Goal: Contribute content: Contribute content

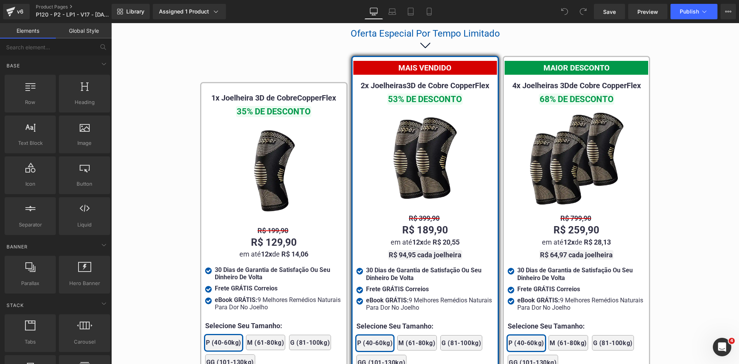
scroll to position [4596, 0]
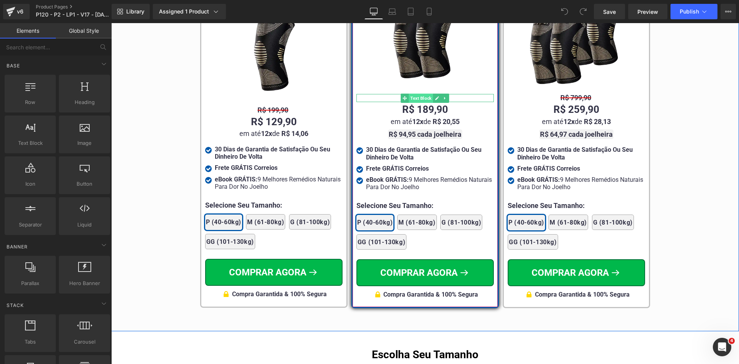
click at [415, 94] on span "Text Block" at bounding box center [421, 98] width 24 height 9
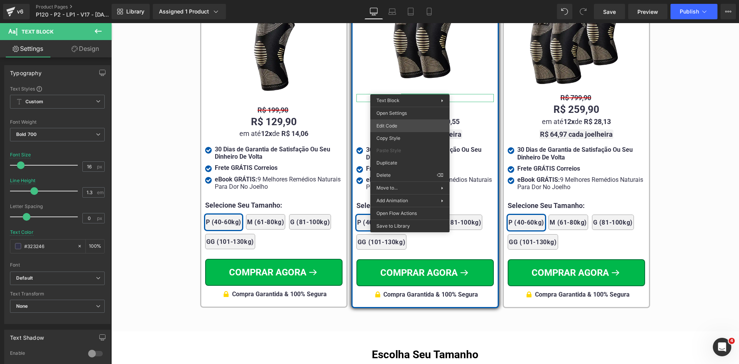
click at [396, 0] on div "Text Block You are previewing how the will restyle your page. You can not edit …" at bounding box center [369, 0] width 739 height 0
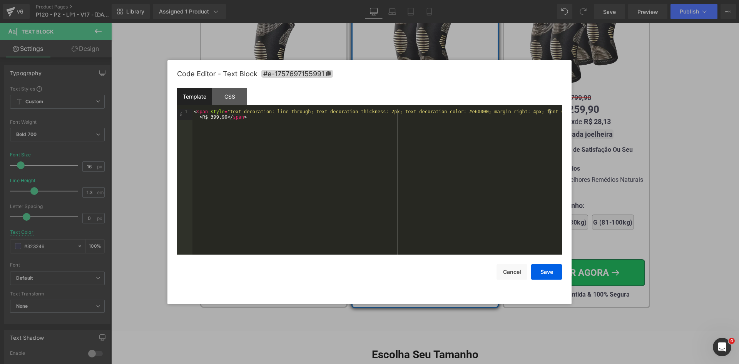
click at [548, 112] on div "< span style = "text-decoration: line-through; text-decoration-thickness: 2px; …" at bounding box center [376, 192] width 369 height 167
click at [548, 273] on button "Save" at bounding box center [546, 271] width 31 height 15
click at [563, 0] on div "Text Block You are previewing how the will restyle your page. You can not edit …" at bounding box center [369, 0] width 739 height 0
click at [548, 112] on div "< span style = "text-decoration: line-through; text-decoration-thickness: 2px; …" at bounding box center [376, 192] width 369 height 167
click at [544, 111] on div "< span style = "text-decoration: line-through; text-decoration-thickness: 2px; …" at bounding box center [376, 192] width 369 height 167
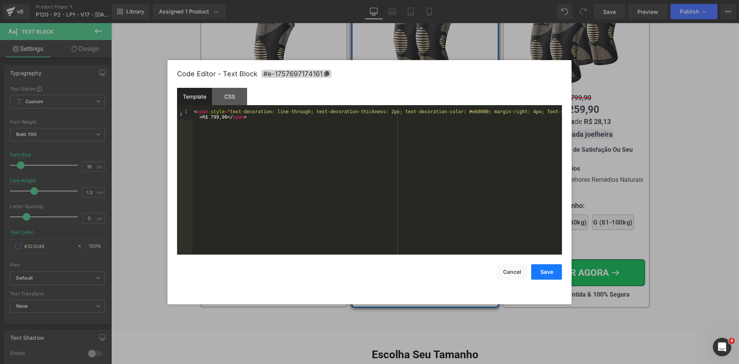
click at [546, 272] on button "Save" at bounding box center [546, 271] width 31 height 15
click at [251, 0] on div "Text Block You are previewing how the will restyle your page. You can not edit …" at bounding box center [369, 0] width 739 height 0
click at [550, 112] on div "< span style = "text-decoration: line-through; text-decoration-thickness: 2px; …" at bounding box center [376, 192] width 369 height 167
click at [560, 269] on button "Save" at bounding box center [546, 271] width 31 height 15
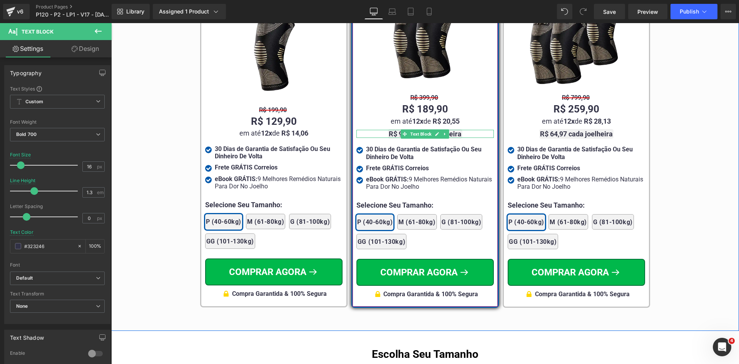
click at [449, 130] on strong "R$ 94,95 cada joelheira" at bounding box center [425, 134] width 73 height 8
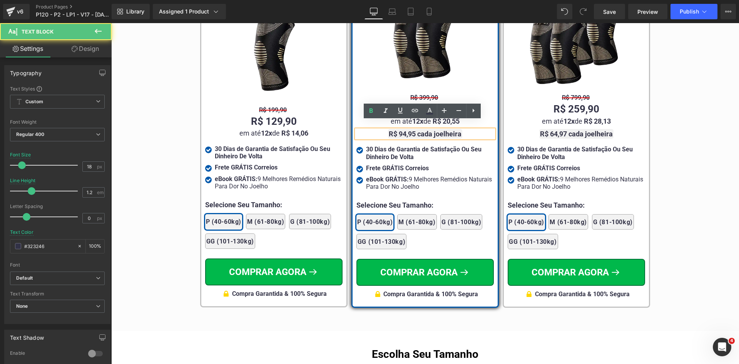
click at [449, 130] on strong "R$ 94,95 cada joelheira" at bounding box center [425, 134] width 73 height 8
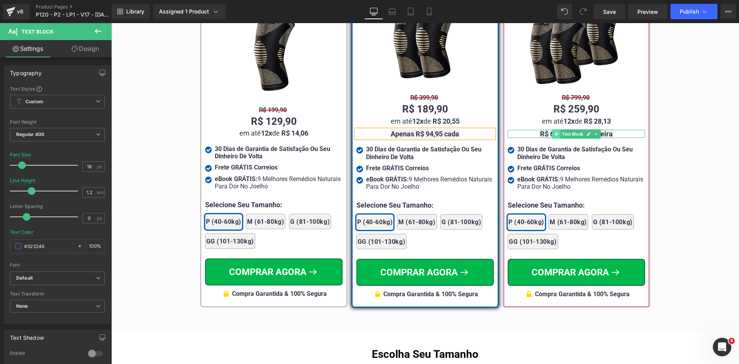
click at [552, 129] on span at bounding box center [556, 133] width 8 height 9
click at [541, 130] on strong "R$ 64,97 cada joelheira" at bounding box center [576, 134] width 73 height 8
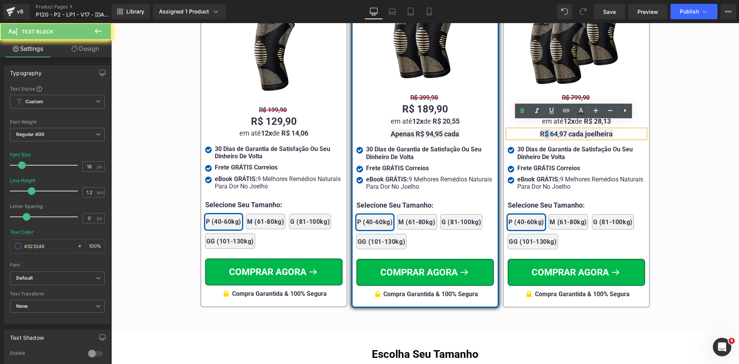
click at [541, 130] on strong "R$ 64,97 cada joelheira" at bounding box center [576, 134] width 73 height 8
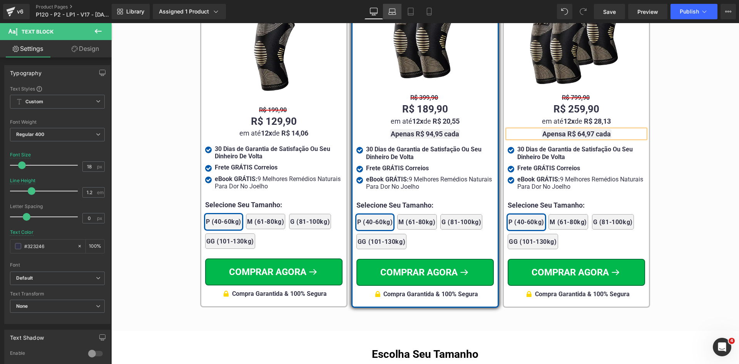
click at [390, 15] on link "Laptop" at bounding box center [392, 11] width 18 height 15
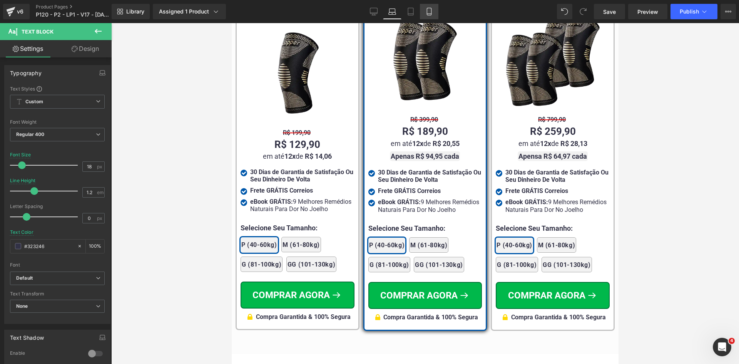
scroll to position [4876, 0]
click at [428, 12] on icon at bounding box center [429, 12] width 8 height 8
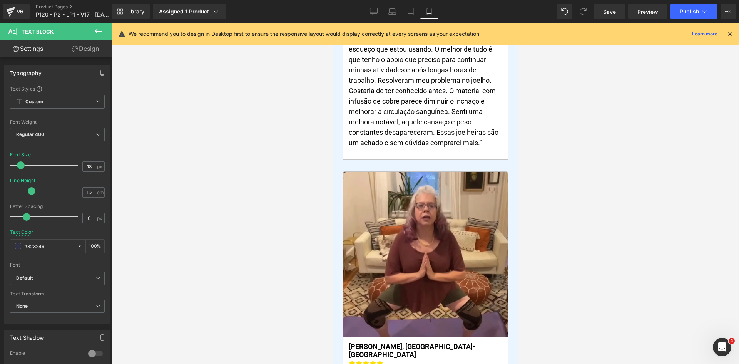
scroll to position [0, 0]
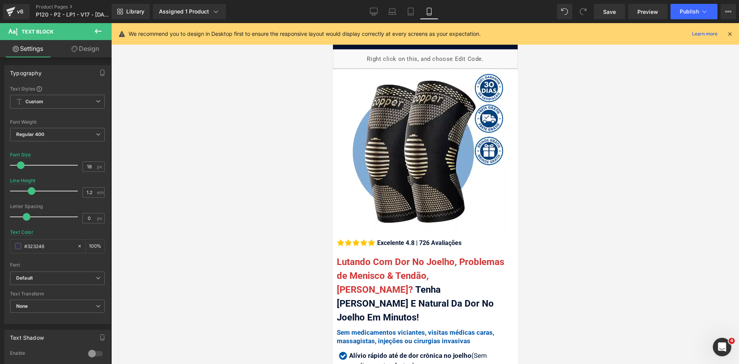
click at [730, 32] on icon at bounding box center [729, 33] width 7 height 7
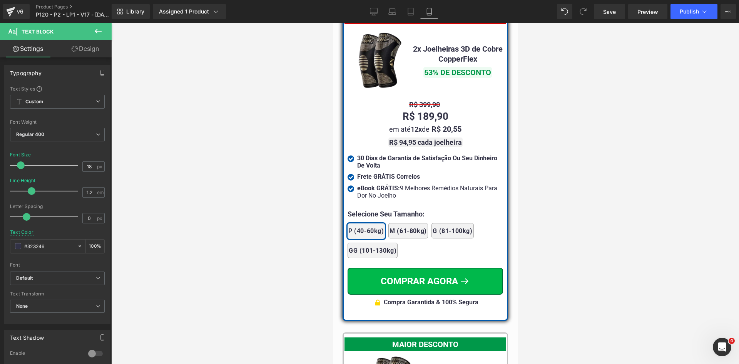
scroll to position [6833, 0]
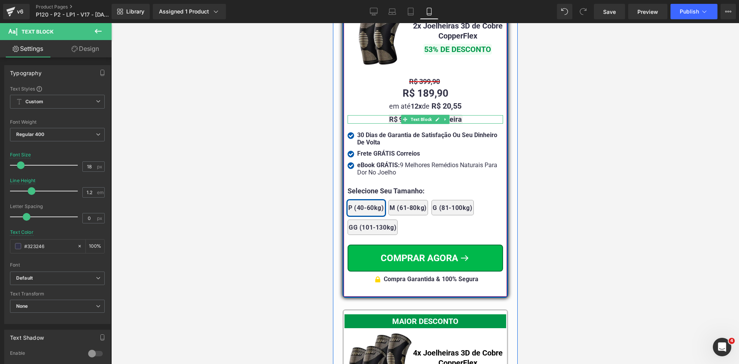
click at [389, 115] on strong "R$ 94,95 cada joelheira" at bounding box center [425, 119] width 73 height 8
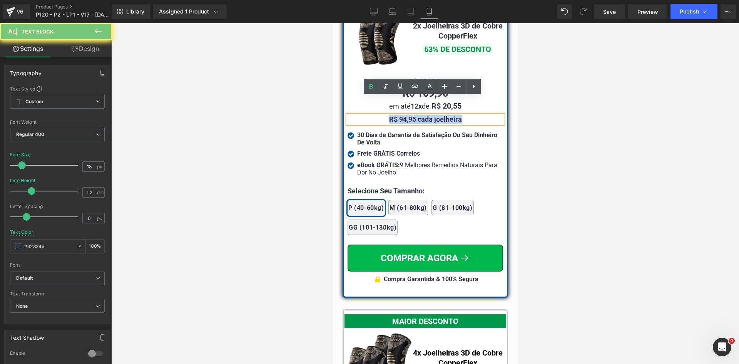
click at [389, 115] on strong "R$ 94,95 cada joelheira" at bounding box center [425, 119] width 73 height 8
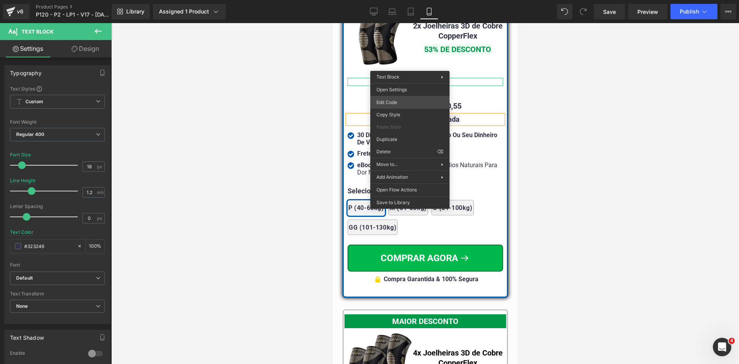
click at [403, 0] on div "Text Block You are previewing how the will restyle your page. You can not edit …" at bounding box center [369, 0] width 739 height 0
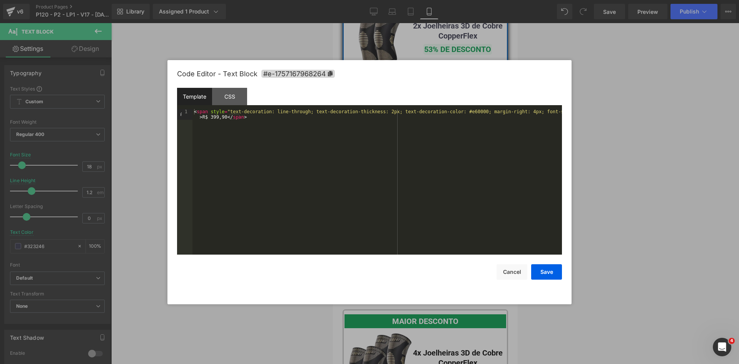
click at [548, 110] on div "< span style = "text-decoration: line-through; text-decoration-thickness: 2px; …" at bounding box center [376, 192] width 369 height 167
click at [543, 274] on button "Save" at bounding box center [546, 271] width 31 height 15
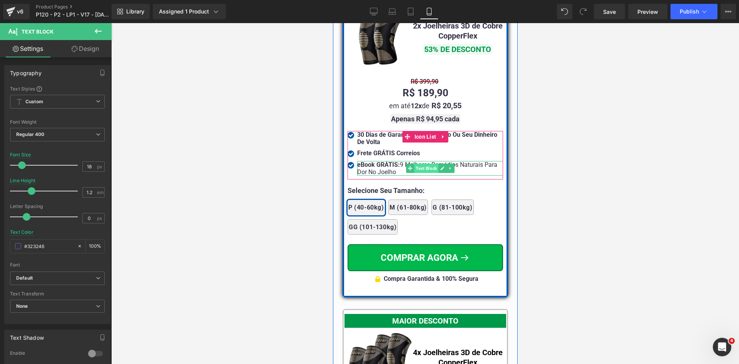
scroll to position [7064, 0]
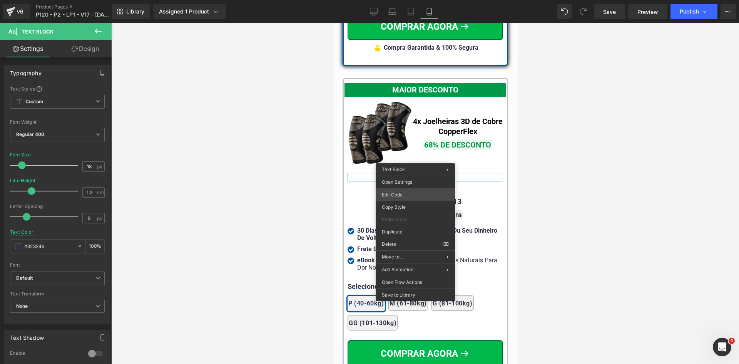
click at [411, 0] on div "Text Block You are previewing how the will restyle your page. You can not edit …" at bounding box center [369, 0] width 739 height 0
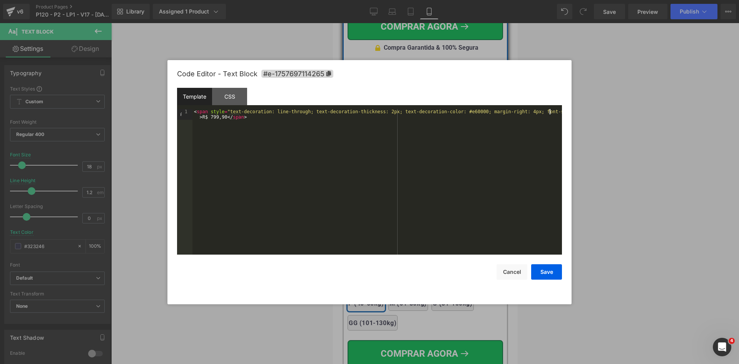
click at [548, 113] on div "< span style = "text-decoration: line-through; text-decoration-thickness: 2px; …" at bounding box center [376, 192] width 369 height 167
click at [541, 269] on button "Save" at bounding box center [546, 271] width 31 height 15
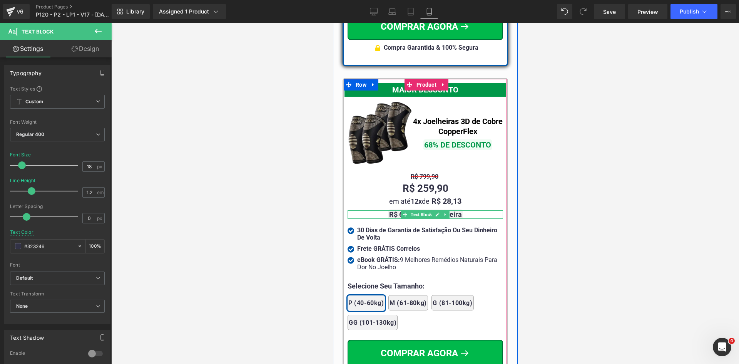
click at [452, 210] on strong "R$ 64,97 cada joelheira" at bounding box center [425, 214] width 73 height 8
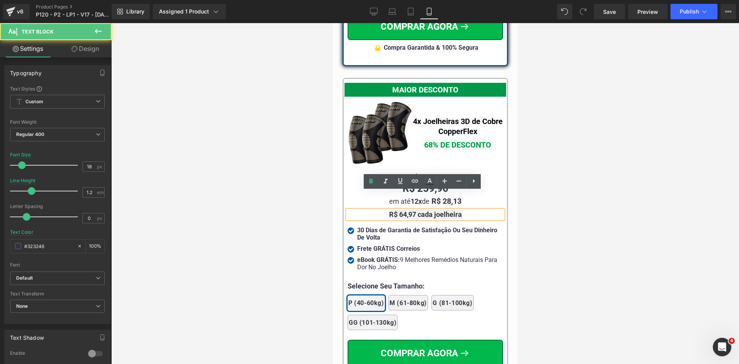
click at [452, 210] on strong "R$ 64,97 cada joelheira" at bounding box center [425, 214] width 73 height 8
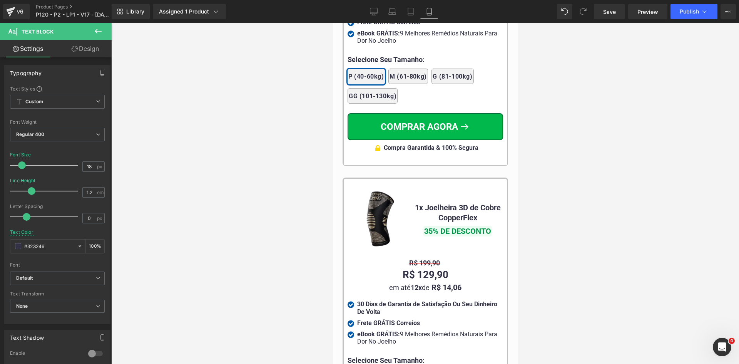
scroll to position [7333, 0]
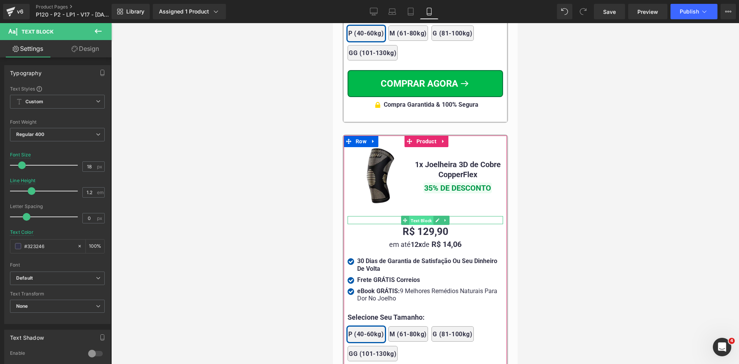
drag, startPoint x: 421, startPoint y: 200, endPoint x: 421, endPoint y: 204, distance: 3.9
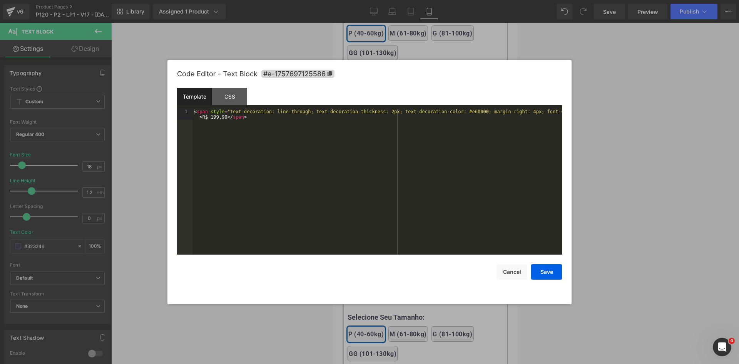
click at [411, 0] on div "Text Block You are previewing how the will restyle your page. You can not edit …" at bounding box center [369, 0] width 739 height 0
click at [549, 112] on div "< span style = "text-decoration: line-through; text-decoration-thickness: 2px; …" at bounding box center [376, 192] width 369 height 167
click at [546, 269] on button "Save" at bounding box center [546, 271] width 31 height 15
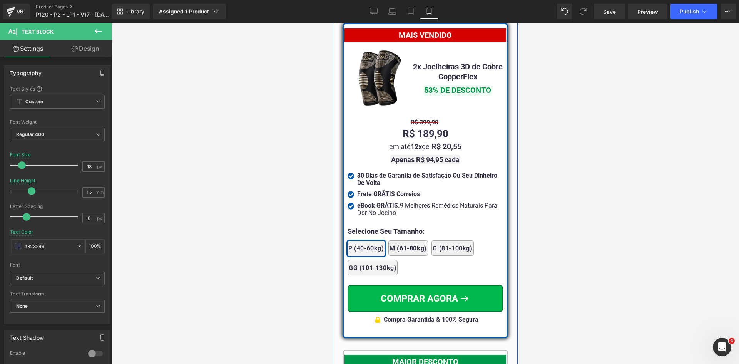
scroll to position [6602, 0]
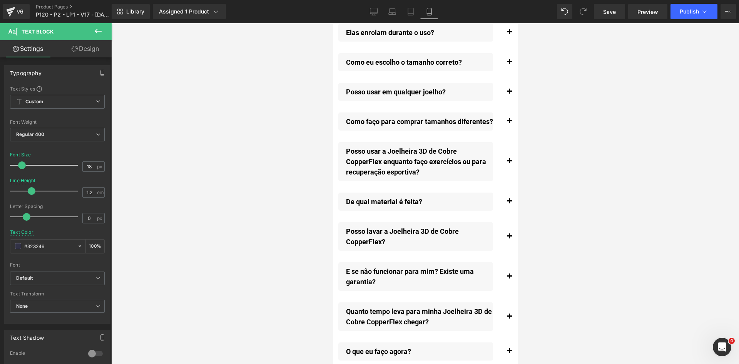
drag, startPoint x: 516, startPoint y: 256, endPoint x: 852, endPoint y: 352, distance: 349.4
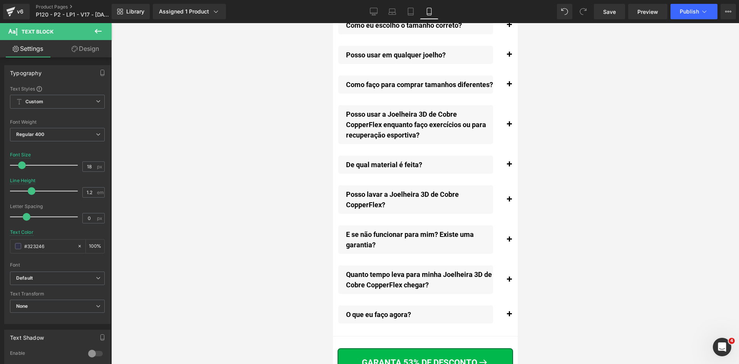
scroll to position [8853, 0]
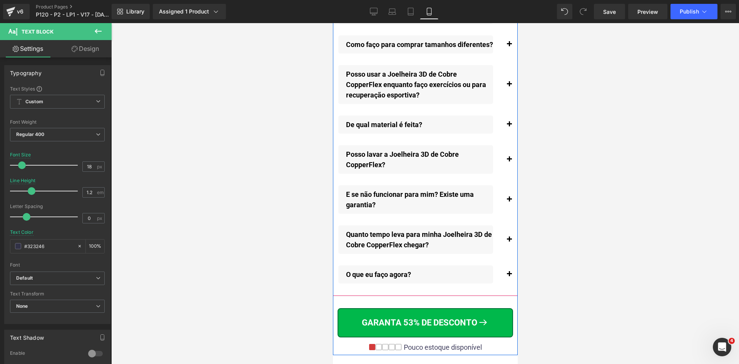
click at [509, 241] on span "button" at bounding box center [509, 241] width 0 height 0
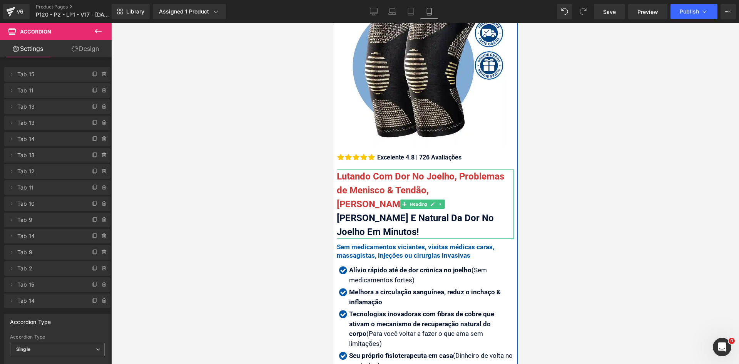
scroll to position [92, 0]
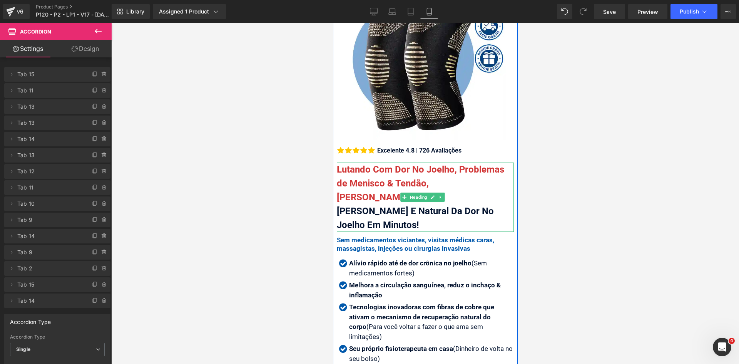
click at [454, 175] on font "Lutando Com Dor No Joelho, Problemas de Menisco & Tendão, Ou Artrose?" at bounding box center [419, 183] width 167 height 38
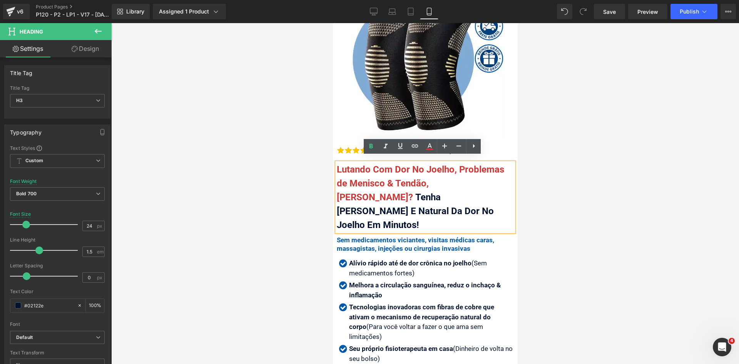
click at [453, 164] on font "Lutando Com Dor No Joelho, Problemas de Menisco & Tendão, Ou Artrose?" at bounding box center [419, 183] width 167 height 38
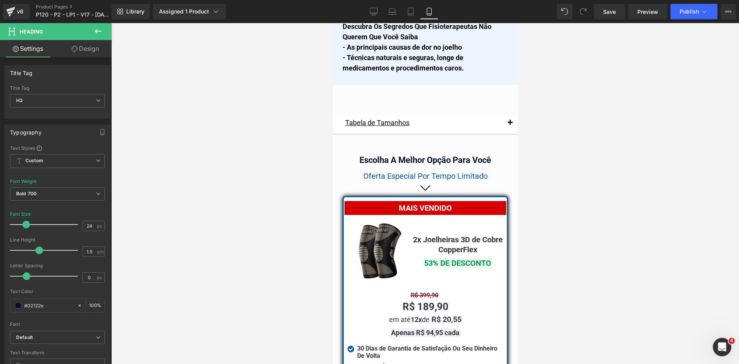
scroll to position [6628, 0]
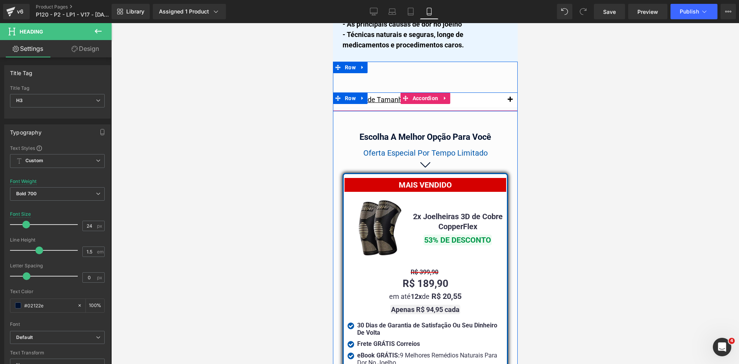
click at [506, 92] on button "button" at bounding box center [509, 99] width 15 height 15
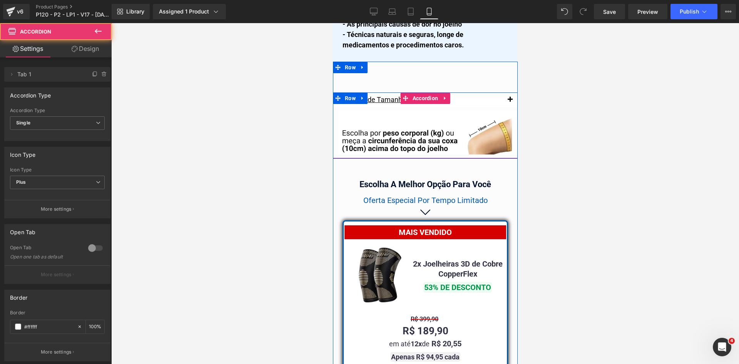
click at [509, 102] on span "button" at bounding box center [509, 102] width 0 height 0
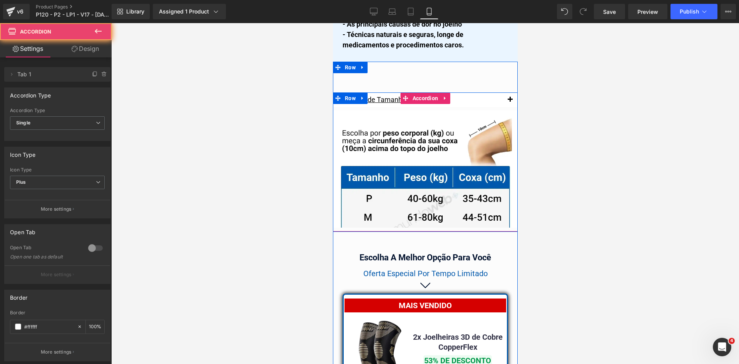
click at [509, 102] on span "button" at bounding box center [509, 102] width 0 height 0
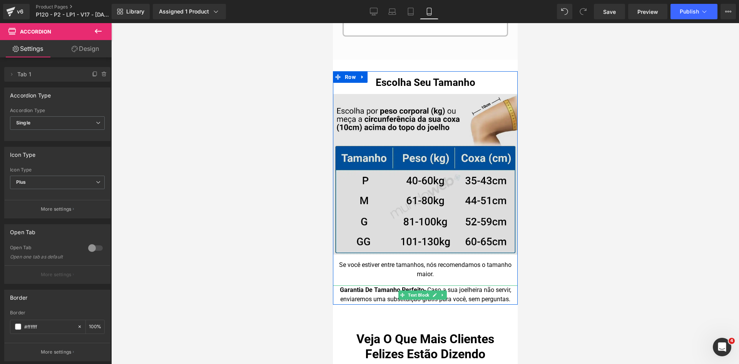
scroll to position [7821, 0]
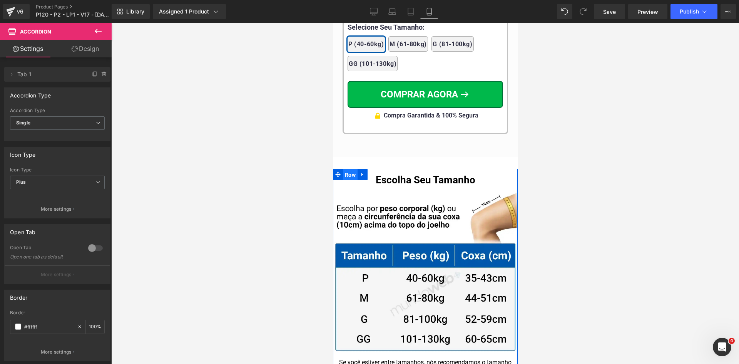
click at [350, 170] on span "Row" at bounding box center [349, 175] width 15 height 12
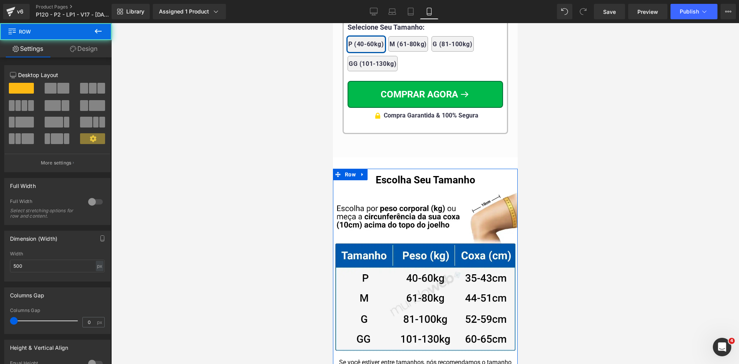
click at [94, 42] on link "Design" at bounding box center [84, 48] width 56 height 17
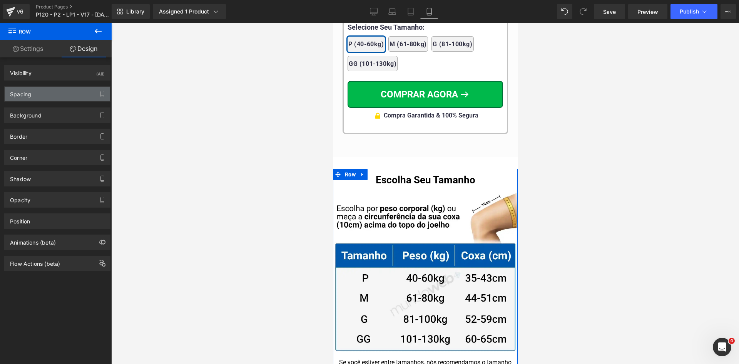
click at [27, 95] on div "Spacing" at bounding box center [20, 92] width 21 height 11
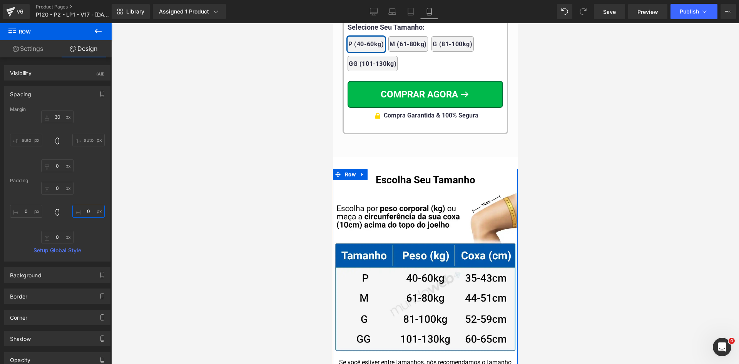
click at [84, 213] on input "text" at bounding box center [88, 211] width 32 height 13
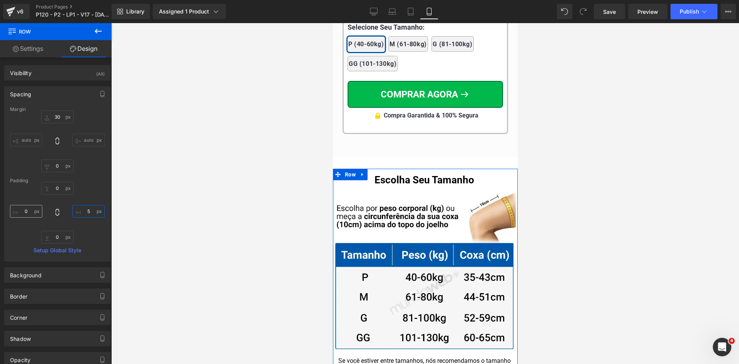
type input "5"
click at [26, 210] on input "text" at bounding box center [26, 211] width 32 height 13
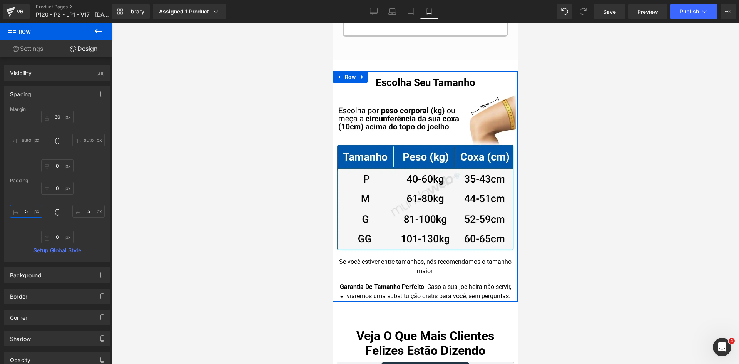
scroll to position [7937, 0]
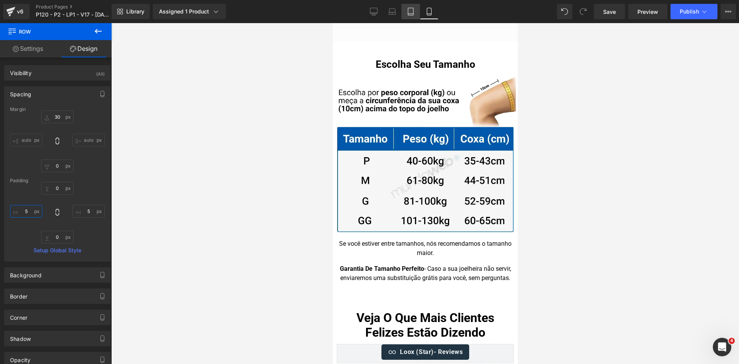
type input "5"
click at [410, 14] on icon at bounding box center [410, 14] width 5 height 0
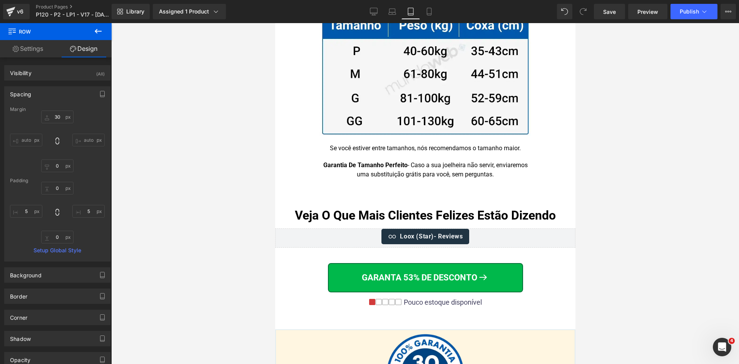
scroll to position [7837, 0]
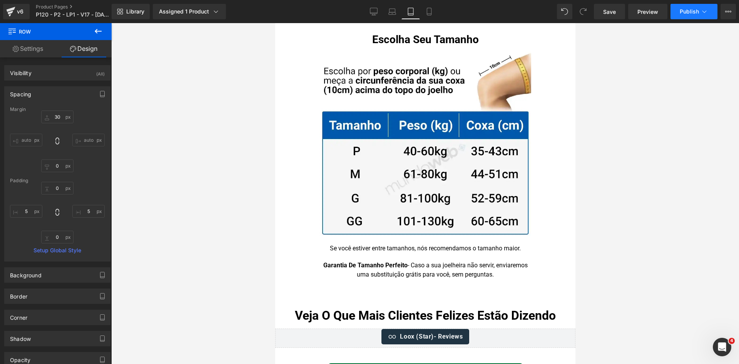
click at [685, 12] on span "Publish" at bounding box center [689, 11] width 19 height 6
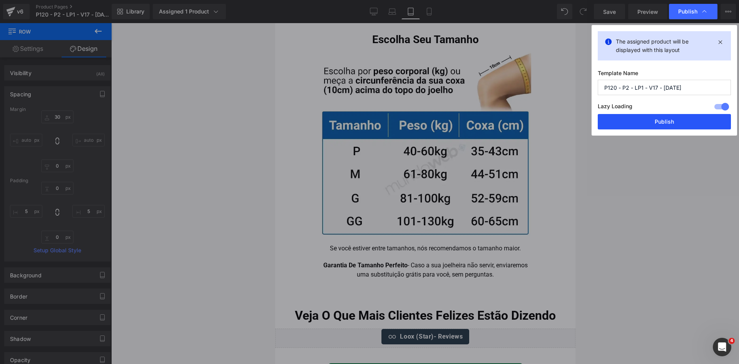
click at [674, 122] on button "Publish" at bounding box center [664, 121] width 133 height 15
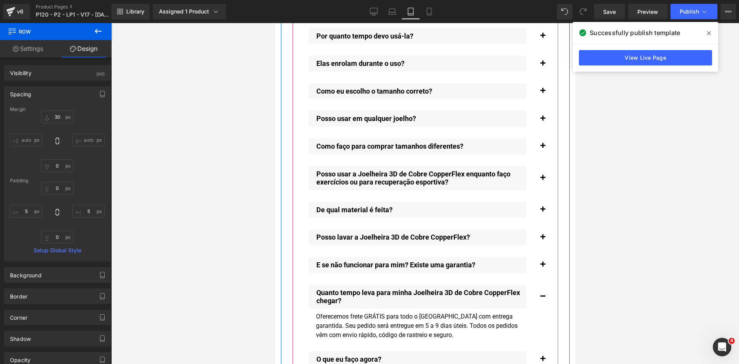
scroll to position [8722, 0]
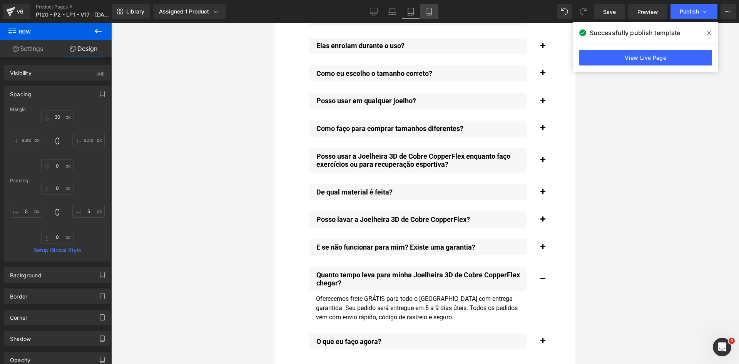
click at [429, 10] on icon at bounding box center [429, 12] width 8 height 8
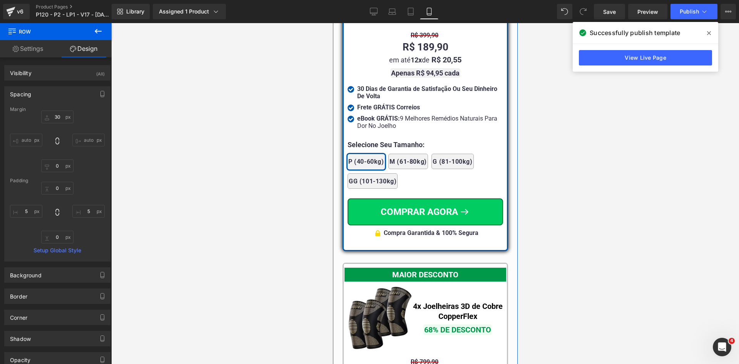
scroll to position [7078, 0]
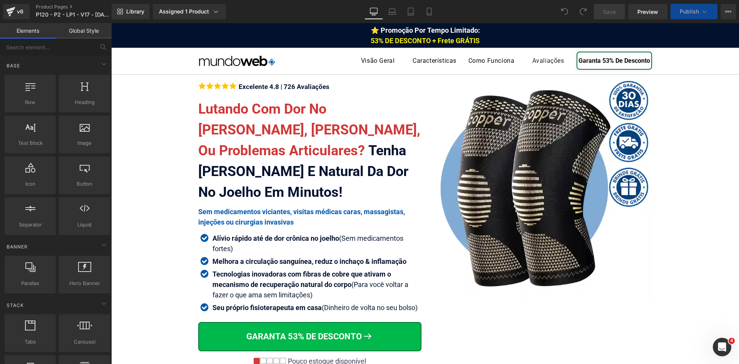
scroll to position [4524, 0]
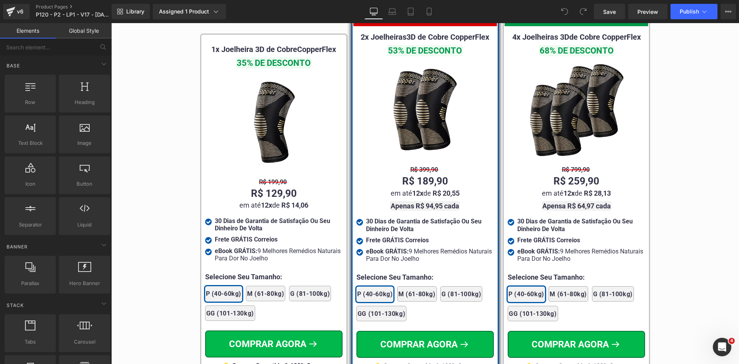
click at [376, 217] on strong "30 Dias de Garantia de Satisfação Ou Seu Dinheiro De Volta" at bounding box center [423, 224] width 115 height 15
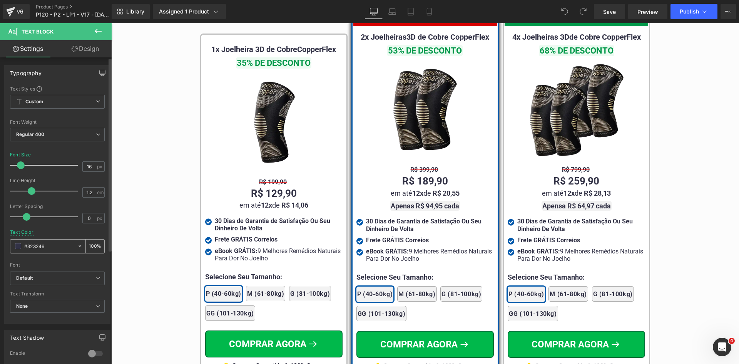
drag, startPoint x: 44, startPoint y: 246, endPoint x: 87, endPoint y: 222, distance: 48.9
click at [44, 246] on input "#323246" at bounding box center [48, 246] width 49 height 8
paste input "02122e"
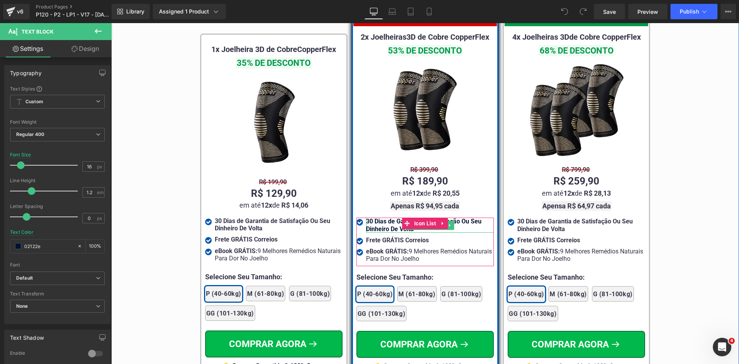
type input "02122e"
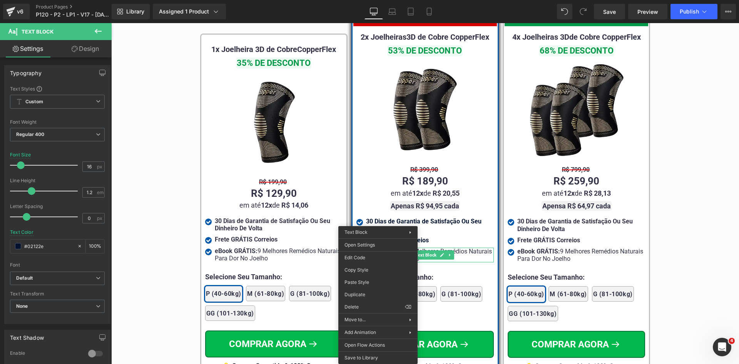
drag, startPoint x: 478, startPoint y: 307, endPoint x: 367, endPoint y: 283, distance: 113.7
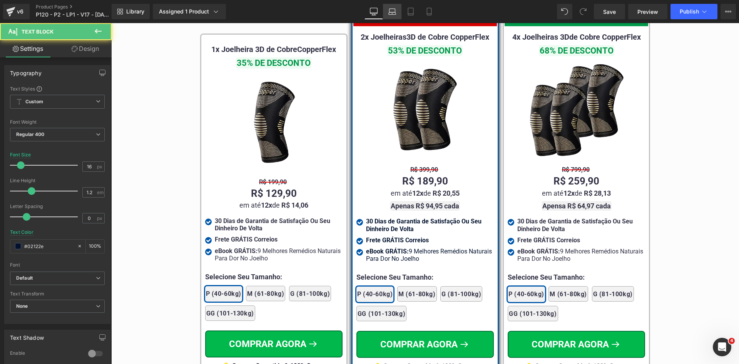
click at [388, 10] on icon at bounding box center [392, 12] width 8 height 8
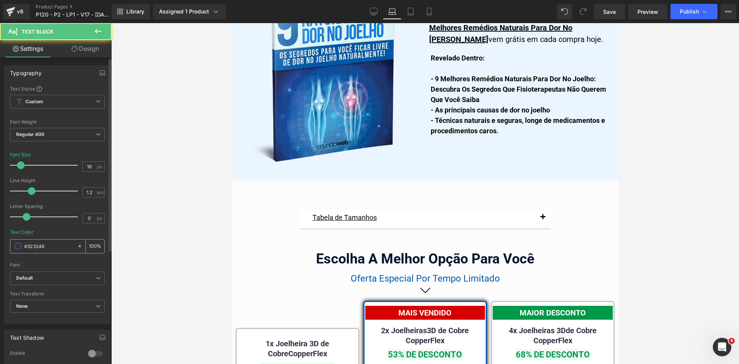
scroll to position [4923, 0]
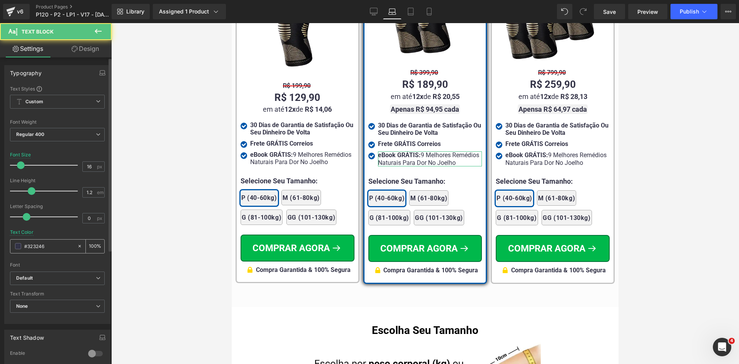
click at [52, 244] on input "#02122e" at bounding box center [48, 246] width 49 height 8
paste input "02122e"
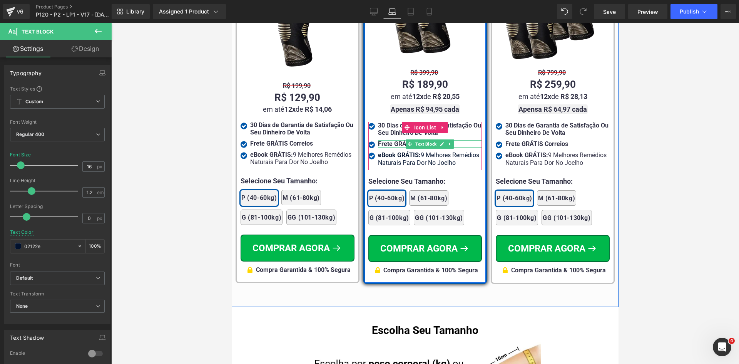
type input "02122e"
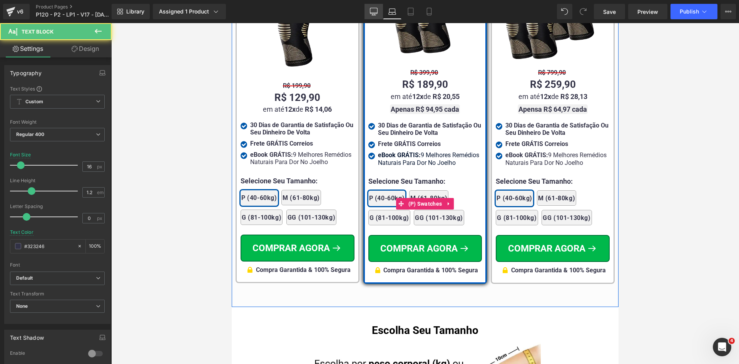
click at [370, 12] on icon at bounding box center [373, 11] width 7 height 6
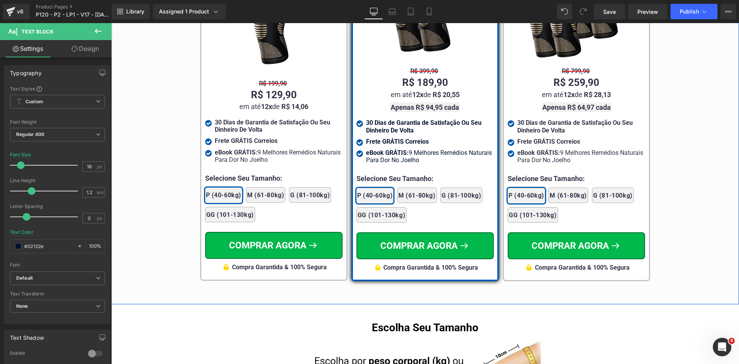
scroll to position [4623, 0]
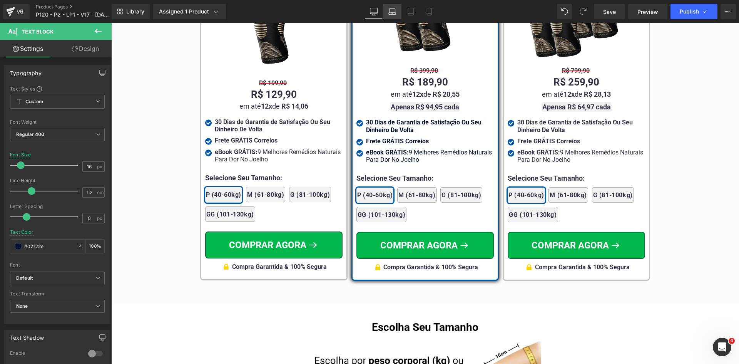
drag, startPoint x: 388, startPoint y: 10, endPoint x: 143, endPoint y: 116, distance: 267.3
click at [388, 10] on icon at bounding box center [392, 12] width 8 height 8
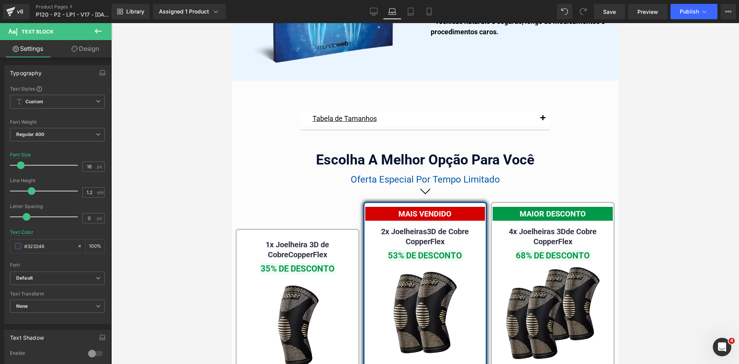
scroll to position [4921, 0]
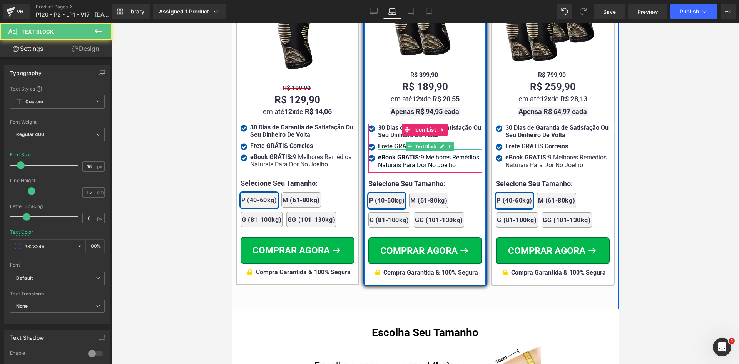
click at [384, 124] on strong "30 Dias de Garantia de Satisfação Ou Seu Dinheiro De Volta" at bounding box center [429, 131] width 103 height 15
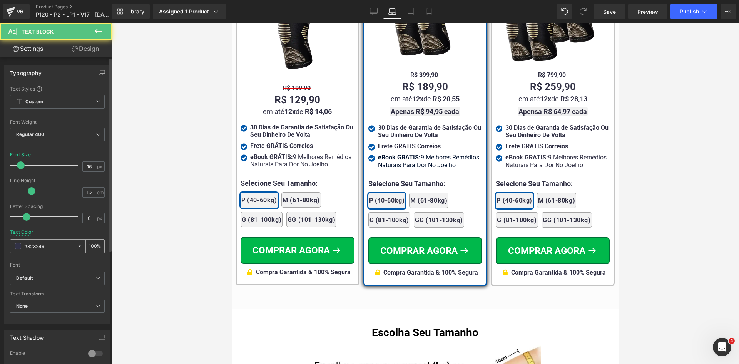
click at [50, 248] on input "#323246" at bounding box center [48, 246] width 49 height 8
paste input "02122e"
type input "02122e"
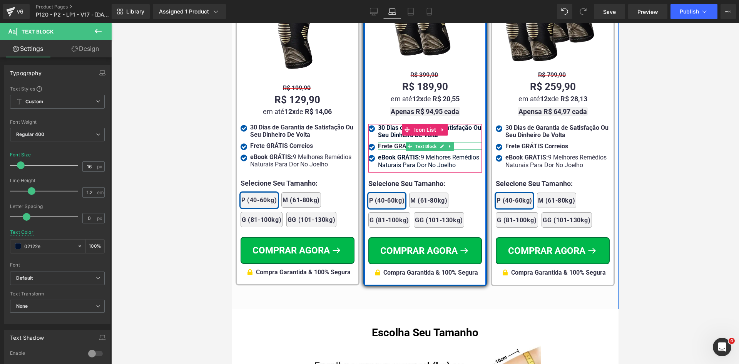
click at [389, 142] on b "Frete GRÁTIS Correios" at bounding box center [409, 145] width 63 height 7
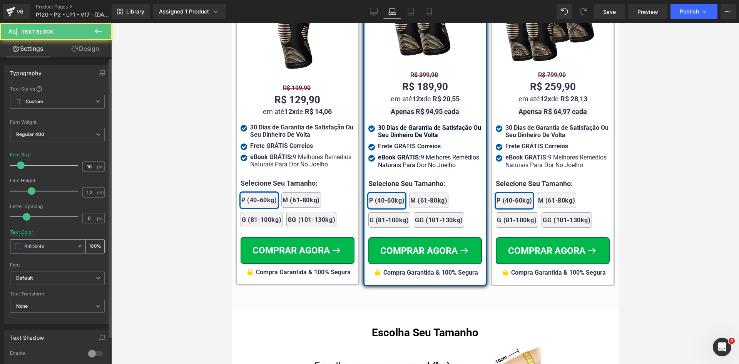
click at [46, 247] on input "#323246" at bounding box center [48, 246] width 49 height 8
paste input "02122e"
type input "02122e"
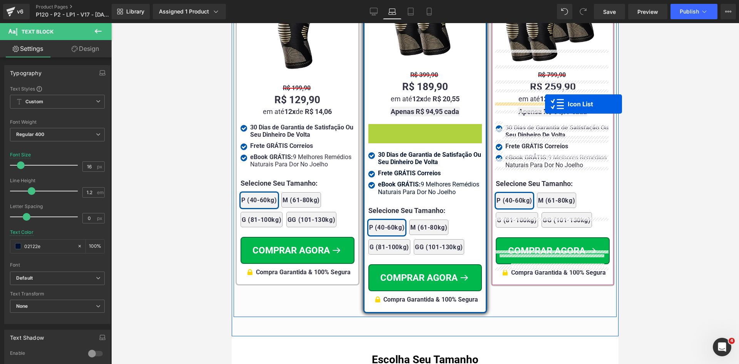
drag, startPoint x: 416, startPoint y: 115, endPoint x: 545, endPoint y: 104, distance: 129.4
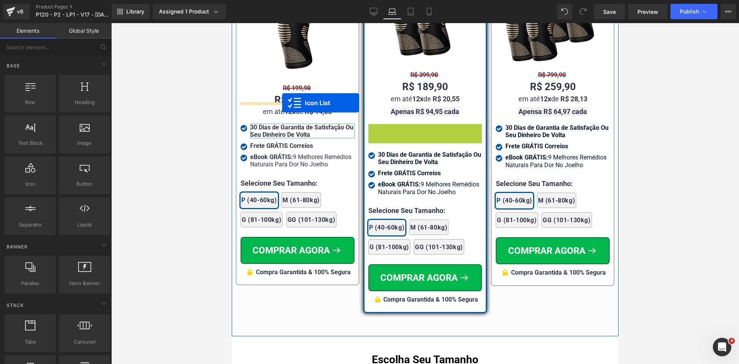
drag, startPoint x: 284, startPoint y: 107, endPoint x: 282, endPoint y: 103, distance: 4.6
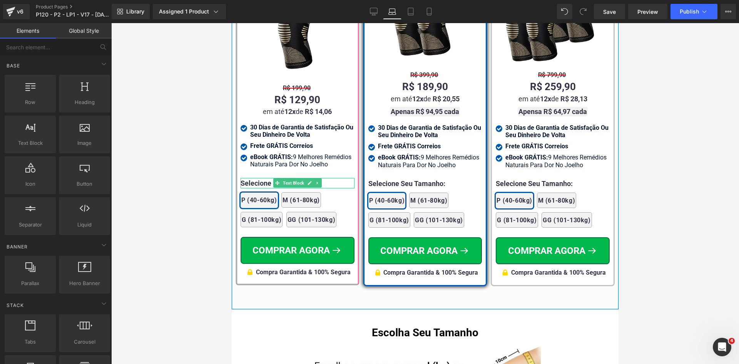
click at [274, 178] on div at bounding box center [298, 179] width 114 height 2
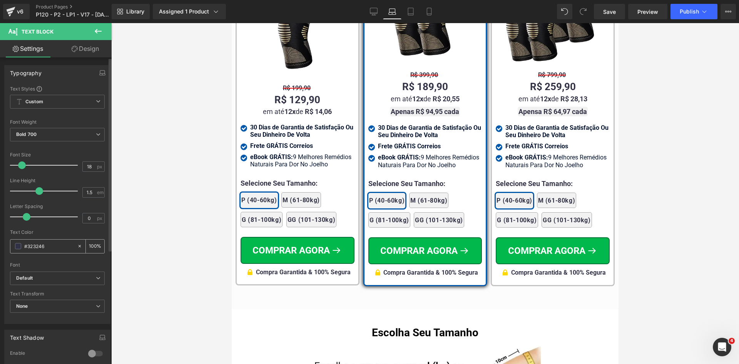
click at [53, 247] on input "#323246" at bounding box center [48, 246] width 49 height 8
paste input "02122e"
type input "02122e"
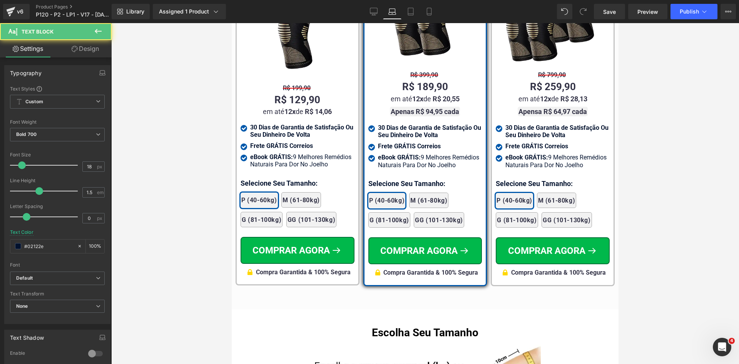
click at [410, 201] on span "(P) Swatches" at bounding box center [425, 205] width 30 height 9
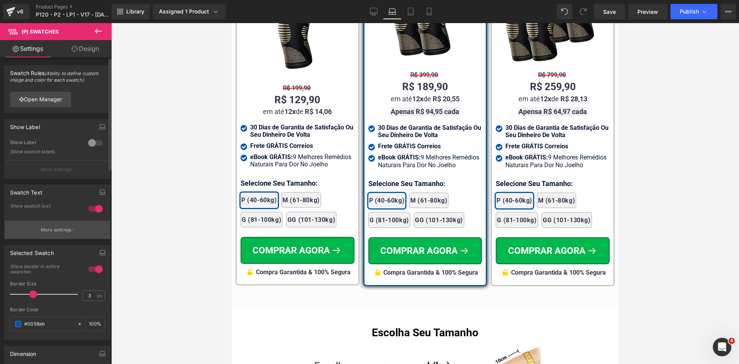
click at [55, 234] on button "More settings" at bounding box center [57, 229] width 105 height 18
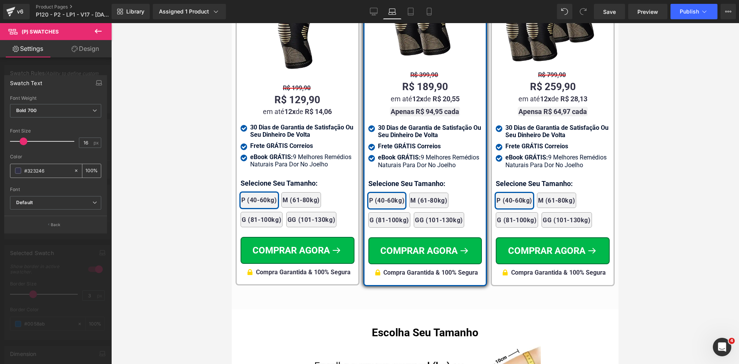
click at [49, 172] on input "#323246" at bounding box center [47, 170] width 46 height 8
paste input "02122e"
type input "02122e"
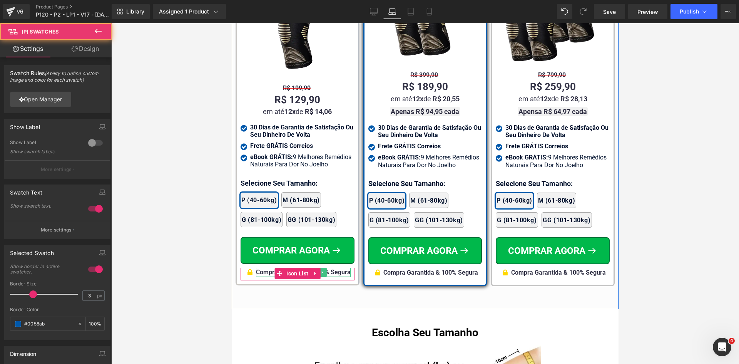
click at [340, 267] on div "Compra Garantida & 100% Segura" at bounding box center [303, 271] width 95 height 9
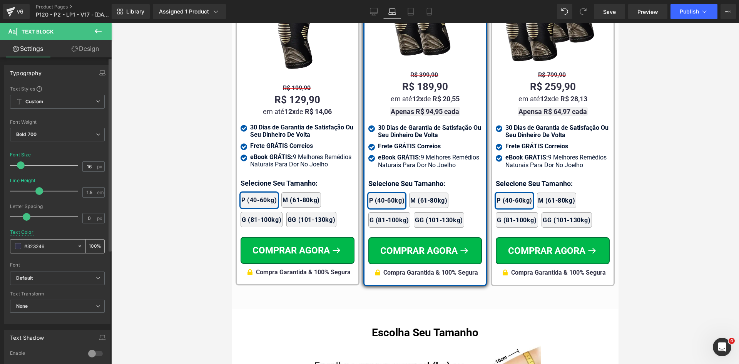
click at [46, 246] on input "#323246" at bounding box center [48, 246] width 49 height 8
paste input "02122e"
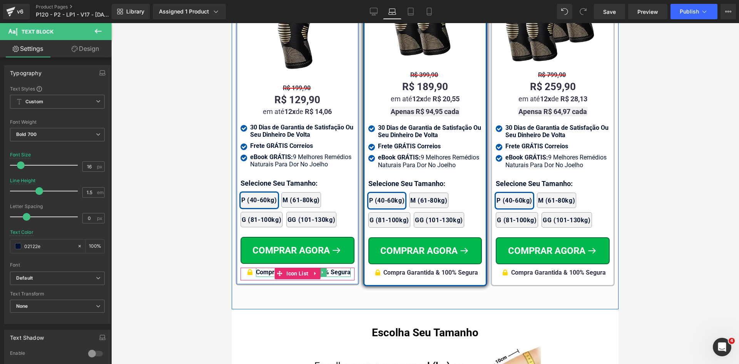
type input "02122e"
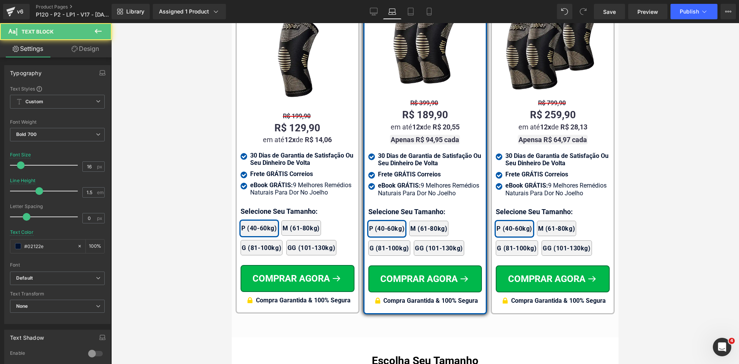
scroll to position [4844, 0]
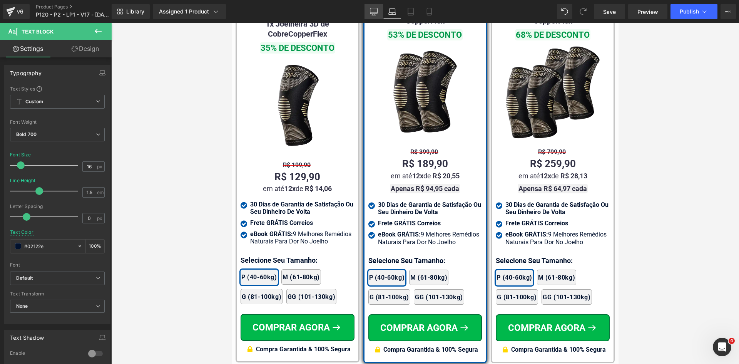
drag, startPoint x: 380, startPoint y: 12, endPoint x: 202, endPoint y: 127, distance: 211.6
click at [380, 12] on link "Desktop" at bounding box center [373, 11] width 18 height 15
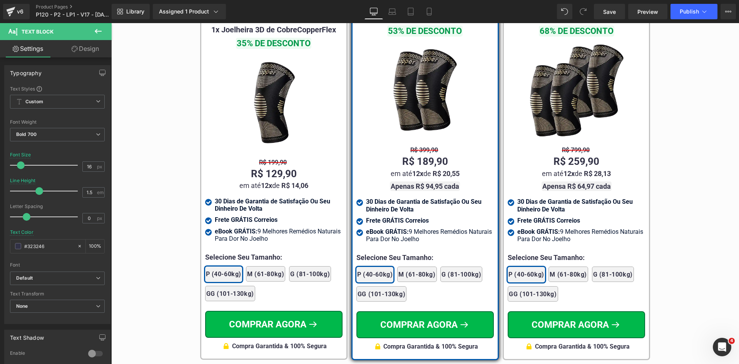
scroll to position [4544, 0]
click at [270, 166] on div "R$ 129,90 Text Block" at bounding box center [273, 173] width 137 height 15
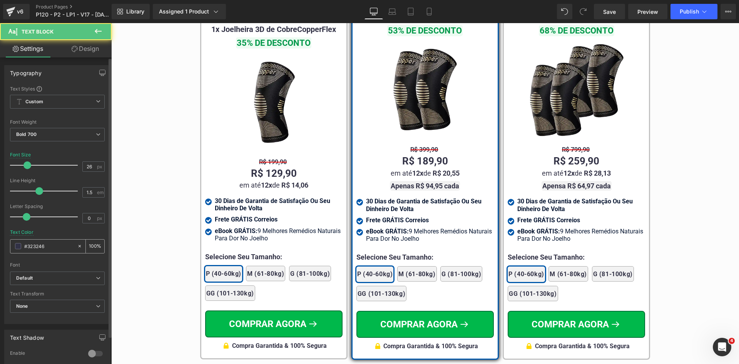
drag, startPoint x: 49, startPoint y: 251, endPoint x: 47, endPoint y: 247, distance: 4.4
click at [48, 251] on div "#323246" at bounding box center [43, 245] width 67 height 13
click at [47, 247] on input "#323246" at bounding box center [48, 246] width 49 height 8
paste input "02122e"
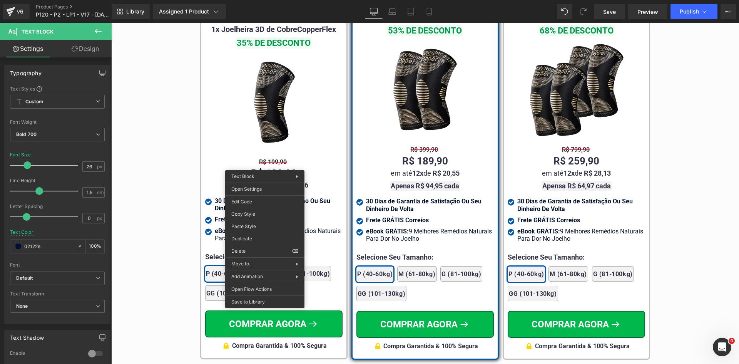
drag, startPoint x: 361, startPoint y: 235, endPoint x: 378, endPoint y: 164, distance: 73.5
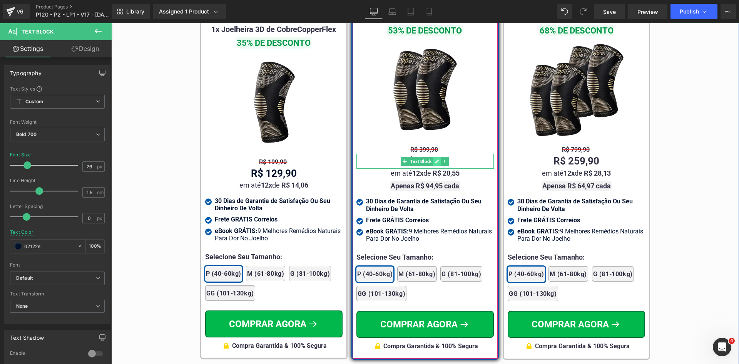
type input "02122e"
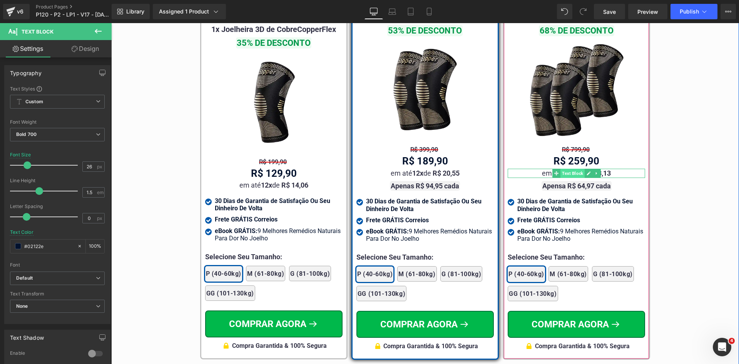
click at [561, 169] on span "Text Block" at bounding box center [572, 173] width 24 height 9
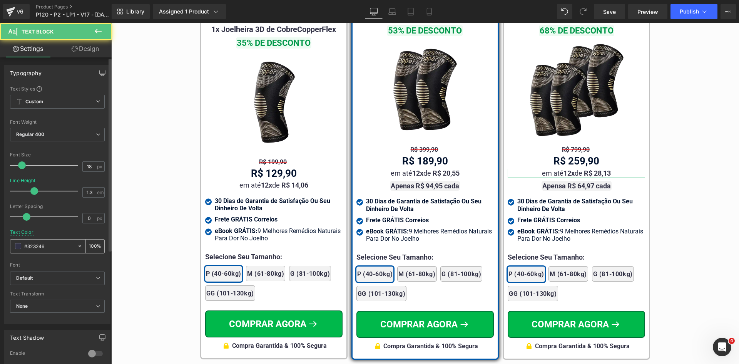
click at [48, 245] on input "#323246" at bounding box center [48, 246] width 49 height 8
paste input "02122e"
type input "02122e"
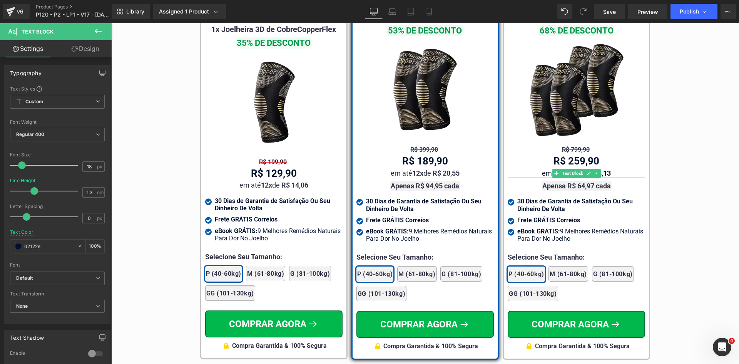
drag, startPoint x: 671, startPoint y: 235, endPoint x: 506, endPoint y: 202, distance: 167.8
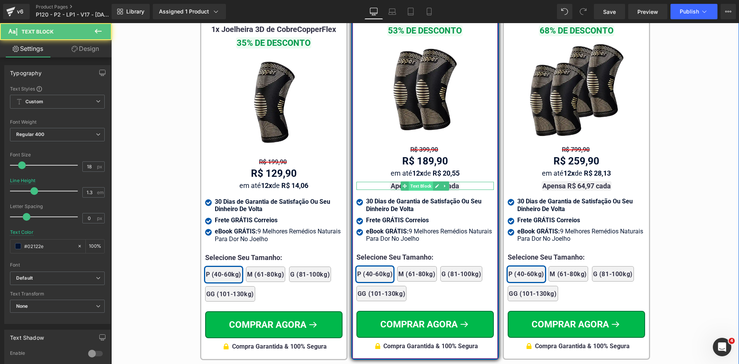
click at [421, 181] on span "Text Block" at bounding box center [421, 185] width 24 height 9
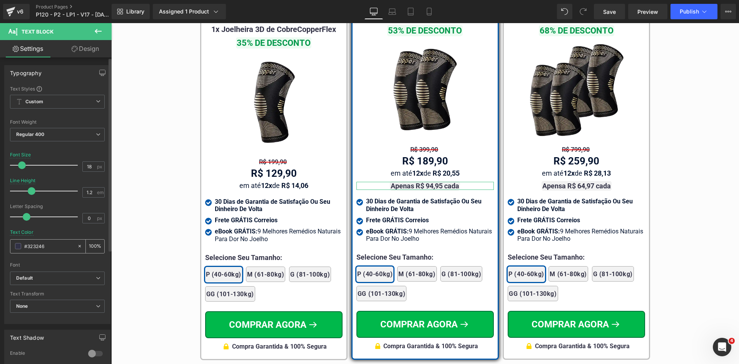
click at [58, 244] on input "#323246" at bounding box center [48, 246] width 49 height 8
paste input "02122e"
type input "02122e"
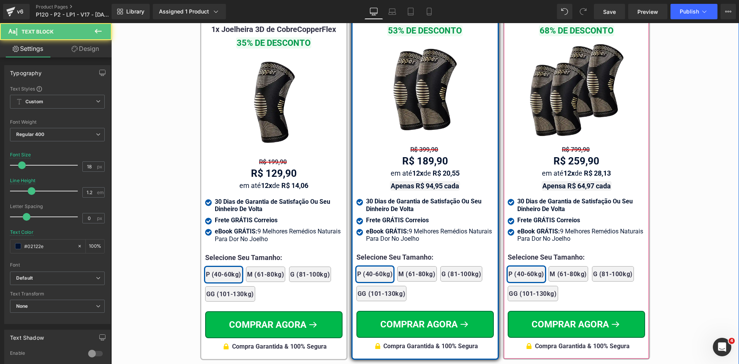
click at [569, 145] on span "Text Block" at bounding box center [572, 149] width 24 height 9
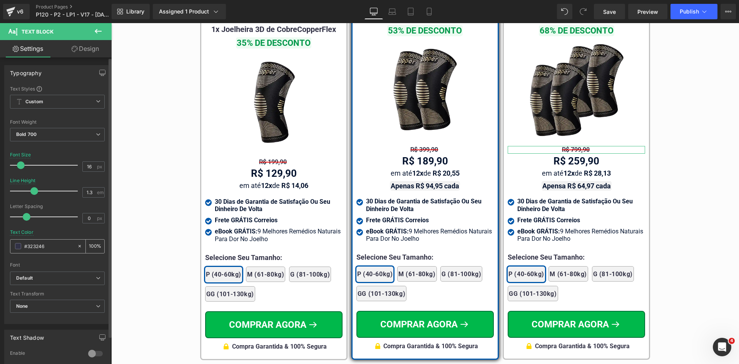
click at [40, 244] on input "#323246" at bounding box center [48, 246] width 49 height 8
paste input "02122e"
type input "02122e"
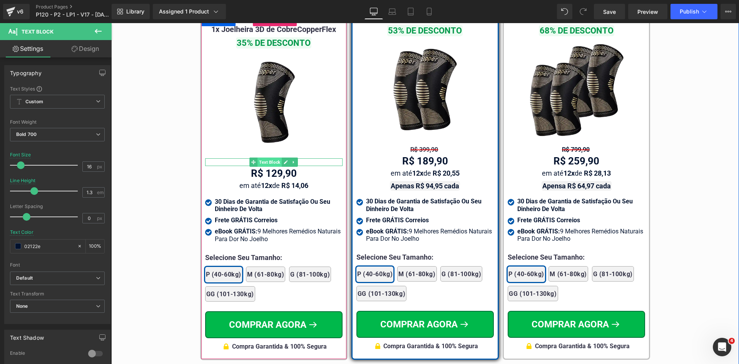
click at [266, 157] on span "Text Block" at bounding box center [269, 161] width 24 height 9
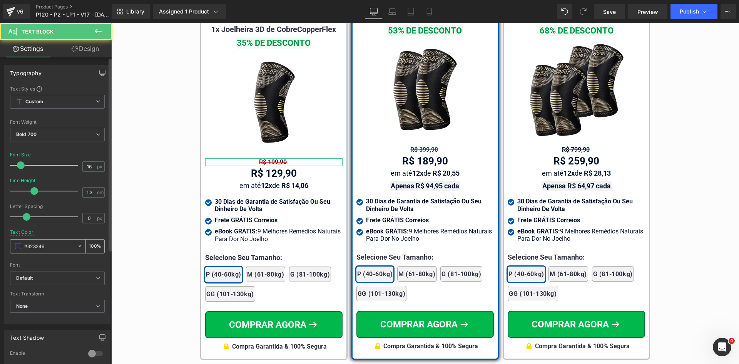
drag, startPoint x: 59, startPoint y: 248, endPoint x: 63, endPoint y: 247, distance: 4.0
click at [58, 248] on input "#323246" at bounding box center [48, 246] width 49 height 8
paste input "02122e"
type input "02122e"
click at [415, 145] on span "Text Block" at bounding box center [421, 149] width 24 height 9
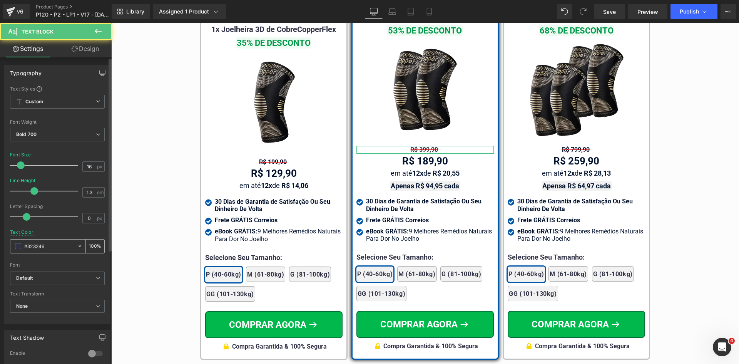
click at [39, 249] on input "#323246" at bounding box center [48, 246] width 49 height 8
paste input "02122e"
type input "02122e"
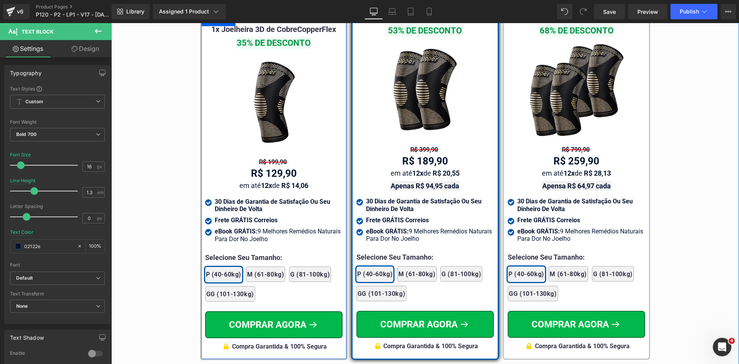
click at [111, 23] on div at bounding box center [111, 23] width 0 height 0
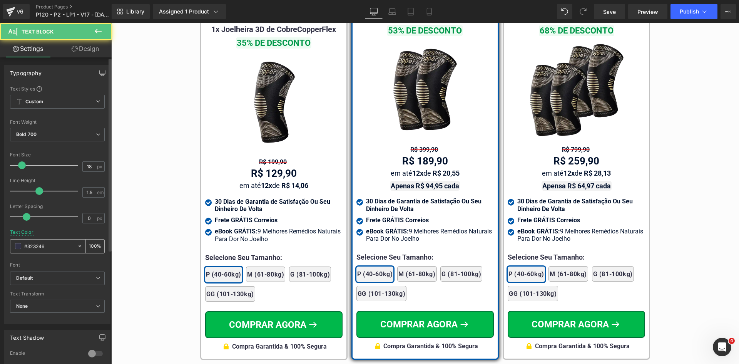
click at [54, 245] on input "#323246" at bounding box center [48, 246] width 49 height 8
paste input "02122e"
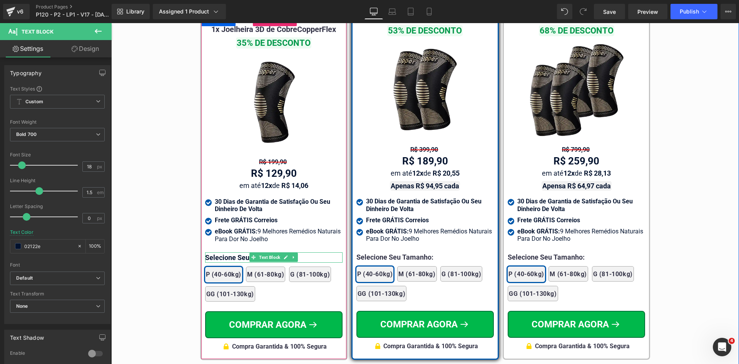
type input "02122e"
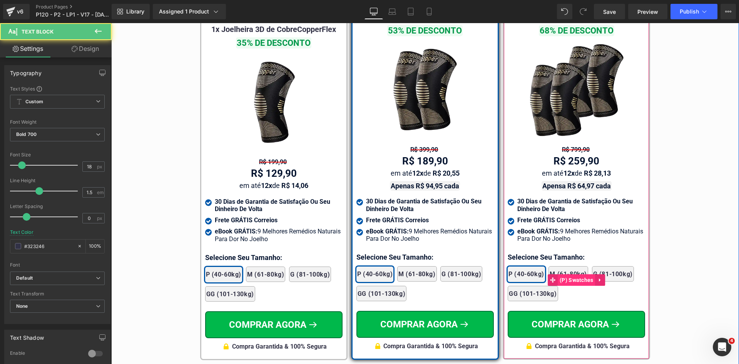
click at [580, 274] on span "(P) Swatches" at bounding box center [577, 280] width 38 height 12
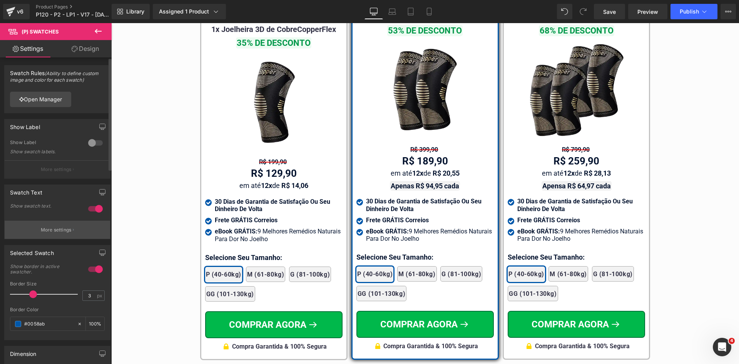
click at [52, 233] on button "More settings" at bounding box center [57, 229] width 105 height 18
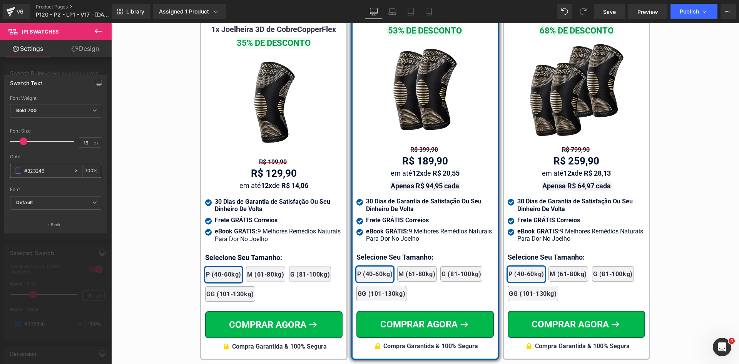
click at [45, 166] on input "#323246" at bounding box center [47, 170] width 46 height 8
paste input "02122e"
type input "02122e"
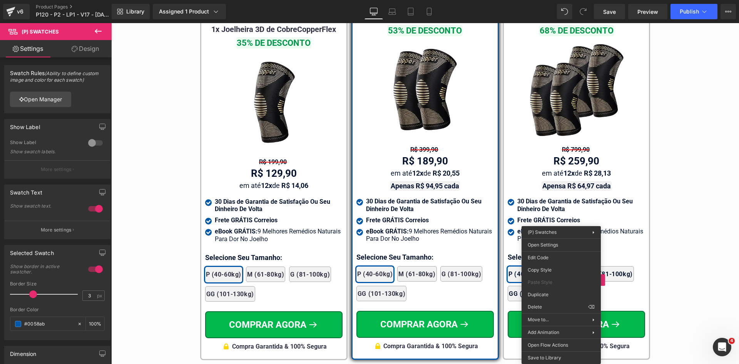
drag, startPoint x: 561, startPoint y: 269, endPoint x: 554, endPoint y: 272, distance: 7.8
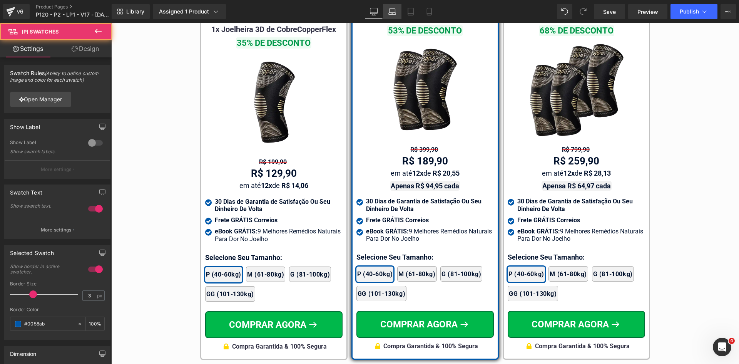
click at [388, 10] on icon at bounding box center [392, 12] width 8 height 8
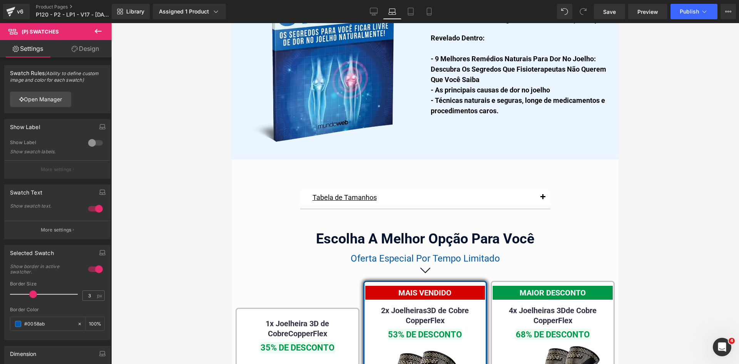
scroll to position [4842, 0]
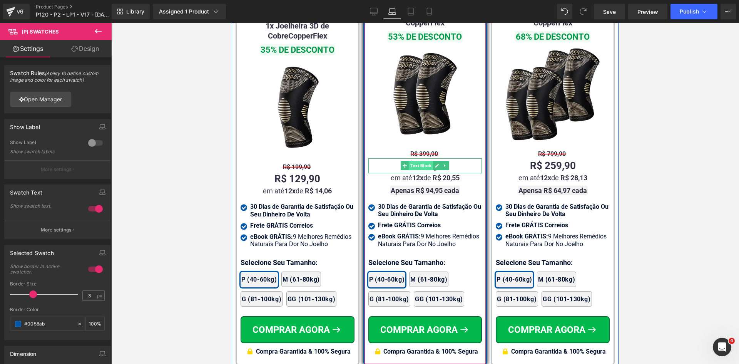
click at [424, 161] on span "Text Block" at bounding box center [421, 165] width 24 height 9
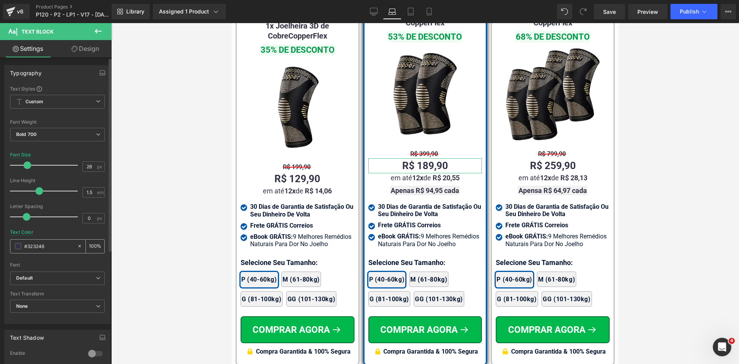
click at [47, 245] on input "#323246" at bounding box center [48, 246] width 49 height 8
paste input "02122e"
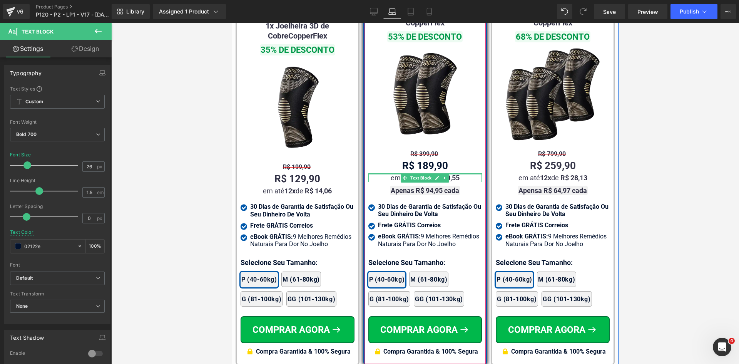
type input "02122e"
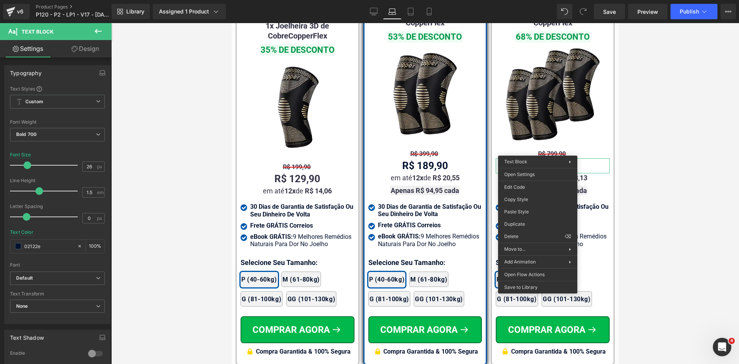
drag, startPoint x: 754, startPoint y: 233, endPoint x: 290, endPoint y: 172, distance: 468.5
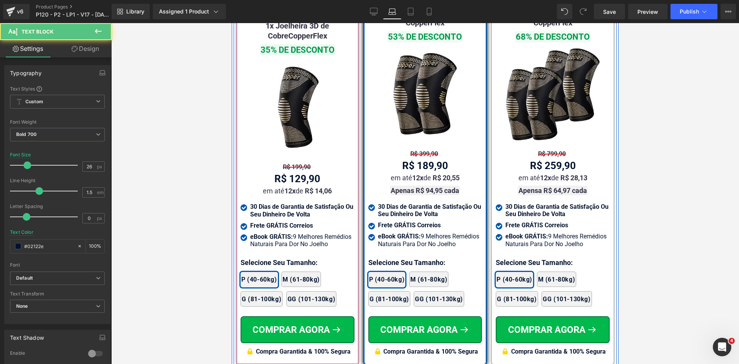
click at [293, 186] on span "Text Block" at bounding box center [305, 190] width 24 height 9
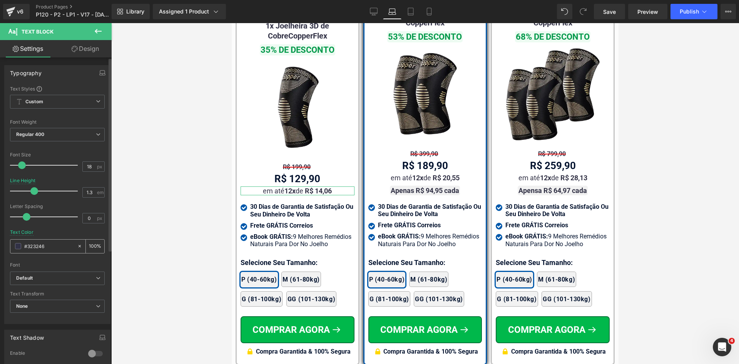
click at [48, 247] on input "#323246" at bounding box center [48, 246] width 49 height 8
paste input "02122e"
type input "02122e"
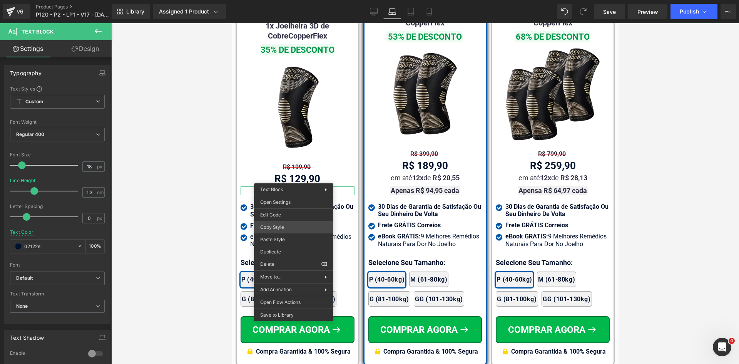
drag, startPoint x: 503, startPoint y: 250, endPoint x: 403, endPoint y: 170, distance: 128.1
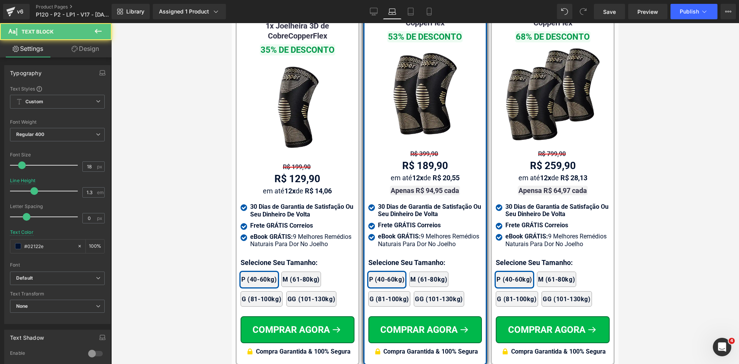
click at [548, 185] on span "Text Block" at bounding box center [560, 189] width 24 height 9
click at [48, 249] on input "#323246" at bounding box center [48, 246] width 49 height 8
paste input "02122e"
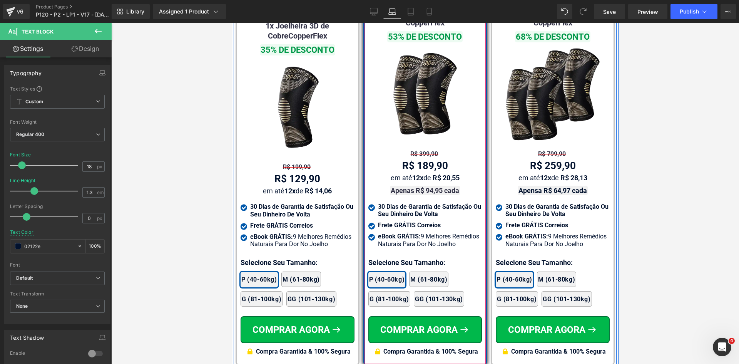
type input "02122e"
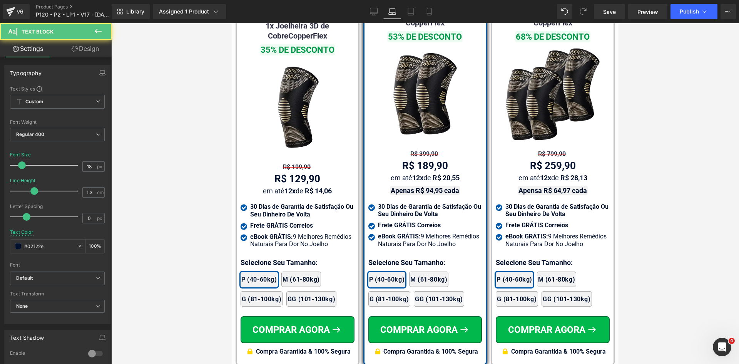
click at [548, 150] on span "Text Block" at bounding box center [560, 154] width 24 height 9
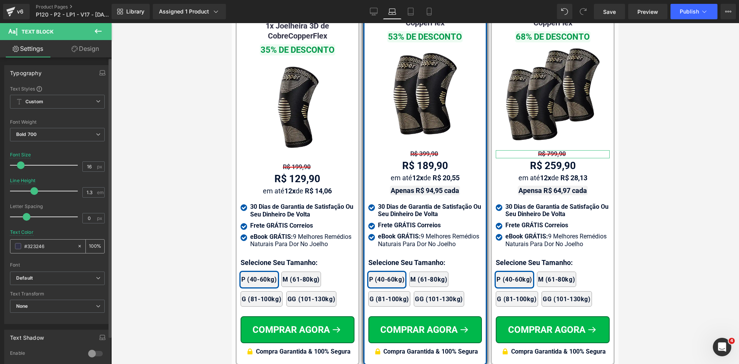
click at [62, 244] on input "#323246" at bounding box center [48, 246] width 49 height 8
paste input "02122e"
type input "02122e"
drag, startPoint x: 761, startPoint y: 212, endPoint x: 472, endPoint y: 171, distance: 291.6
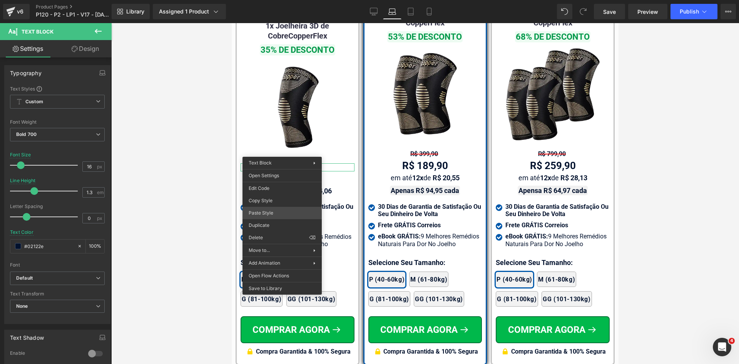
drag, startPoint x: 503, startPoint y: 234, endPoint x: 649, endPoint y: 41, distance: 241.8
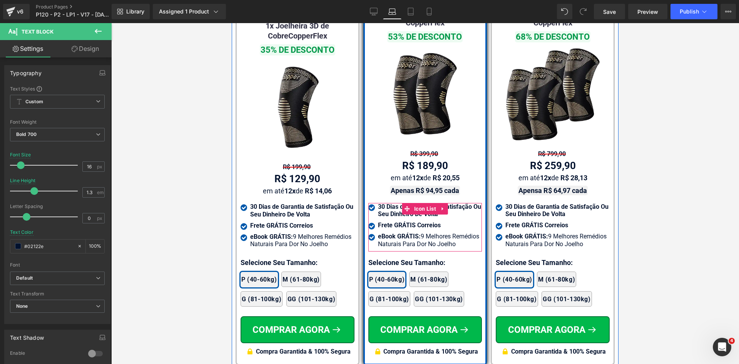
click at [232, 23] on div at bounding box center [232, 23] width 0 height 0
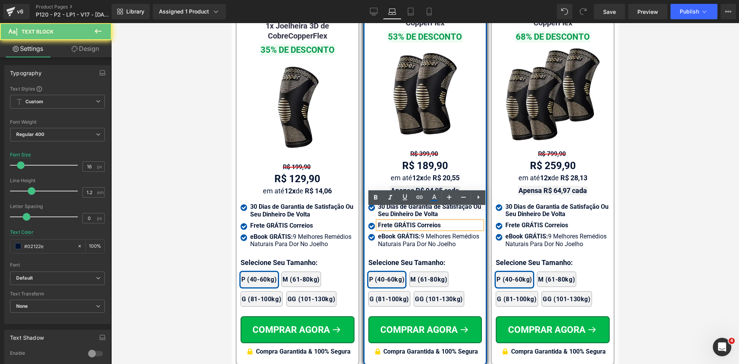
click at [384, 221] on b "Frete GRÁTIS Correios" at bounding box center [409, 224] width 63 height 7
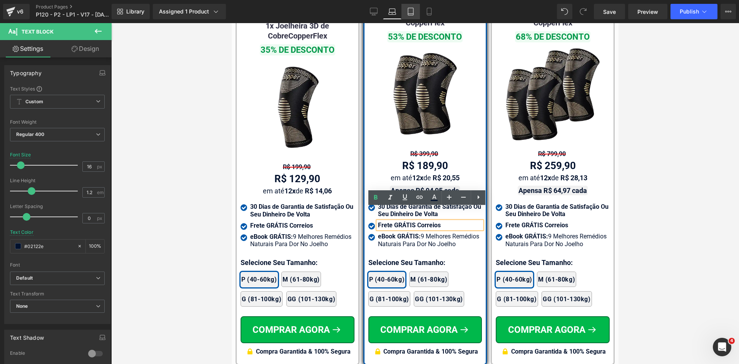
click at [413, 12] on icon at bounding box center [410, 11] width 5 height 7
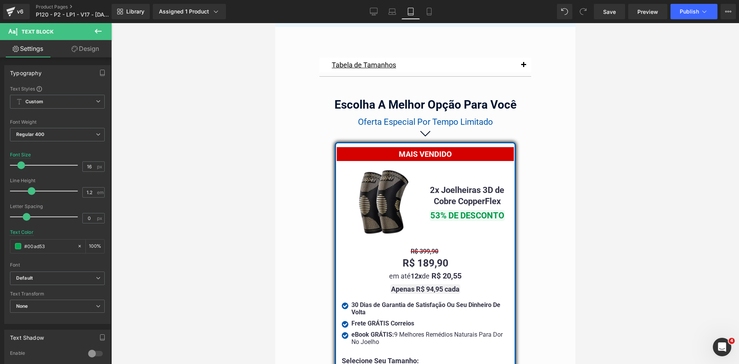
scroll to position [6532, 0]
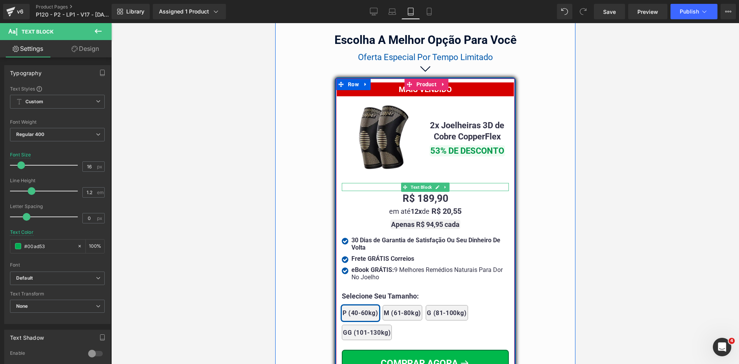
click at [417, 183] on span "Text Block" at bounding box center [421, 186] width 24 height 9
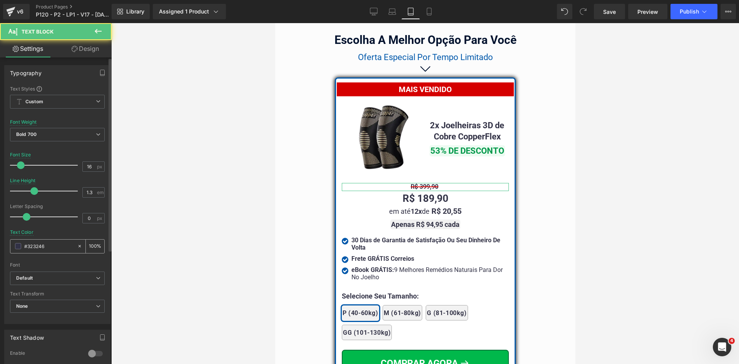
click at [47, 248] on input "#323246" at bounding box center [48, 246] width 49 height 8
paste input "02122e"
type input "02122e"
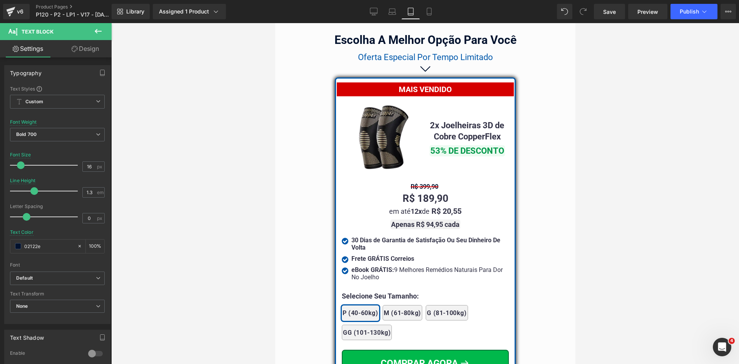
click at [419, 197] on span "Text Block" at bounding box center [421, 198] width 24 height 9
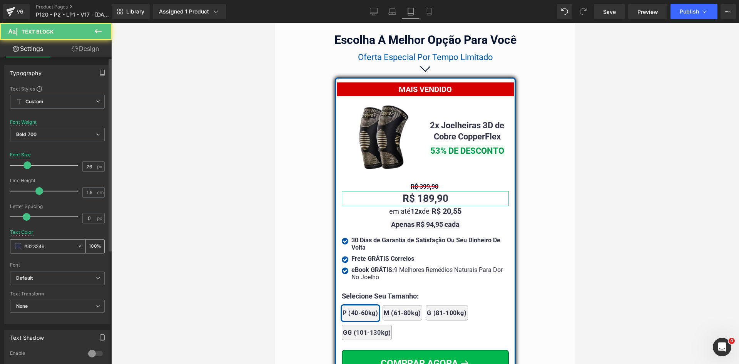
click at [55, 244] on input "#323246" at bounding box center [48, 246] width 49 height 8
paste input "02122e"
type input "02122e"
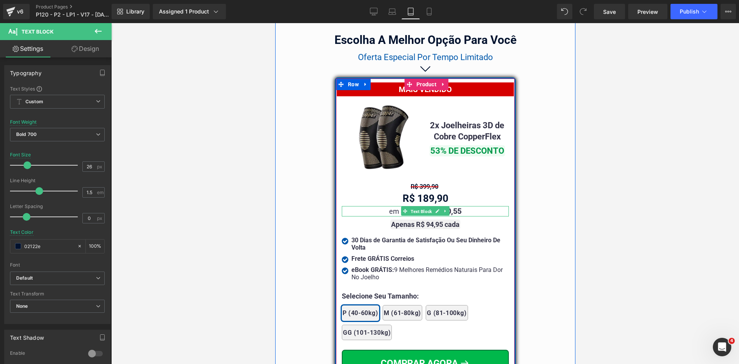
click at [427, 207] on span "Text Block" at bounding box center [421, 211] width 24 height 9
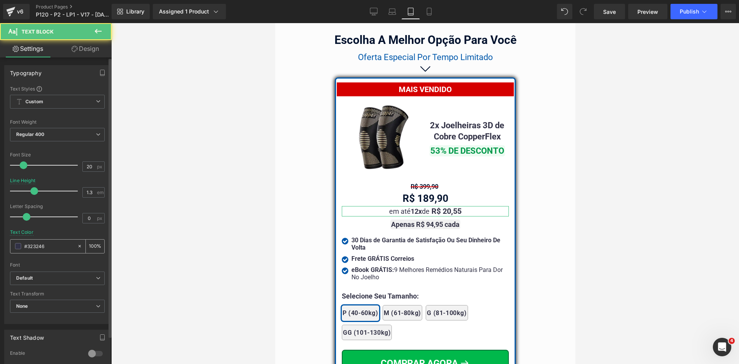
click at [52, 246] on input "#323246" at bounding box center [48, 246] width 49 height 8
paste input "02122e"
type input "02122e"
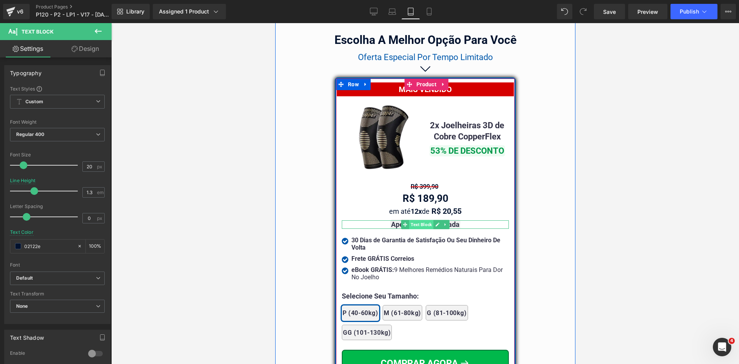
click at [409, 220] on span "Text Block" at bounding box center [421, 224] width 24 height 9
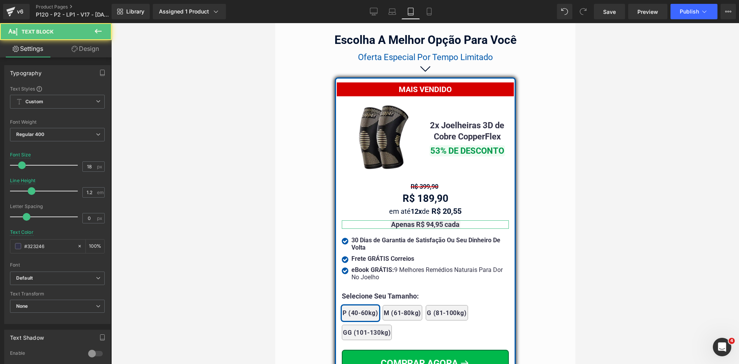
click at [32, 247] on input "#323246" at bounding box center [48, 246] width 49 height 8
paste input "02122e"
type input "02122e"
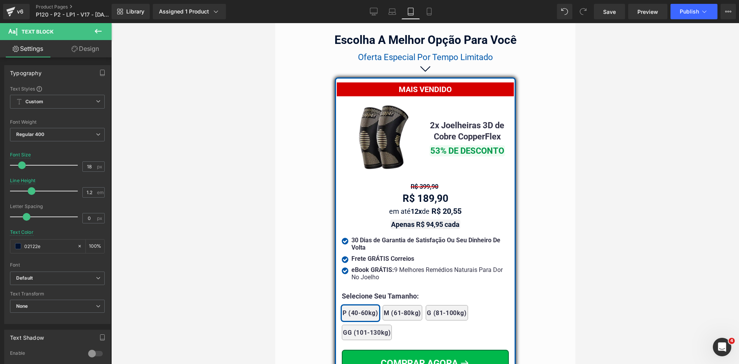
click at [362, 237] on strong "30 Dias de Garantia de Satisfação Ou Seu Dinheiro De Volta" at bounding box center [425, 243] width 149 height 15
click at [48, 251] on div "#323246" at bounding box center [43, 245] width 67 height 13
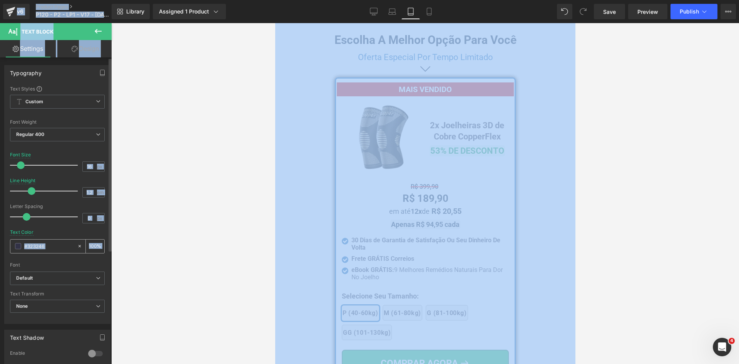
click at [48, 247] on input "#323246" at bounding box center [48, 246] width 49 height 8
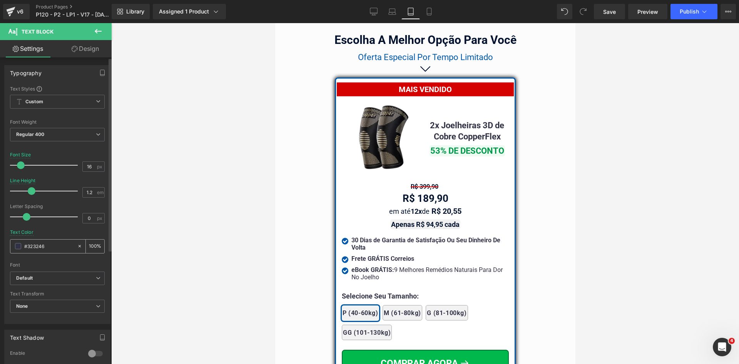
paste input "02122e"
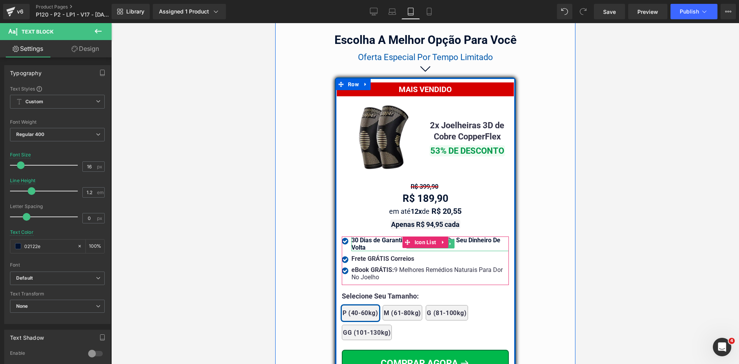
type input "02122e"
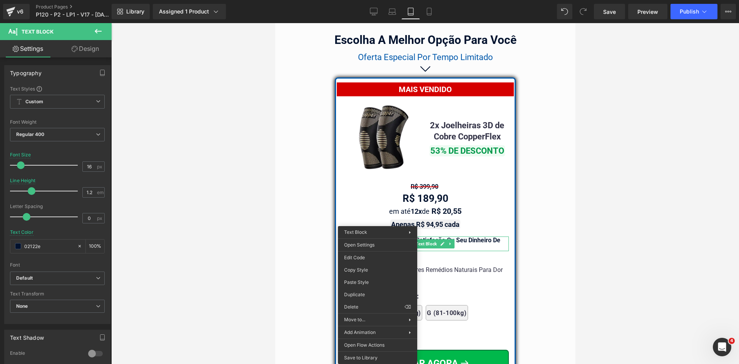
drag, startPoint x: 638, startPoint y: 293, endPoint x: 365, endPoint y: 264, distance: 274.0
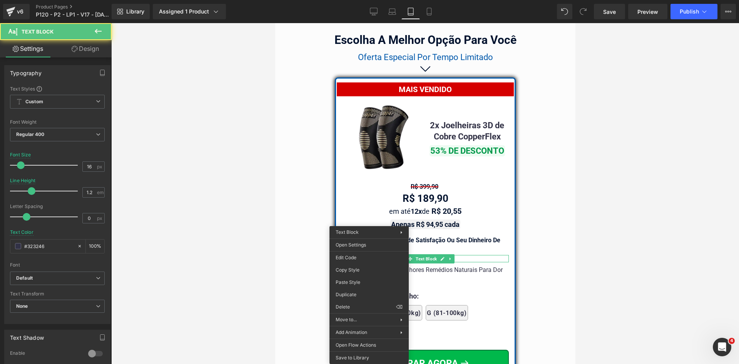
drag, startPoint x: 634, startPoint y: 304, endPoint x: 367, endPoint y: 275, distance: 268.3
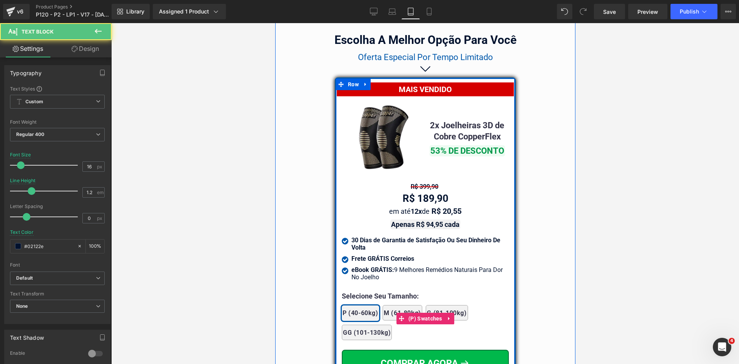
click at [366, 293] on div "2x Joelheiras 4x Joelheiras 1x Joelheira 3x Joelheiras P (40-60kg) M (61-80kg) …" at bounding box center [424, 318] width 167 height 50
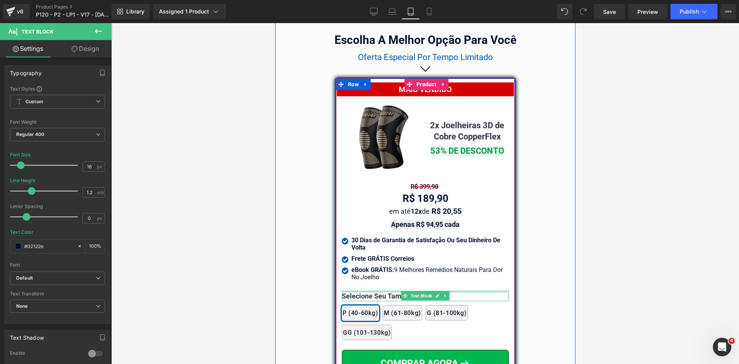
click at [365, 291] on div at bounding box center [424, 292] width 167 height 2
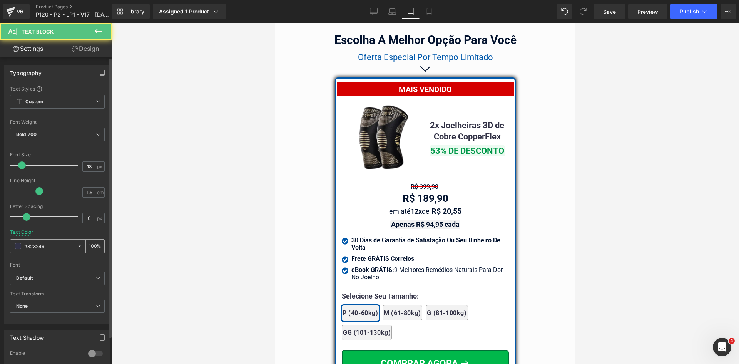
click at [49, 247] on input "#323246" at bounding box center [48, 246] width 49 height 8
paste input "02122e"
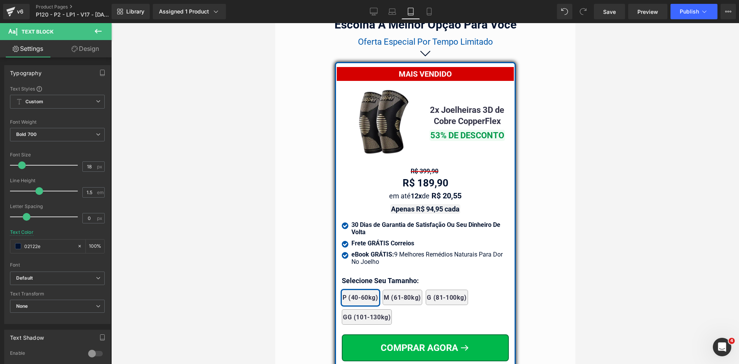
scroll to position [6609, 0]
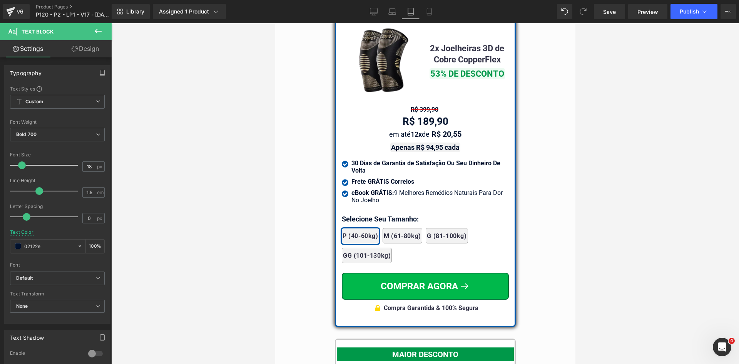
type input "02122e"
click at [413, 239] on div "P (40-60kg) M (61-80kg) G (81-100kg) GG (101-130kg)" at bounding box center [424, 247] width 167 height 39
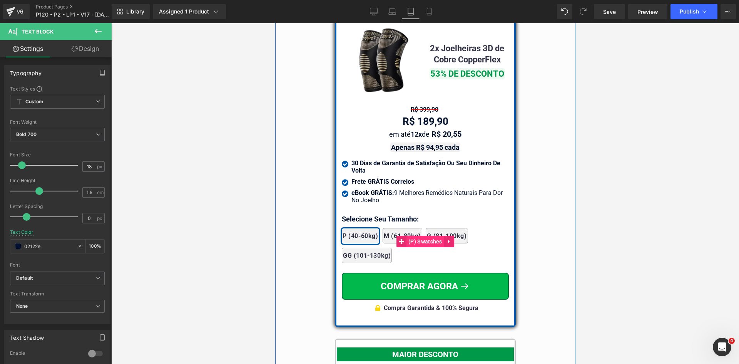
click at [414, 236] on span "(P) Swatches" at bounding box center [425, 242] width 38 height 12
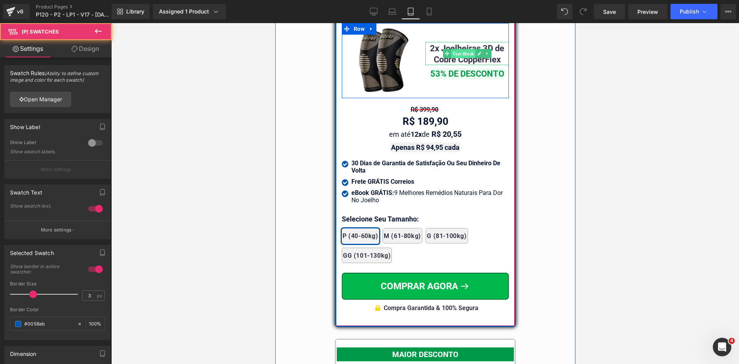
click at [453, 50] on span "Text Block" at bounding box center [463, 53] width 24 height 9
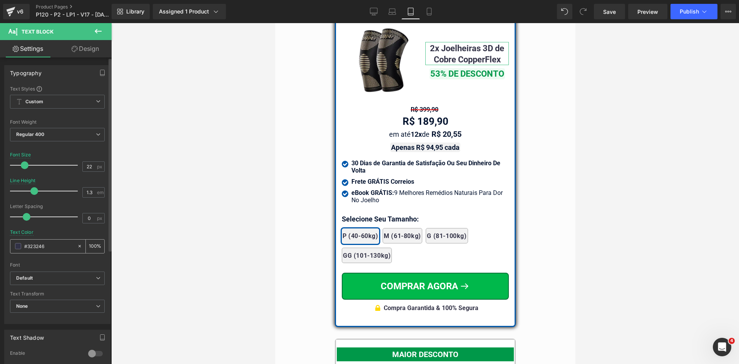
click at [48, 244] on input "#323246" at bounding box center [48, 246] width 49 height 8
paste input "02122e"
type input "02122e"
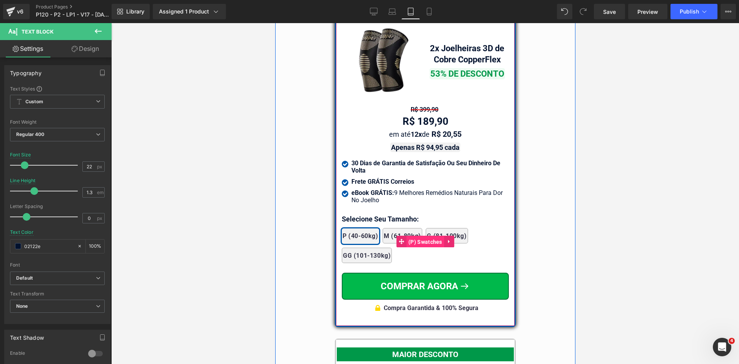
click at [420, 238] on span "(P) Swatches" at bounding box center [425, 242] width 38 height 12
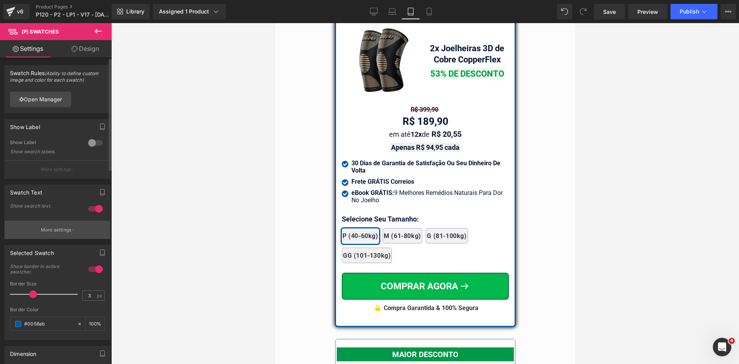
click at [48, 231] on p "More settings" at bounding box center [56, 229] width 31 height 7
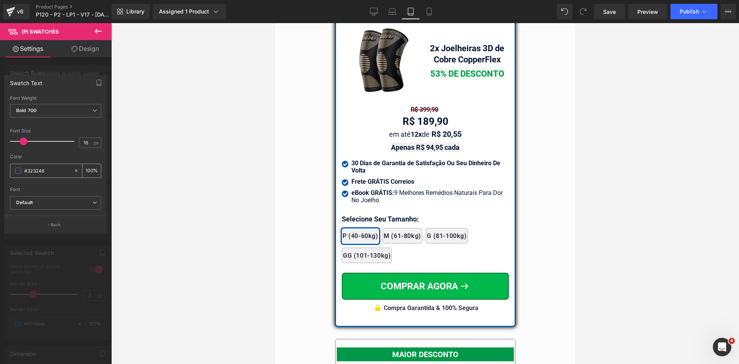
click at [48, 171] on input "#323246" at bounding box center [47, 170] width 46 height 8
paste input "02122e"
type input "02122e"
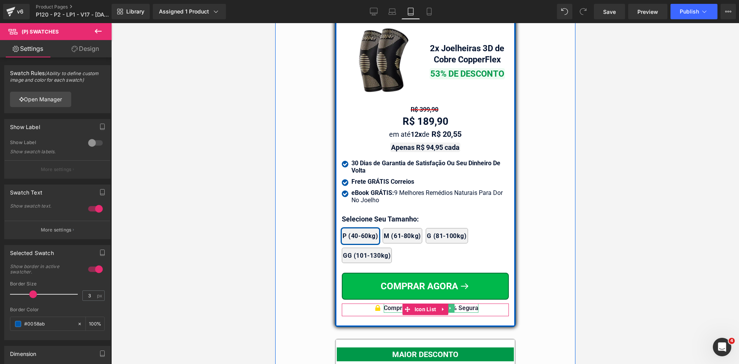
click at [470, 303] on div "Compra Garantida & 100% Segura" at bounding box center [430, 307] width 95 height 9
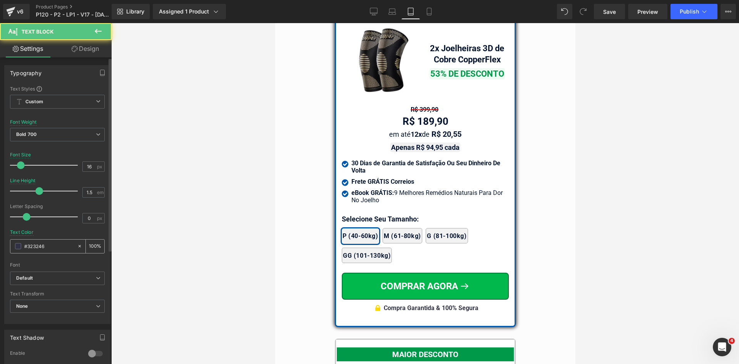
click at [53, 246] on input "#323246" at bounding box center [48, 246] width 49 height 8
paste input "02122e"
type input "02122e"
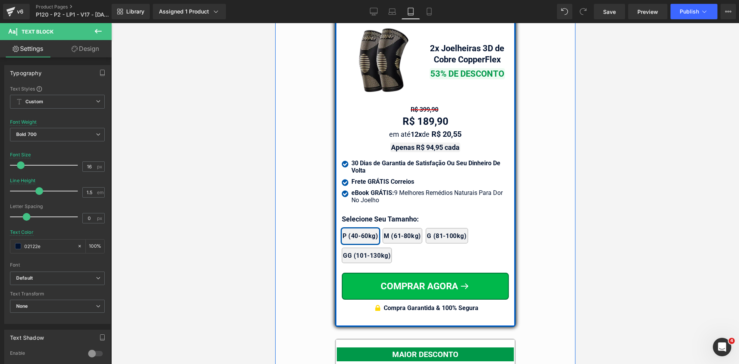
click at [416, 143] on span "Text Block" at bounding box center [421, 147] width 24 height 9
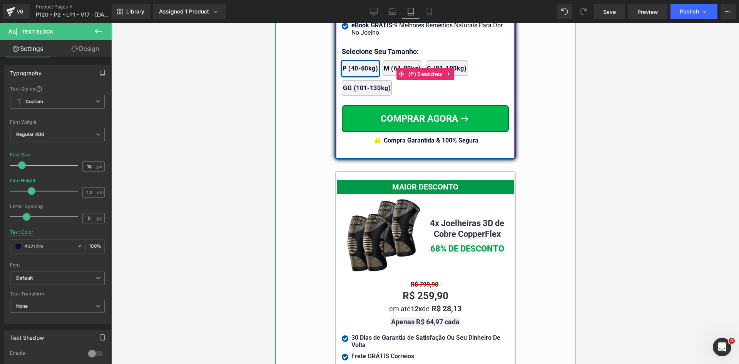
scroll to position [6802, 0]
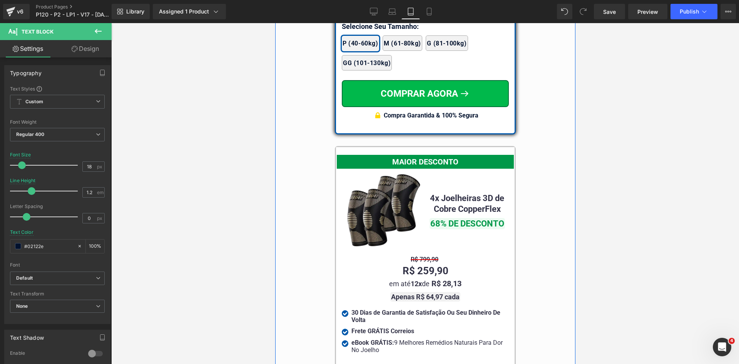
click at [459, 202] on span "Text Block" at bounding box center [463, 203] width 24 height 9
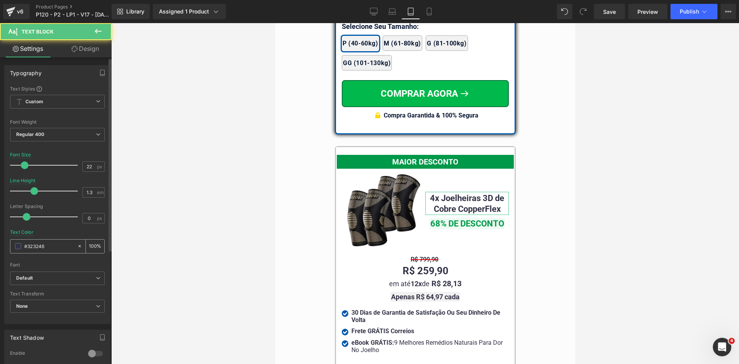
click at [50, 246] on input "#323246" at bounding box center [48, 246] width 49 height 8
paste input "02122e"
type input "02122e"
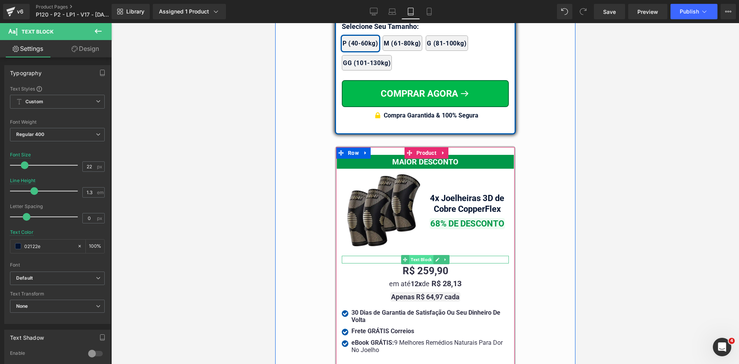
click at [418, 255] on span "Text Block" at bounding box center [421, 259] width 24 height 9
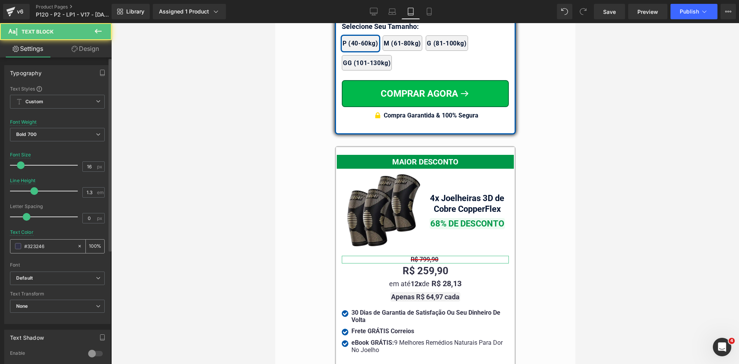
click at [46, 248] on input "#323246" at bounding box center [48, 246] width 49 height 8
paste input "02122e"
type input "02122e"
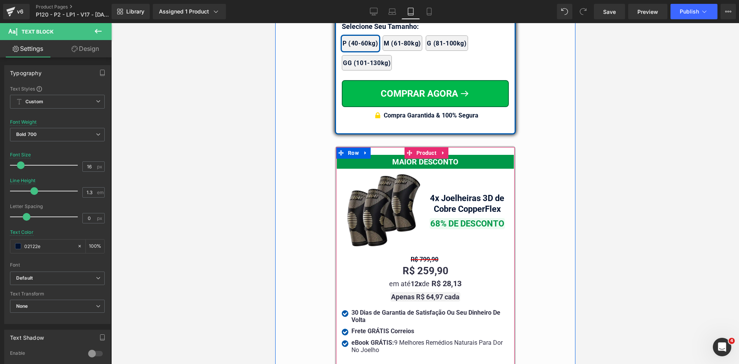
click at [421, 267] on span "Text Block" at bounding box center [421, 270] width 24 height 9
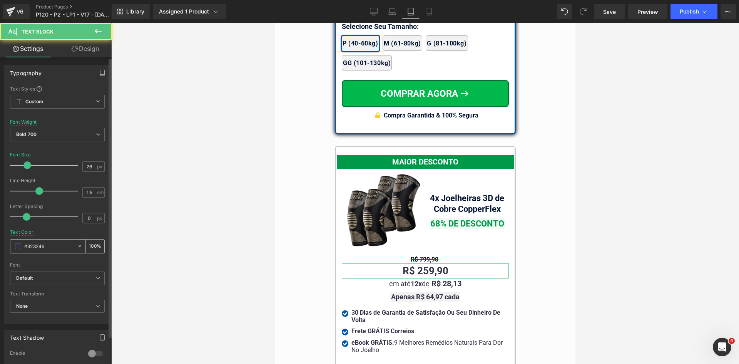
click at [49, 244] on input "#323246" at bounding box center [48, 246] width 49 height 8
paste input "02122e"
type input "02122e"
click at [421, 279] on div "em até 12x de R$ 28,13 Text Block" at bounding box center [424, 283] width 167 height 10
click at [45, 244] on input "#323246" at bounding box center [48, 246] width 49 height 8
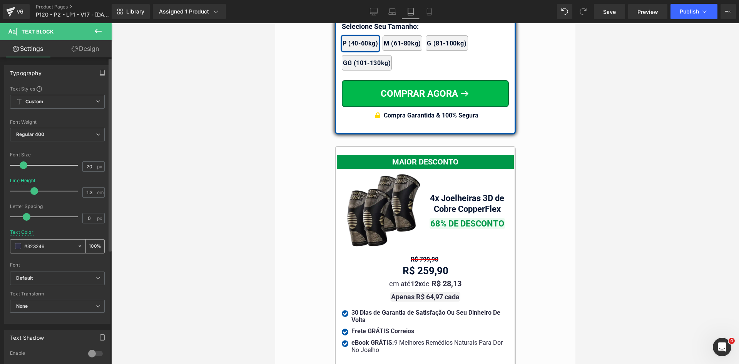
paste input "02122e"
type input "02122e"
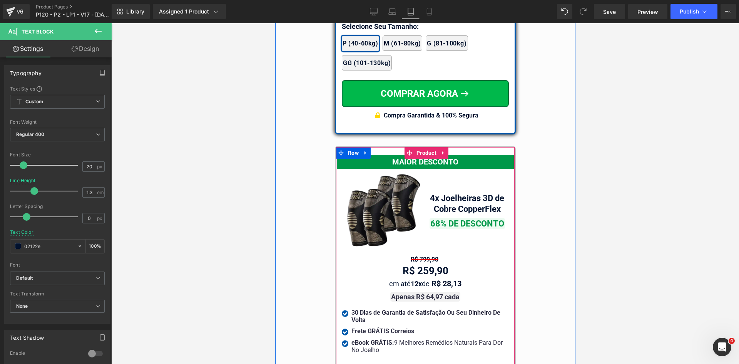
click at [422, 294] on span "Text Block" at bounding box center [421, 296] width 24 height 9
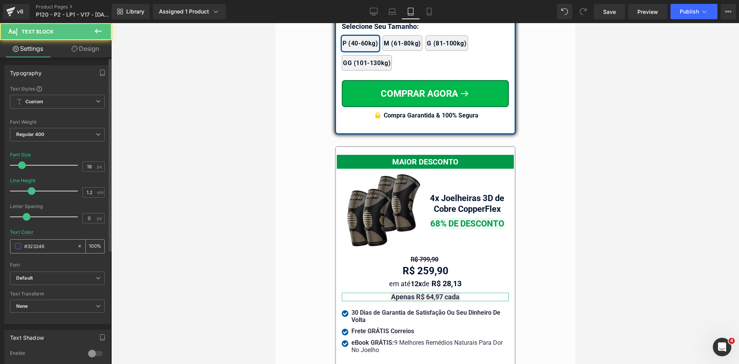
click at [43, 245] on input "#323246" at bounding box center [48, 246] width 49 height 8
paste input "02122e"
type input "02122e"
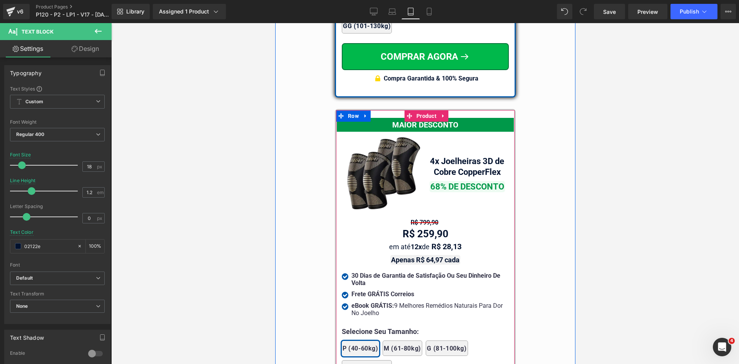
scroll to position [6917, 0]
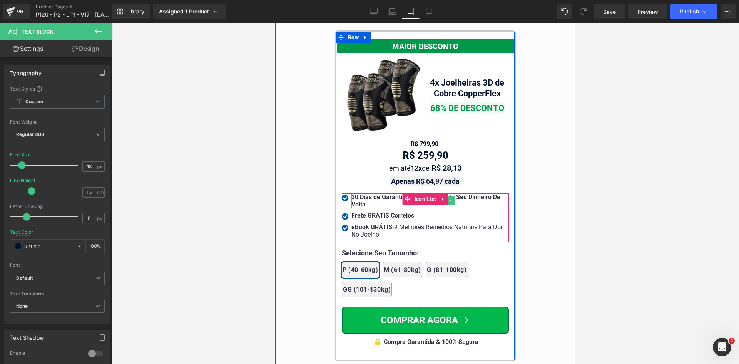
click at [364, 196] on div "30 Dias de Garantia de Satisfação Ou Seu Dinheiro De Volta" at bounding box center [429, 200] width 157 height 15
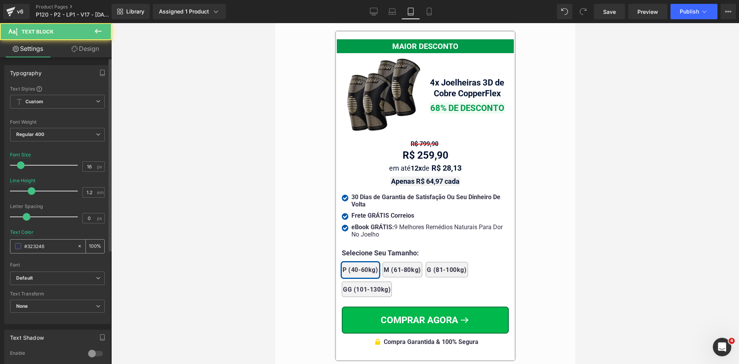
click at [43, 245] on input "#323246" at bounding box center [48, 246] width 49 height 8
paste input "02122e"
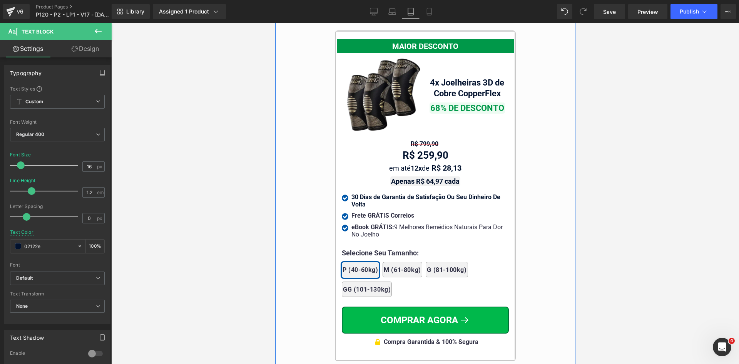
type input "02122e"
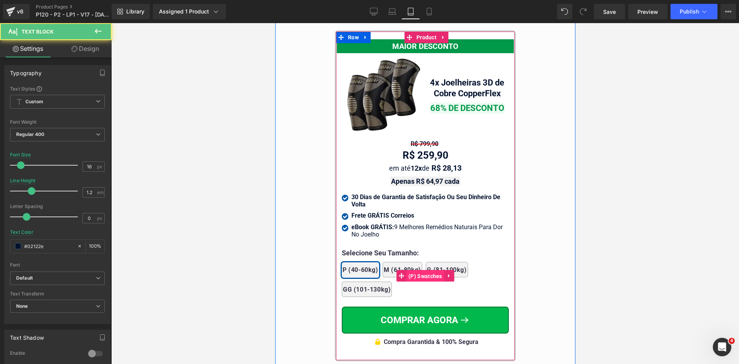
click at [412, 270] on span "(P) Swatches" at bounding box center [425, 276] width 38 height 12
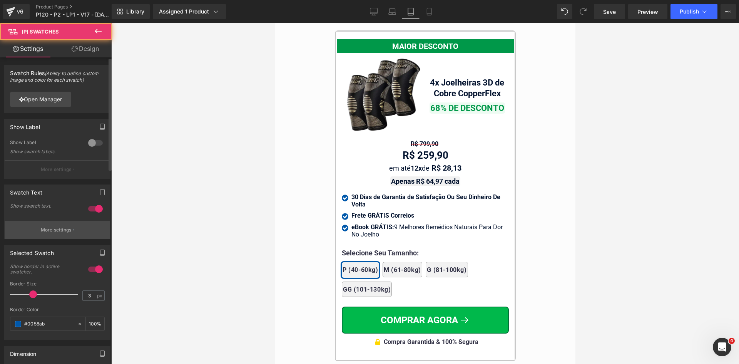
click at [53, 228] on p "More settings" at bounding box center [56, 229] width 31 height 7
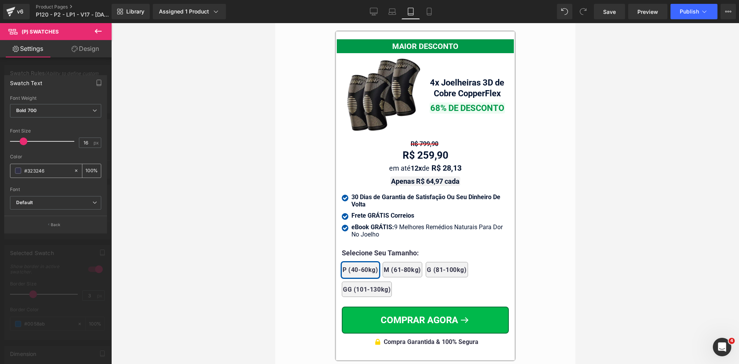
click at [44, 171] on input "#323246" at bounding box center [47, 170] width 46 height 8
paste input "02122e"
type input "02122e"
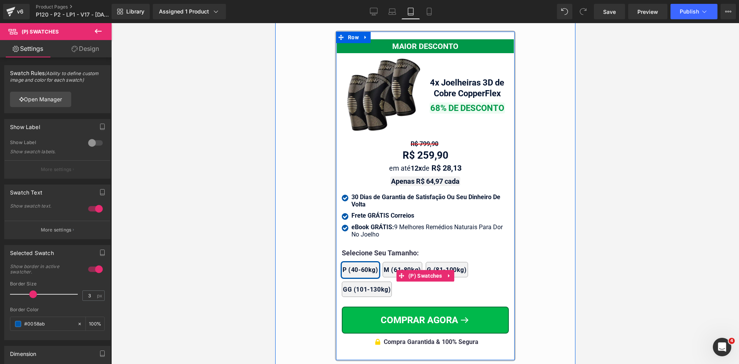
click at [411, 250] on div "2x Joelheiras 4x Joelheiras 1x Joelheira 3x Joelheiras P (40-60kg) M (61-80kg) …" at bounding box center [424, 275] width 167 height 50
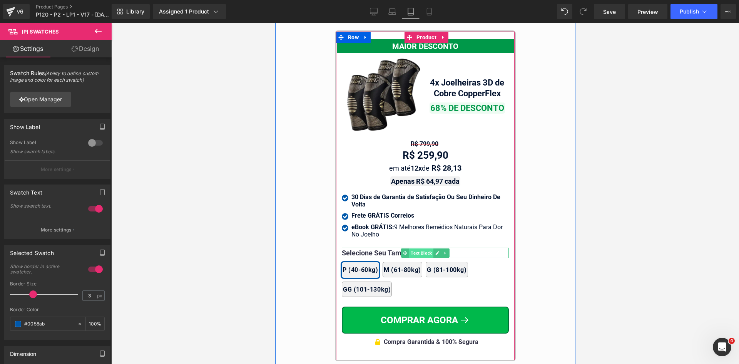
click at [411, 248] on span "Text Block" at bounding box center [421, 252] width 24 height 9
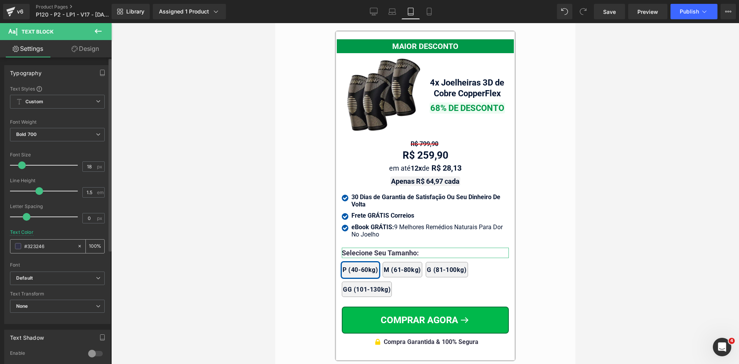
click at [47, 246] on input "#323246" at bounding box center [48, 246] width 49 height 8
paste input "02122e"
type input "02122e"
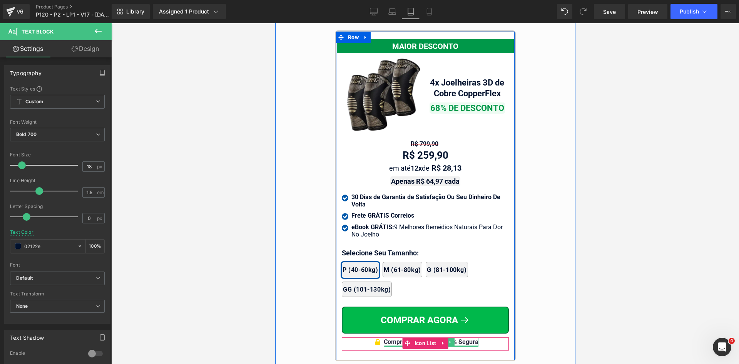
click at [458, 338] on div "Compra Garantida & 100% Segura" at bounding box center [430, 341] width 95 height 9
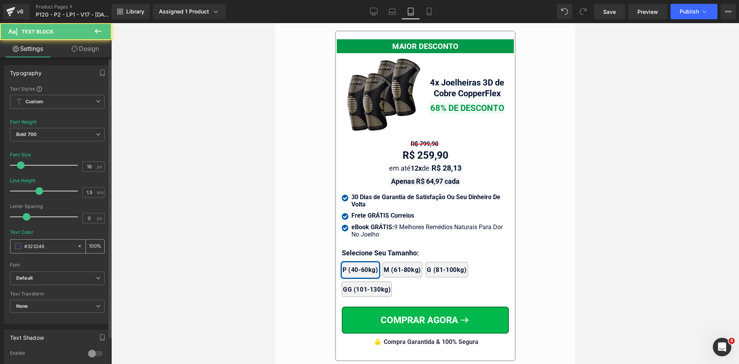
click at [51, 248] on input "#323246" at bounding box center [48, 246] width 49 height 8
paste input "02122e"
type input "02122e"
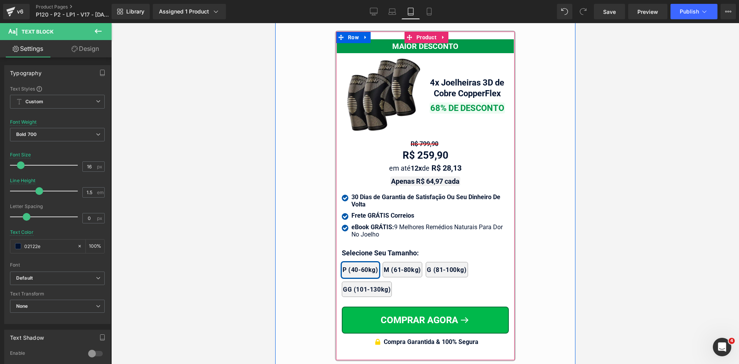
scroll to position [7186, 0]
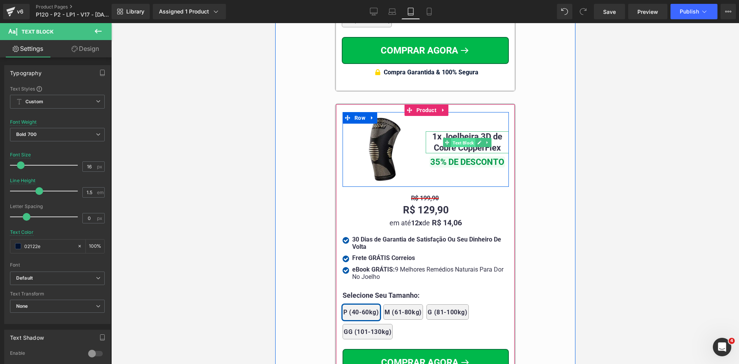
drag, startPoint x: 466, startPoint y: 137, endPoint x: 388, endPoint y: 231, distance: 122.2
click at [466, 138] on span "Text Block" at bounding box center [463, 142] width 24 height 9
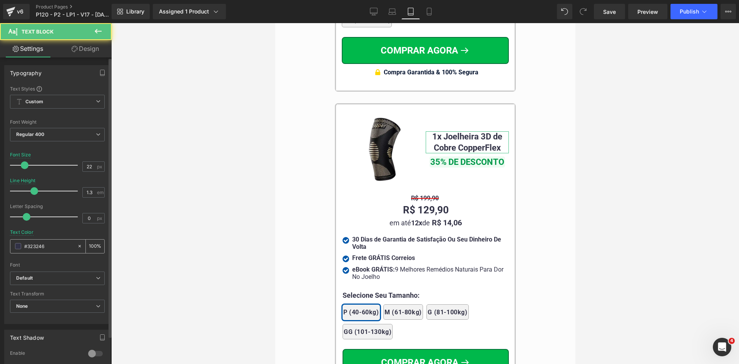
click at [46, 246] on input "#323246" at bounding box center [48, 246] width 49 height 8
paste input "02122e"
type input "02122e"
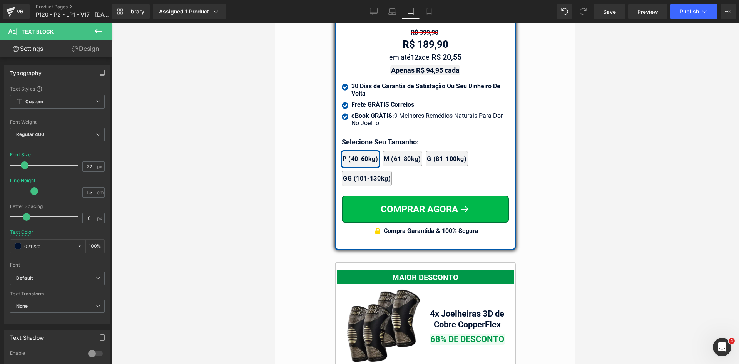
scroll to position [6532, 0]
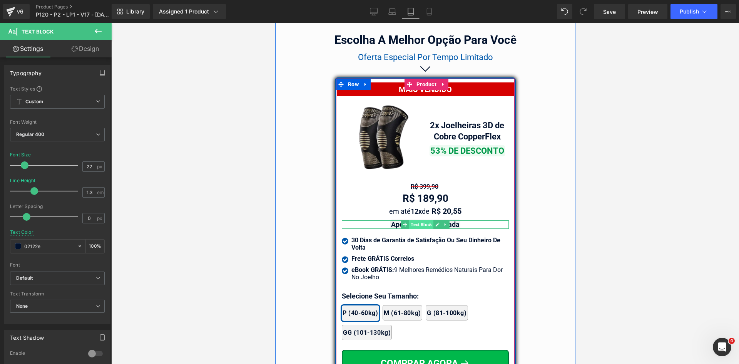
click at [428, 222] on span "Text Block" at bounding box center [421, 224] width 24 height 9
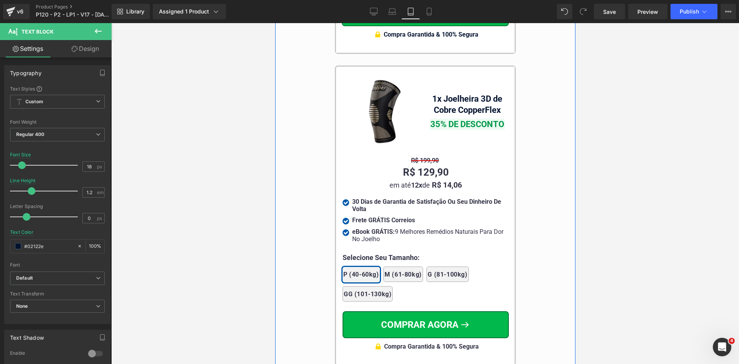
scroll to position [7225, 0]
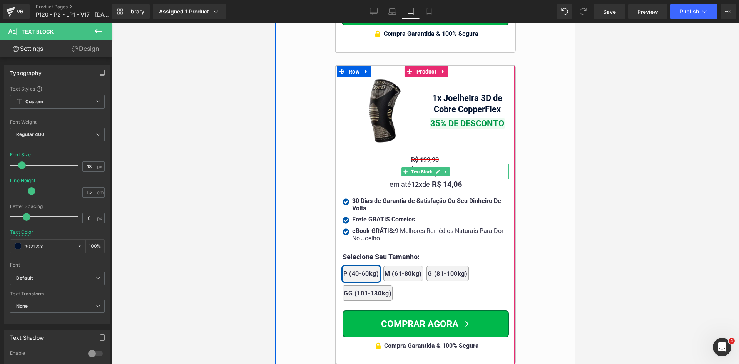
click at [421, 155] on span "Text Block" at bounding box center [421, 159] width 24 height 9
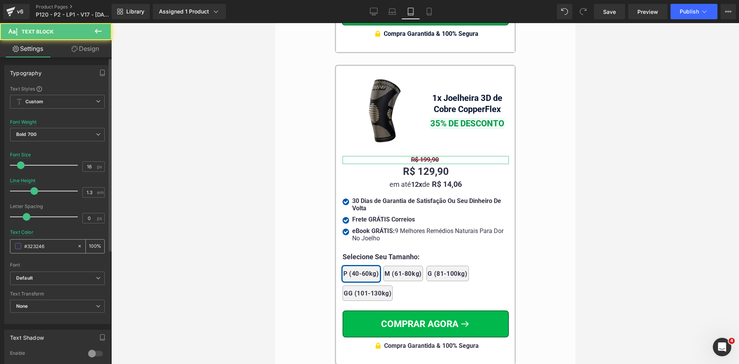
click at [39, 251] on div "#323246" at bounding box center [43, 245] width 67 height 13
click at [42, 248] on input "#323246" at bounding box center [48, 246] width 49 height 8
paste input "02122e"
type input "02122e"
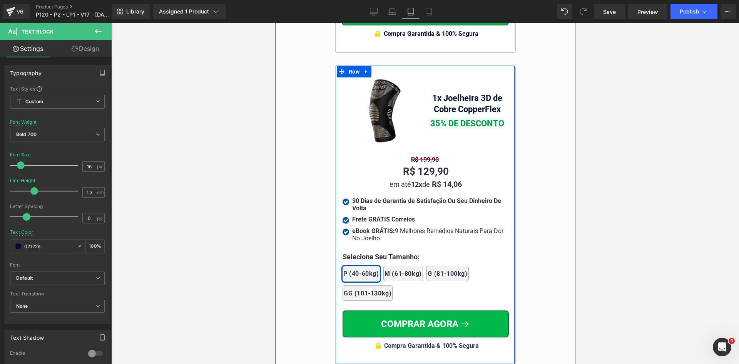
click at [417, 167] on span "Text Block" at bounding box center [421, 171] width 24 height 9
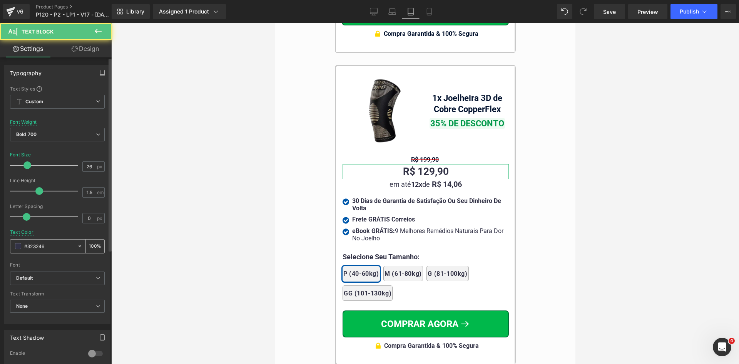
click at [53, 243] on input "#323246" at bounding box center [48, 246] width 49 height 8
paste input "02122e"
type input "02122e"
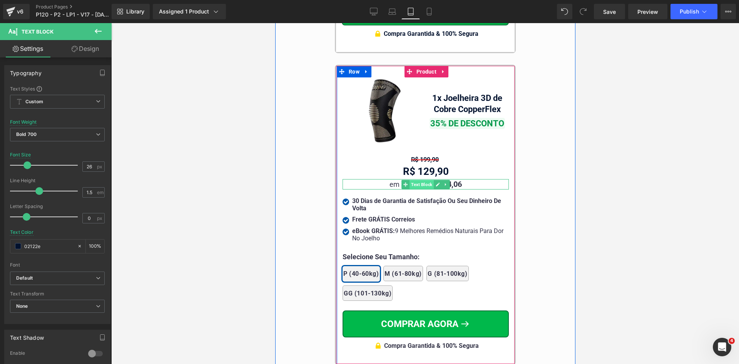
click at [423, 180] on span "Text Block" at bounding box center [421, 184] width 24 height 9
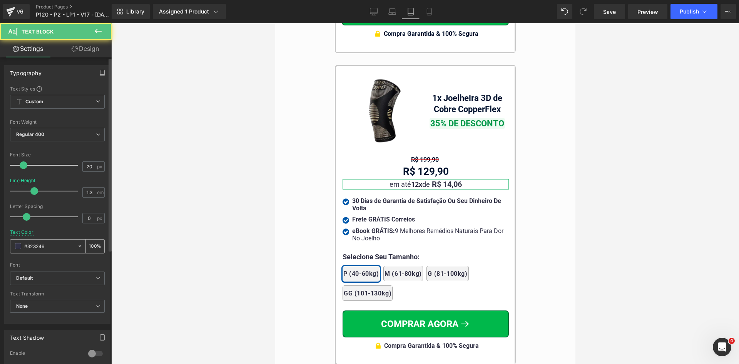
click at [55, 246] on input "#323246" at bounding box center [48, 246] width 49 height 8
paste input "02122e"
type input "02122e"
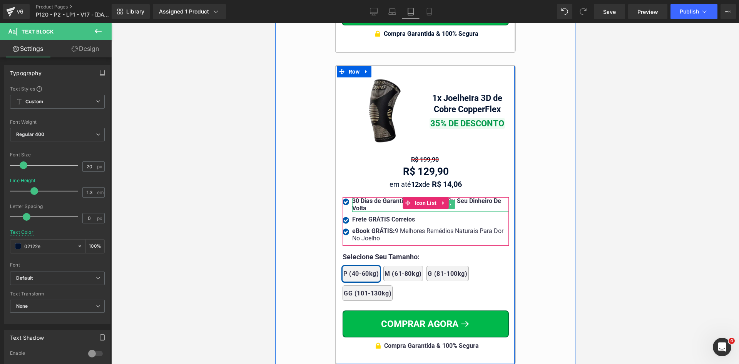
click at [372, 197] on strong "30 Dias de Garantia de Satisfação Ou Seu Dinheiro De Volta" at bounding box center [426, 204] width 149 height 15
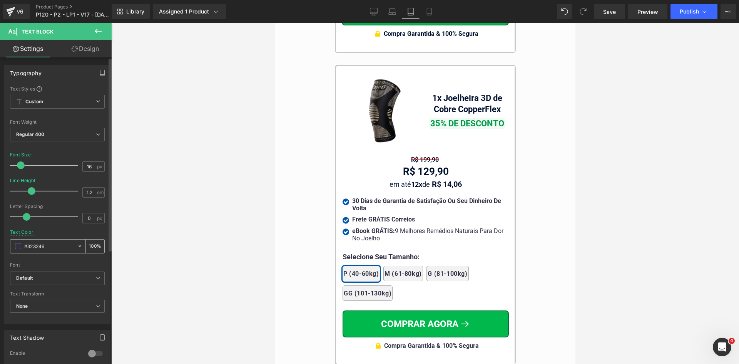
click at [65, 248] on input "#323246" at bounding box center [48, 246] width 49 height 8
paste input "02122e"
type input "02122e"
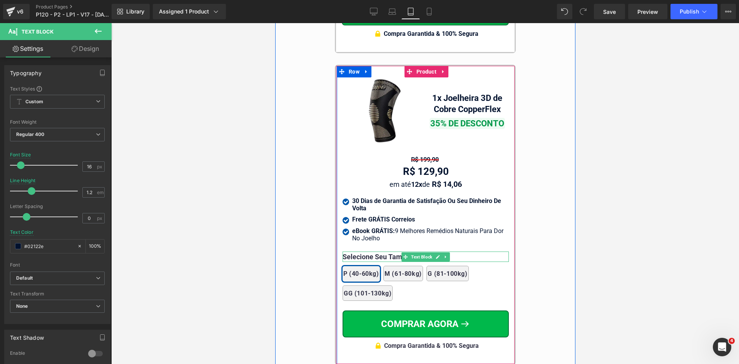
click at [416, 252] on span "Text Block" at bounding box center [421, 256] width 24 height 9
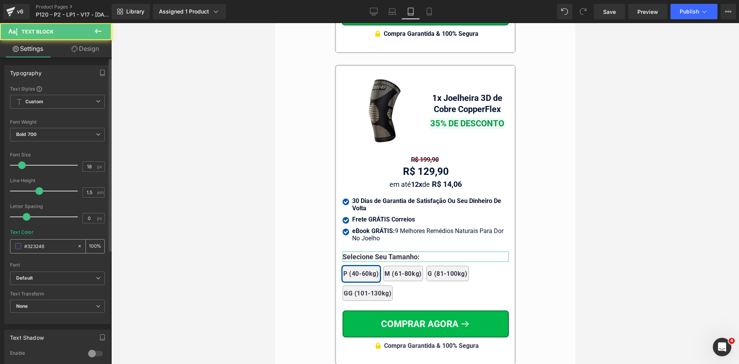
click at [57, 249] on div "#323246" at bounding box center [43, 245] width 67 height 13
click at [57, 246] on input "#323246" at bounding box center [48, 246] width 49 height 8
paste input "02122e"
type input "02122e"
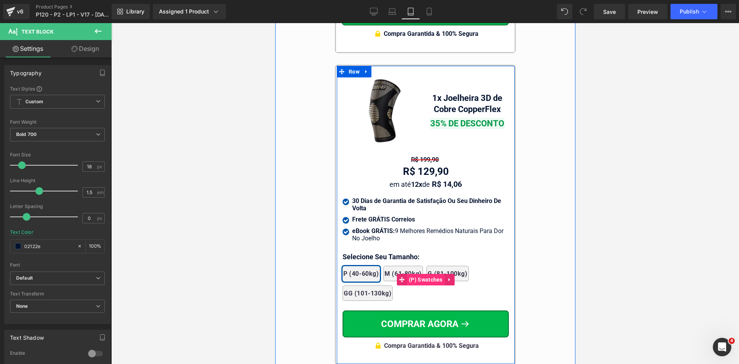
click at [416, 274] on span "(P) Swatches" at bounding box center [425, 280] width 38 height 12
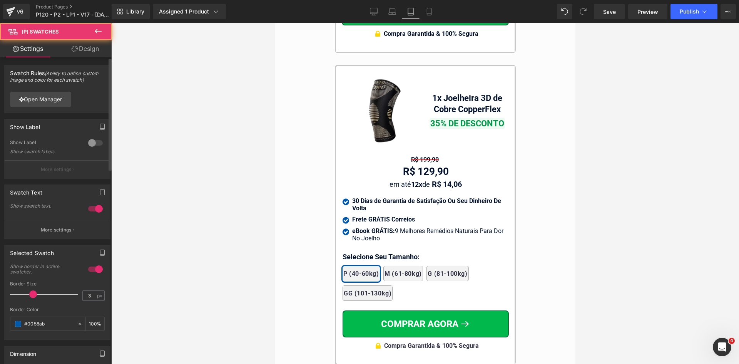
click at [56, 249] on div "Selected Swatch" at bounding box center [57, 252] width 105 height 15
drag, startPoint x: 58, startPoint y: 244, endPoint x: 58, endPoint y: 240, distance: 4.6
click at [58, 242] on div "Selected Swatch 1 Show border in active swatcher. 3px Border Size 3 px #0058ab …" at bounding box center [57, 289] width 115 height 101
click at [58, 234] on button "More settings" at bounding box center [57, 229] width 105 height 18
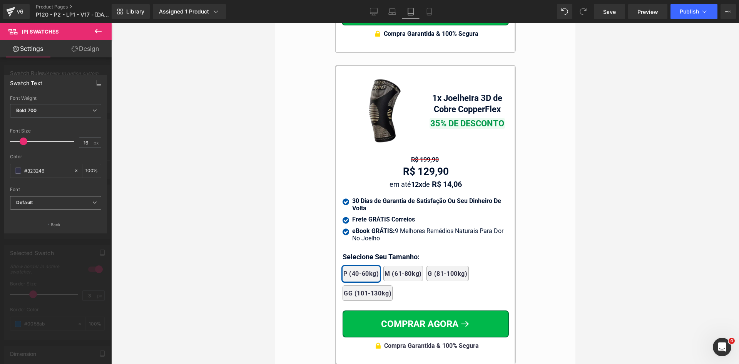
click at [52, 202] on b "Default" at bounding box center [54, 202] width 76 height 7
click at [50, 173] on input "#323246" at bounding box center [47, 170] width 46 height 8
paste input "02122e"
type input "02122e"
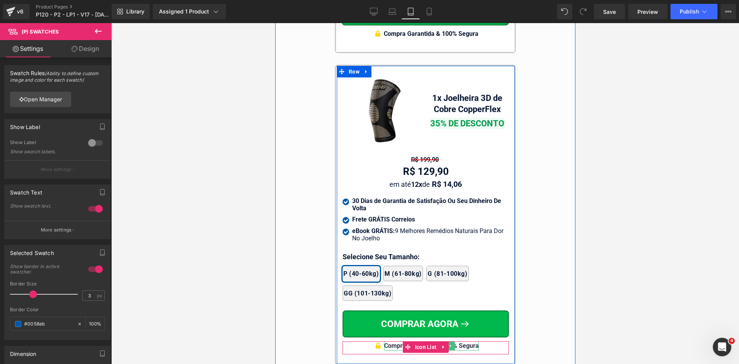
click at [466, 341] on div "Compra Garantida & 100% Segura" at bounding box center [431, 345] width 95 height 9
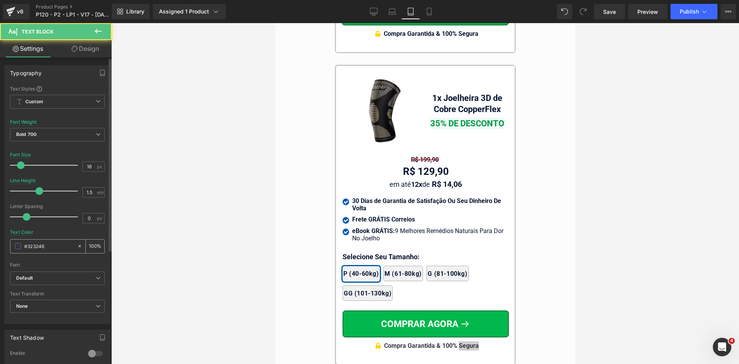
click at [55, 244] on input "#323246" at bounding box center [48, 246] width 49 height 8
paste input "02122e"
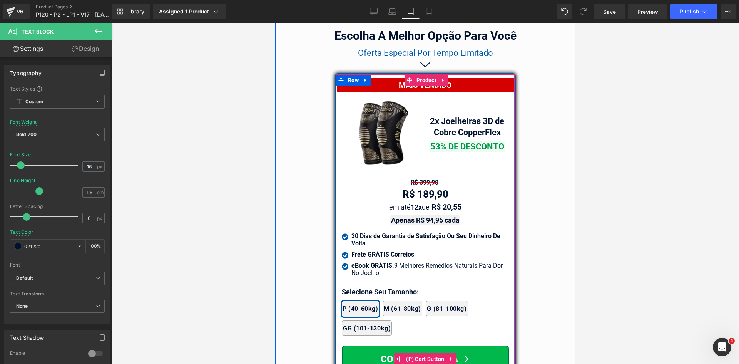
scroll to position [6417, 0]
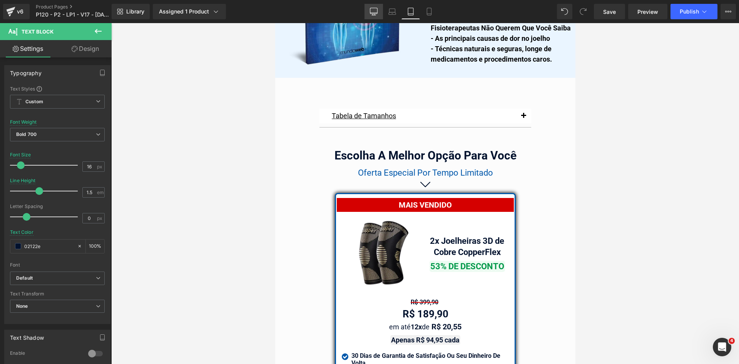
type input "02122e"
click at [369, 8] on link "Desktop" at bounding box center [373, 11] width 18 height 15
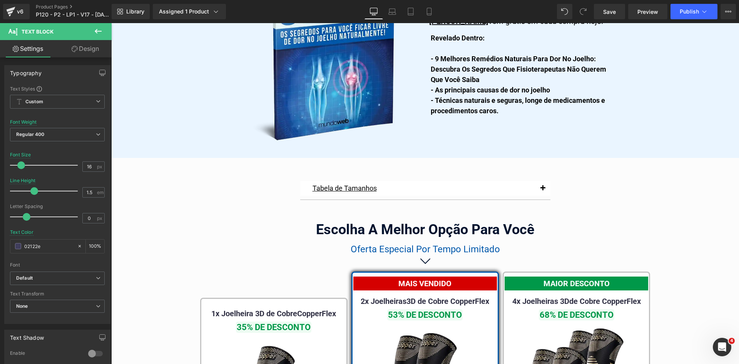
scroll to position [4453, 0]
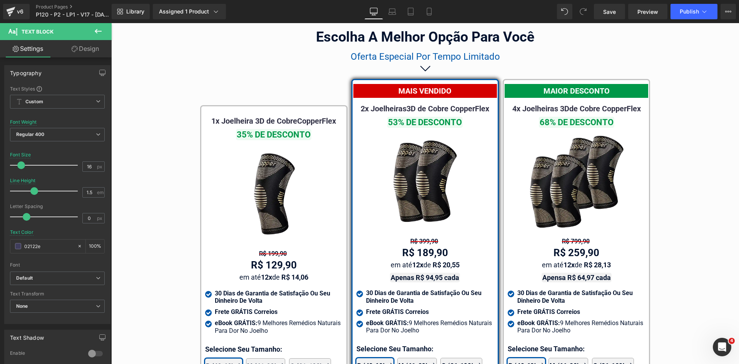
click at [467, 104] on span "3D de Cobre CopperFlex" at bounding box center [447, 108] width 83 height 9
click at [42, 243] on input "#323246" at bounding box center [48, 246] width 49 height 8
paste input "02122e"
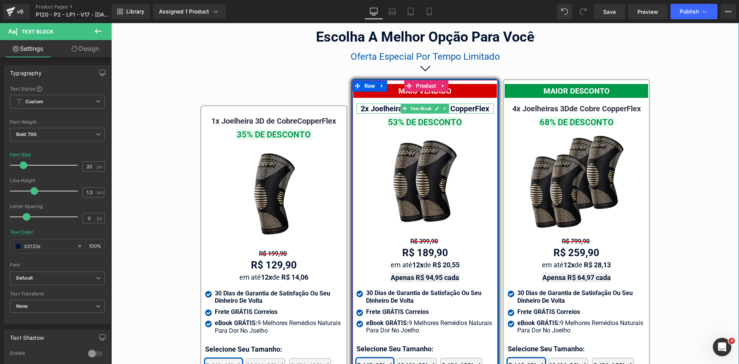
type input "02122e"
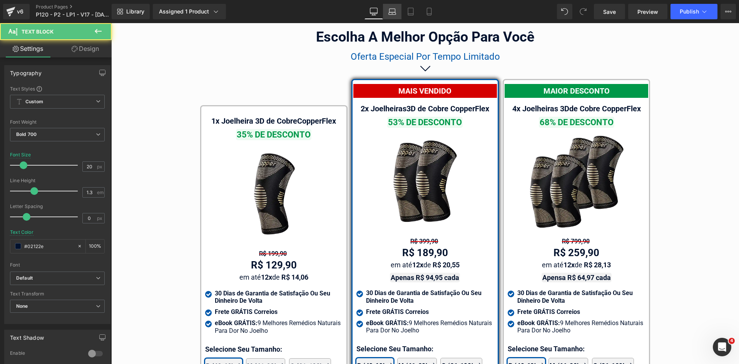
click at [390, 11] on icon at bounding box center [392, 12] width 8 height 8
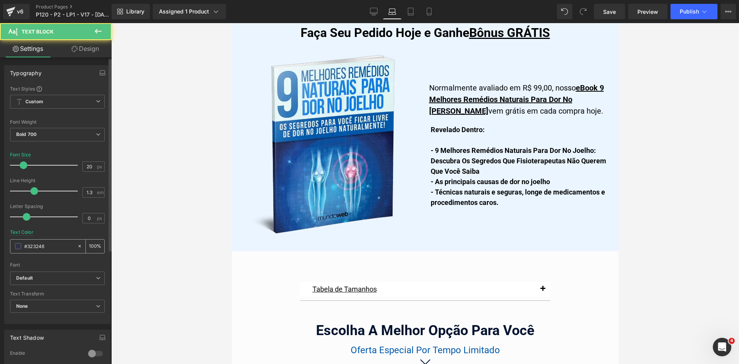
scroll to position [4741, 0]
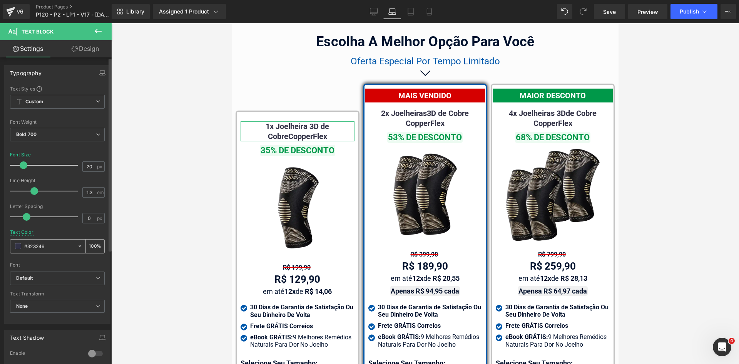
click at [52, 250] on input "#02122e" at bounding box center [48, 246] width 49 height 8
paste input "02122e"
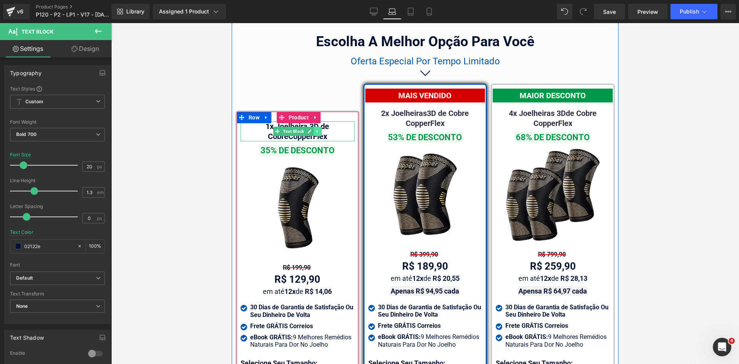
type input "02122e"
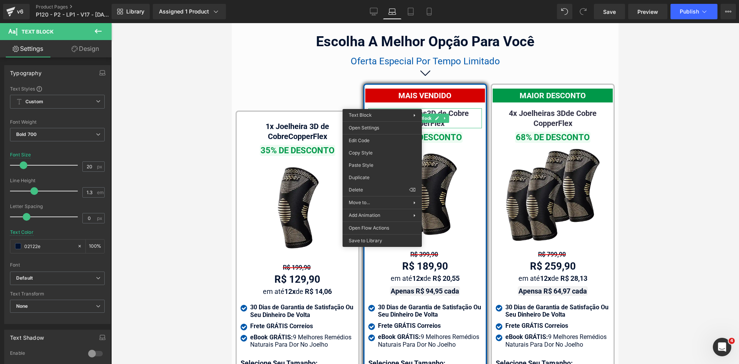
drag, startPoint x: 594, startPoint y: 189, endPoint x: 519, endPoint y: 99, distance: 117.2
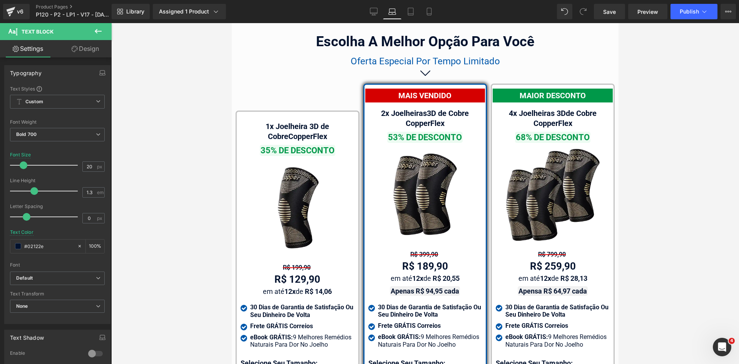
click at [440, 12] on div "Library Assigned 1 Product Product Preview Joelheira 3D de Cobre CopperFlex Man…" at bounding box center [425, 11] width 627 height 15
click at [437, 12] on link "Mobile" at bounding box center [429, 11] width 18 height 15
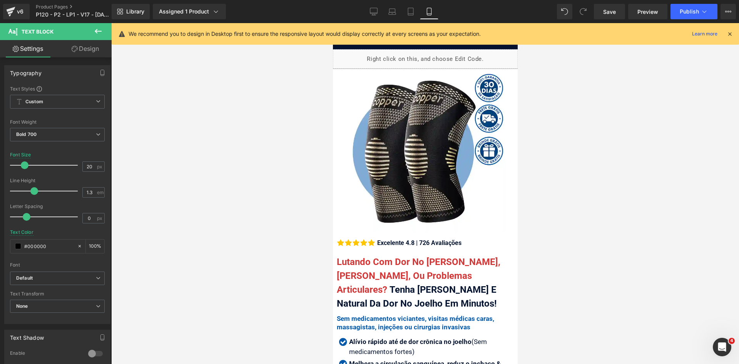
scroll to position [231, 0]
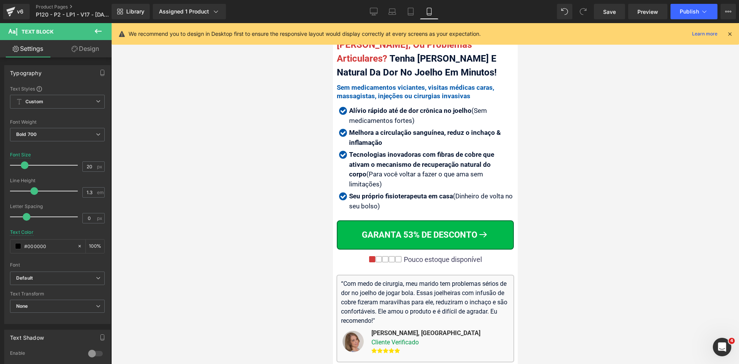
drag, startPoint x: 729, startPoint y: 32, endPoint x: 608, endPoint y: 68, distance: 126.4
click at [728, 33] on icon at bounding box center [729, 33] width 7 height 7
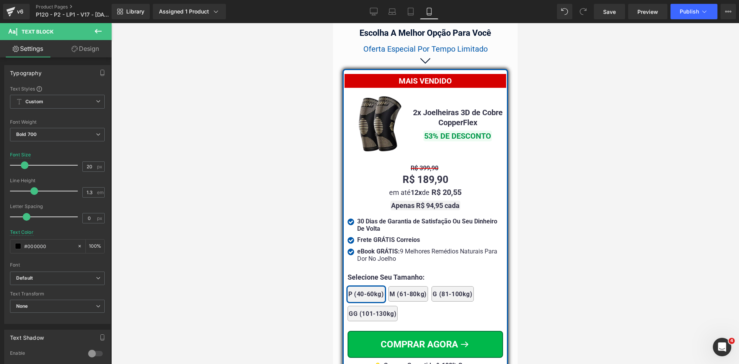
scroll to position [6666, 0]
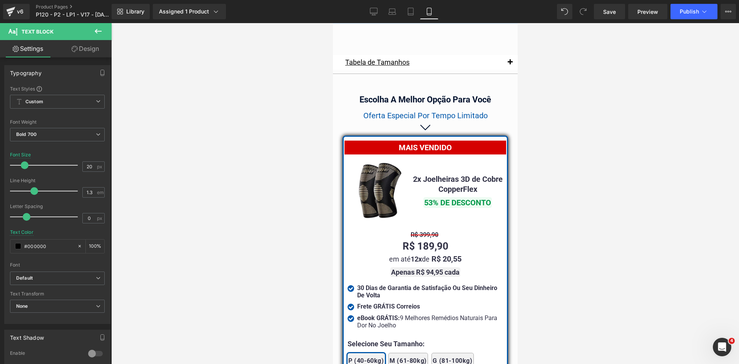
click at [440, 185] on b "2x Joelheiras 3D de Cobre CopperFlex" at bounding box center [458, 183] width 90 height 19
click at [53, 245] on input "#323246" at bounding box center [48, 246] width 49 height 8
paste input "02122e"
type input "02122e"
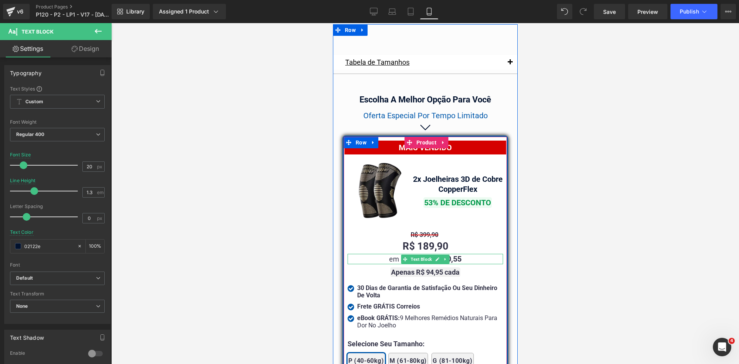
click at [419, 245] on span "Text Block" at bounding box center [426, 246] width 24 height 9
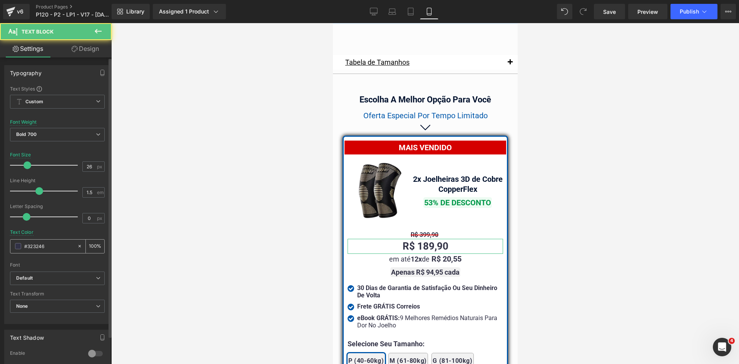
click at [45, 244] on input "#323246" at bounding box center [48, 246] width 49 height 8
paste input "02122e"
type input "02122e"
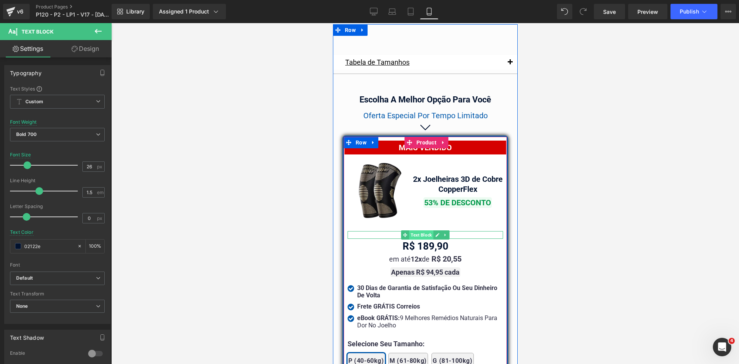
click at [412, 233] on span "Text Block" at bounding box center [421, 234] width 24 height 9
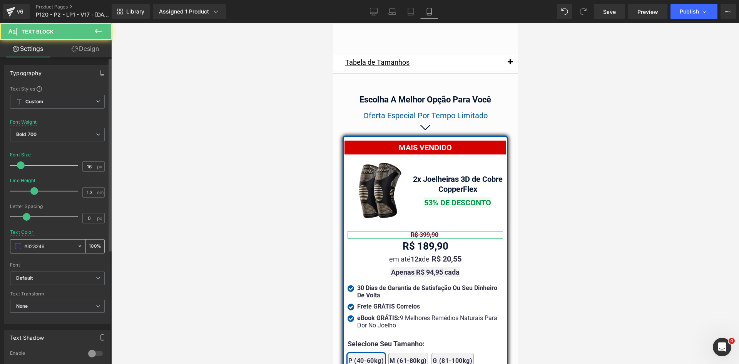
click at [58, 244] on input "#323246" at bounding box center [48, 246] width 49 height 8
paste input "02122e"
type input "02122e"
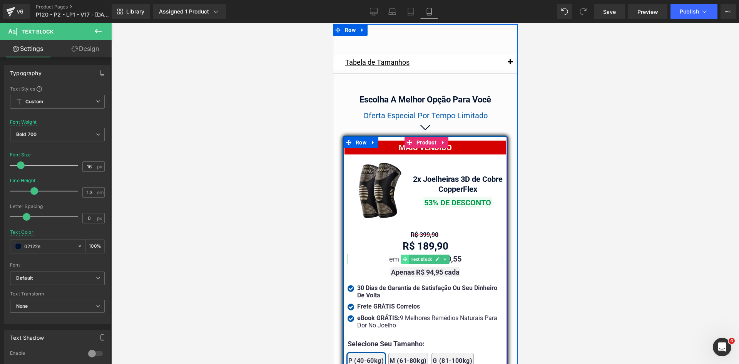
click at [401, 254] on span at bounding box center [405, 258] width 8 height 9
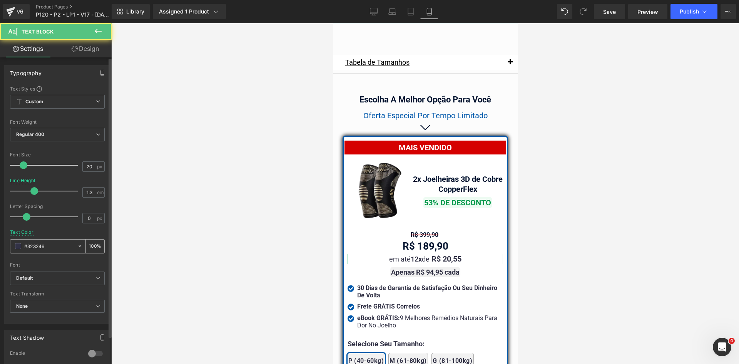
click at [49, 249] on input "#323246" at bounding box center [48, 246] width 49 height 8
paste input "02122e"
type input "02122e"
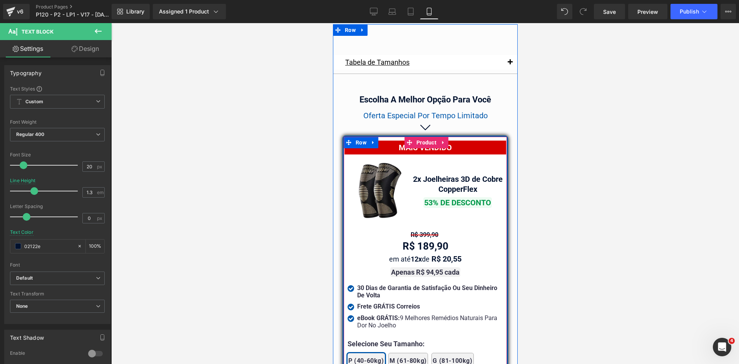
click at [417, 267] on span "Text Block" at bounding box center [426, 271] width 24 height 9
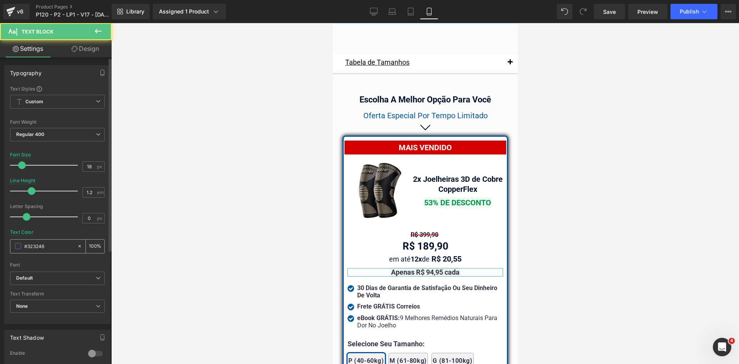
click at [57, 252] on div "#323246" at bounding box center [43, 245] width 67 height 13
click at [56, 247] on input "#323246" at bounding box center [48, 246] width 49 height 8
paste input "02122e"
type input "02122e"
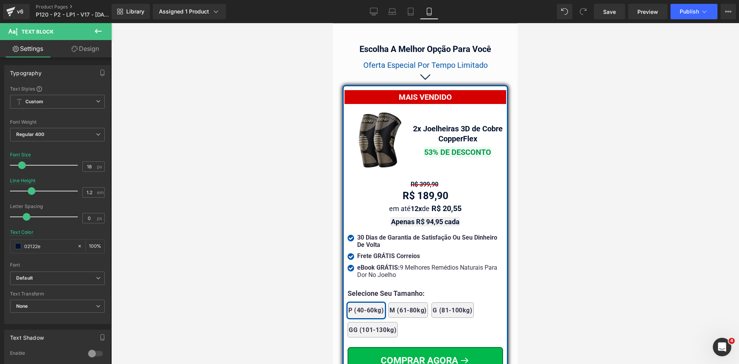
scroll to position [6743, 0]
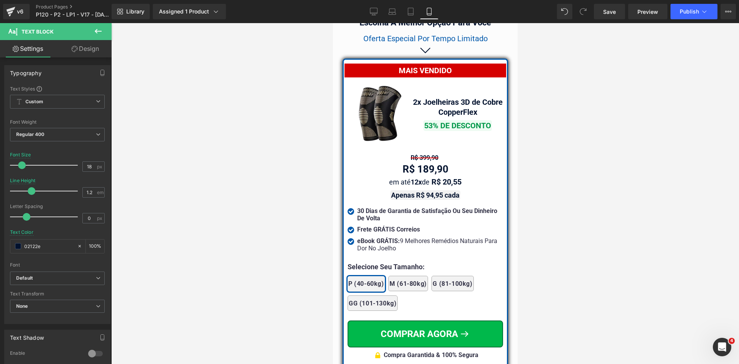
click at [364, 209] on strong "30 Dias de Garantia de Satisfação Ou Seu Dinheiro De Volta" at bounding box center [427, 214] width 140 height 15
click at [42, 247] on input "#323246" at bounding box center [48, 246] width 49 height 8
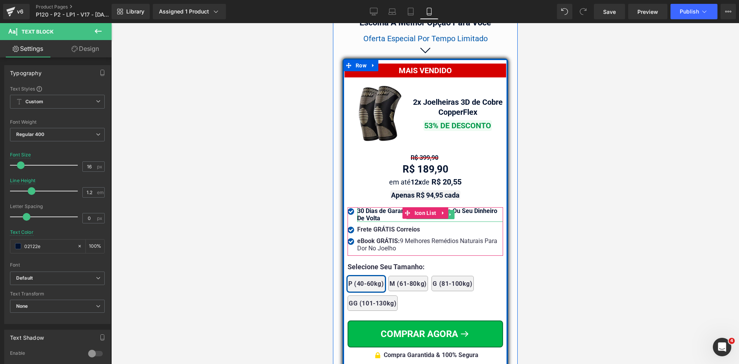
type input "02122e"
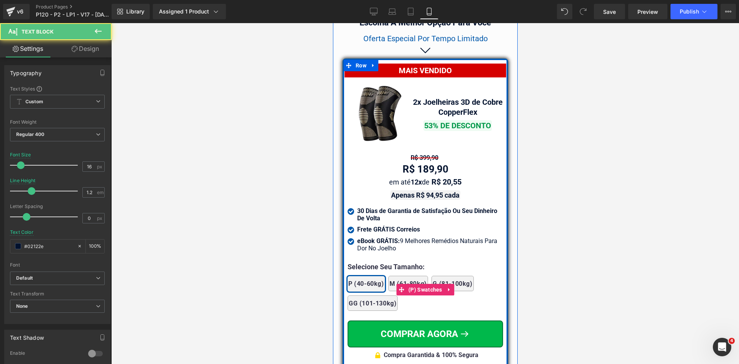
click at [374, 264] on div "2x Joelheiras 4x Joelheiras 1x Joelheira 3x Joelheiras P (40-60kg) M (61-80kg) …" at bounding box center [424, 289] width 155 height 50
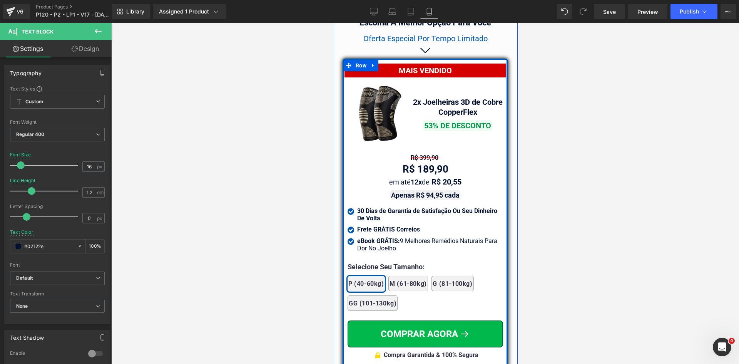
click at [332, 23] on div at bounding box center [332, 23] width 0 height 0
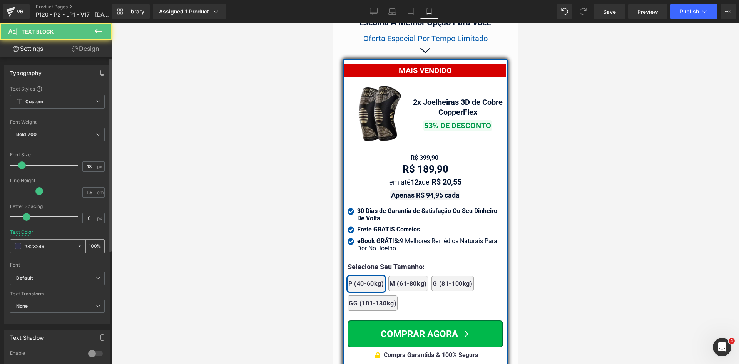
click at [52, 245] on input "#323246" at bounding box center [48, 246] width 49 height 8
paste input "02122e"
type input "02122e"
click at [419, 285] on span "(P) Swatches" at bounding box center [425, 289] width 30 height 9
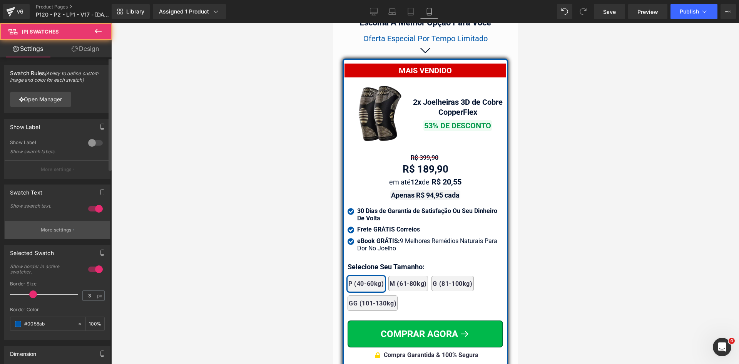
click at [61, 228] on p "More settings" at bounding box center [56, 229] width 31 height 7
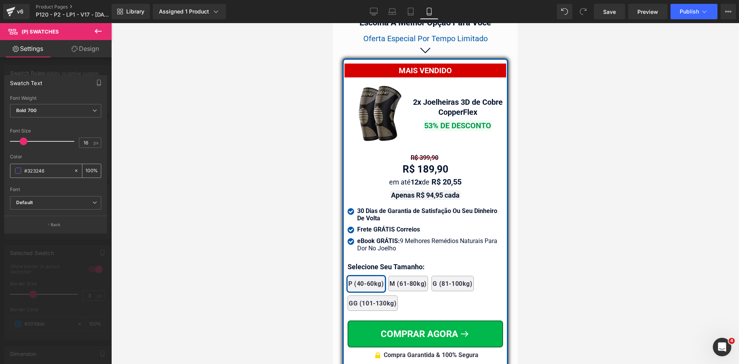
click at [50, 168] on input "#323246" at bounding box center [47, 170] width 46 height 8
paste input "02122e"
type input "02122e"
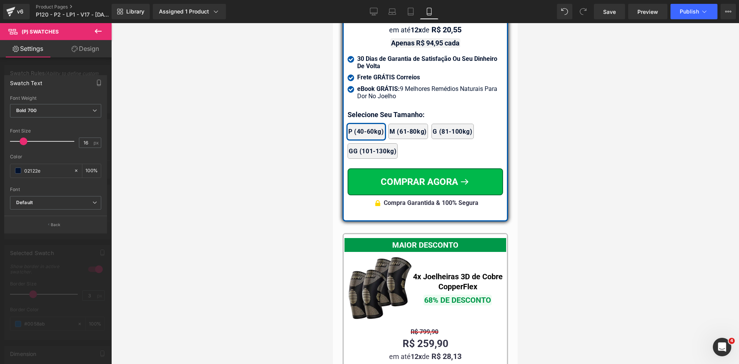
scroll to position [6897, 0]
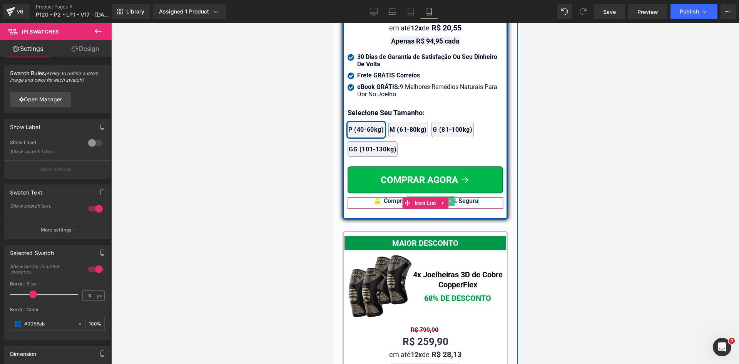
click at [468, 197] on div "Compra Garantida & 100% Segura" at bounding box center [430, 201] width 95 height 8
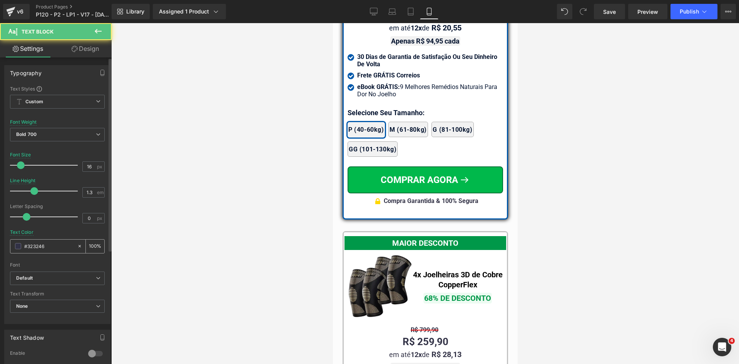
click at [55, 245] on input "#323246" at bounding box center [48, 246] width 49 height 8
paste input "02122e"
type input "02122e"
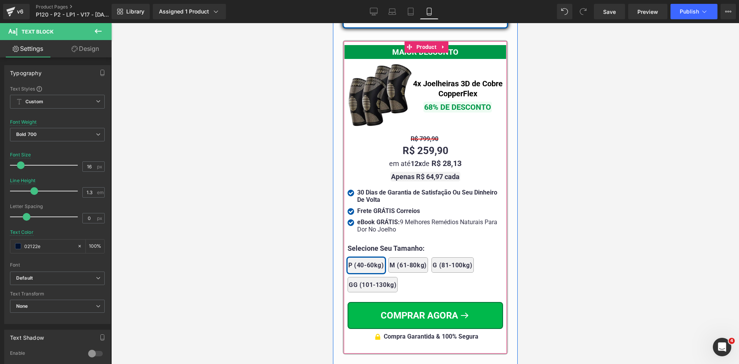
scroll to position [7089, 0]
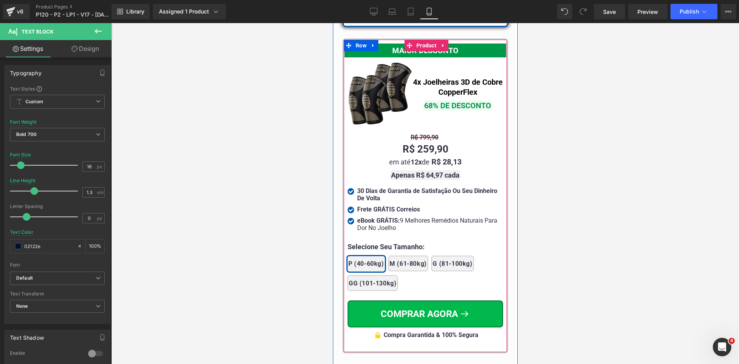
click at [415, 136] on div "R$ 799,90 Text Block" at bounding box center [424, 138] width 155 height 8
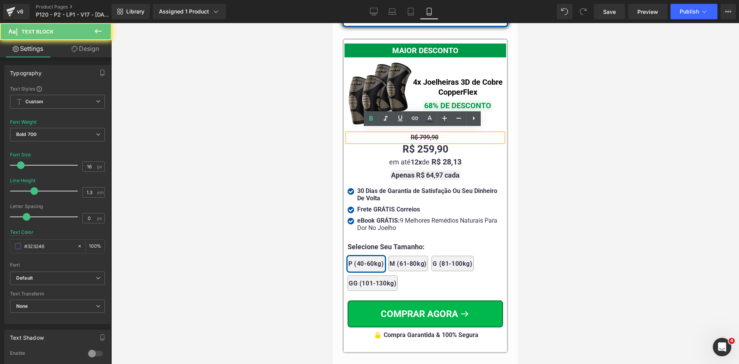
click at [417, 134] on span "R$ 799,90" at bounding box center [424, 137] width 28 height 7
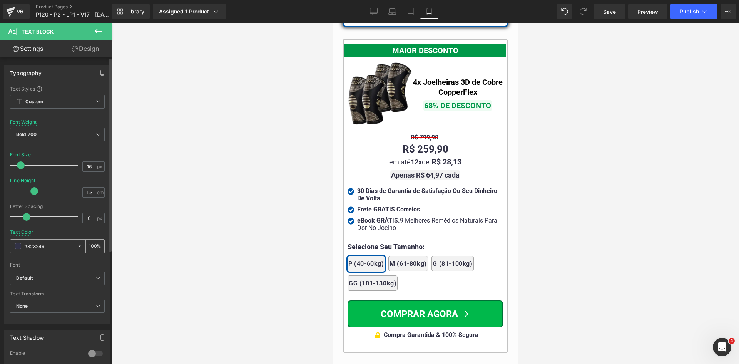
click at [48, 245] on input "#323246" at bounding box center [48, 246] width 49 height 8
paste input "02122e"
type input "02122e"
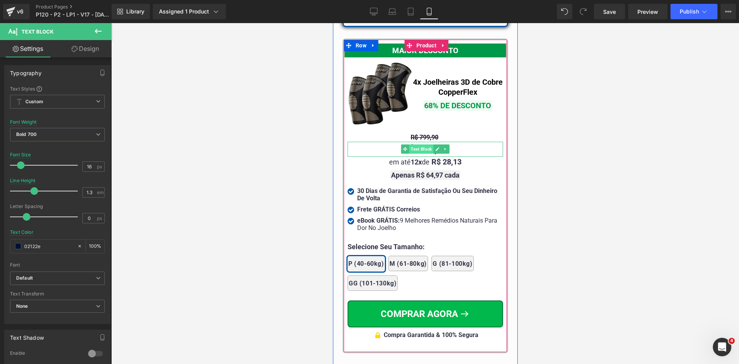
click at [414, 149] on span "Text Block" at bounding box center [421, 148] width 24 height 9
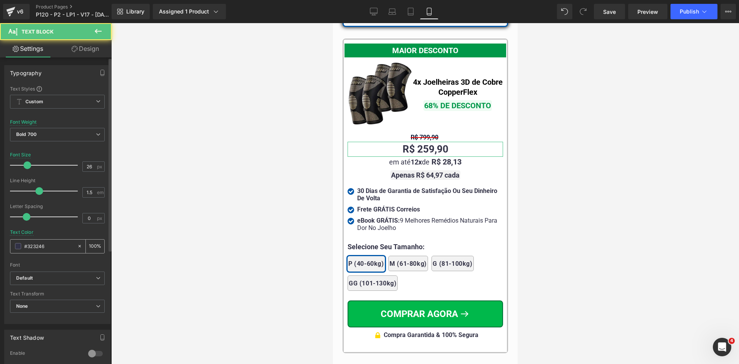
click at [60, 243] on input "#323246" at bounding box center [48, 246] width 49 height 8
paste input "02122e"
type input "02122e"
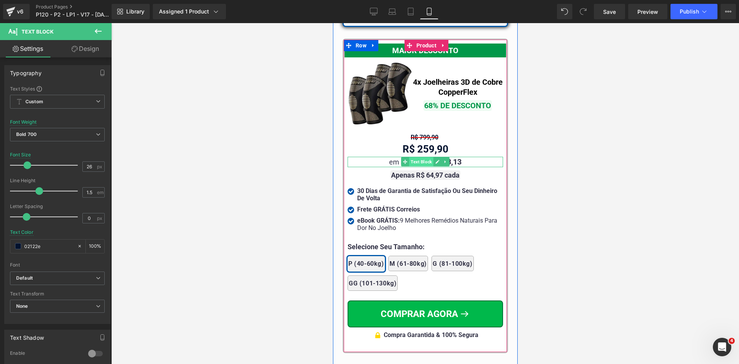
click at [416, 158] on span "Text Block" at bounding box center [421, 161] width 24 height 9
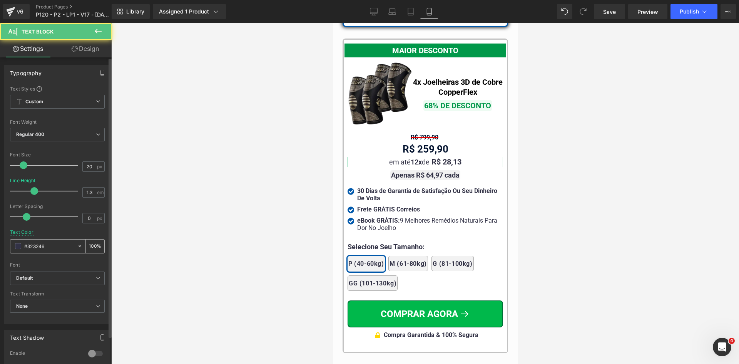
click at [61, 246] on input "#323246" at bounding box center [48, 246] width 49 height 8
paste input "02122e"
type input "02122e"
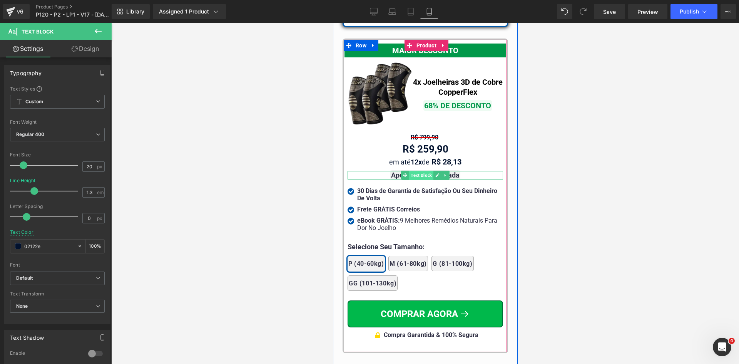
click at [424, 170] on span "Text Block" at bounding box center [421, 174] width 24 height 9
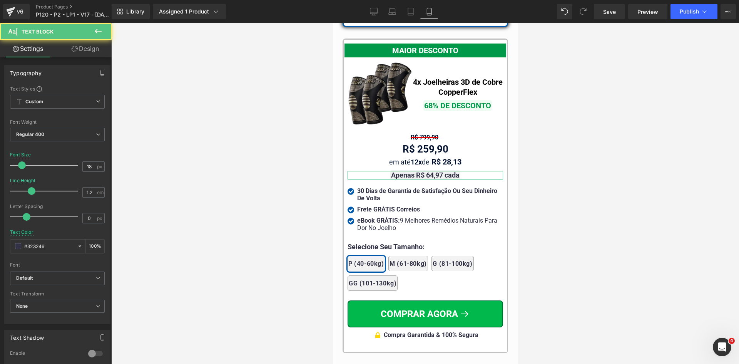
click at [41, 242] on input "#323246" at bounding box center [48, 246] width 49 height 8
paste input "02122e"
type input "02122e"
click at [359, 187] on strong "30 Dias de Garantia de Satisfação Ou Seu Dinheiro De Volta" at bounding box center [427, 194] width 140 height 15
click at [55, 246] on input "#323246" at bounding box center [48, 246] width 49 height 8
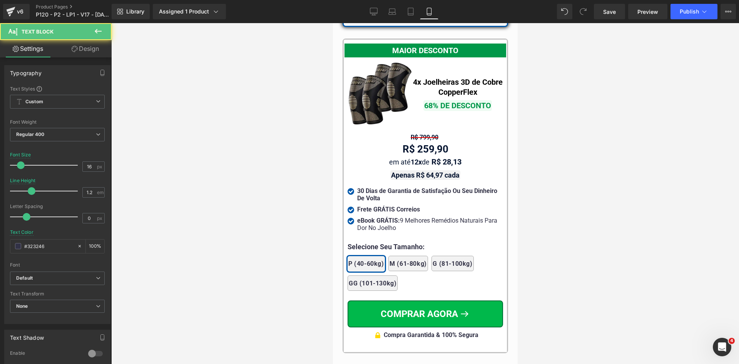
paste input "02122e"
type input "02122e"
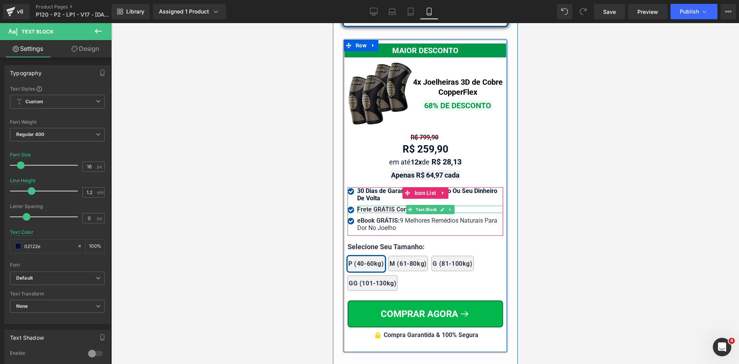
click at [367, 205] on b "Frete GRÁTIS Correios" at bounding box center [388, 208] width 63 height 7
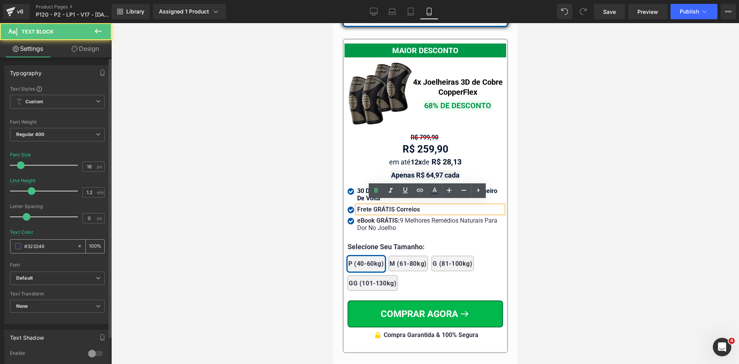
drag, startPoint x: 33, startPoint y: 251, endPoint x: 42, endPoint y: 247, distance: 10.0
click at [34, 251] on div "#323246" at bounding box center [43, 245] width 67 height 13
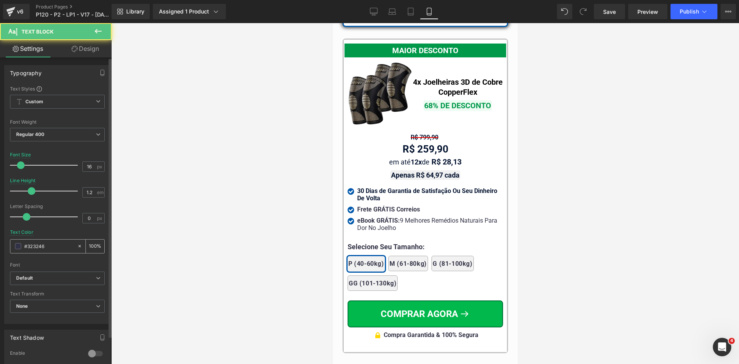
click at [45, 246] on input "#323246" at bounding box center [48, 246] width 49 height 8
paste input "02122e"
type input "02122e"
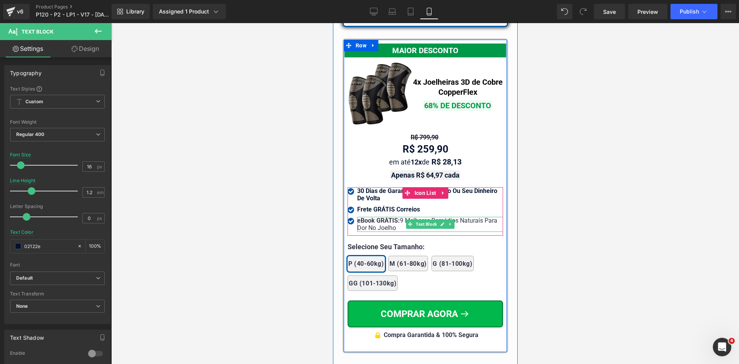
click at [371, 220] on div "eBook GRÁTIS: 9 Melhores Remédios Naturais Para Dor No Joelho" at bounding box center [430, 224] width 146 height 15
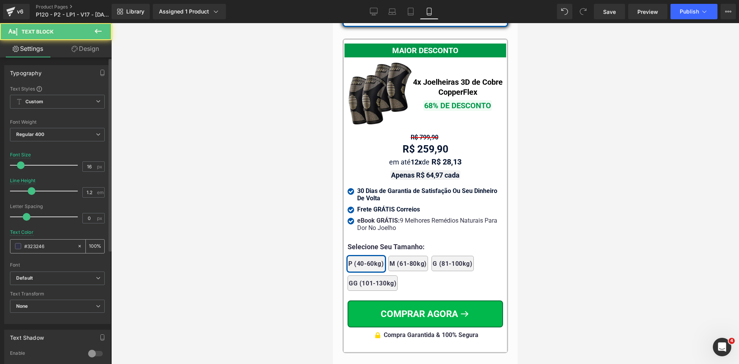
click at [58, 244] on input "#323246" at bounding box center [48, 246] width 49 height 8
paste input "02122e"
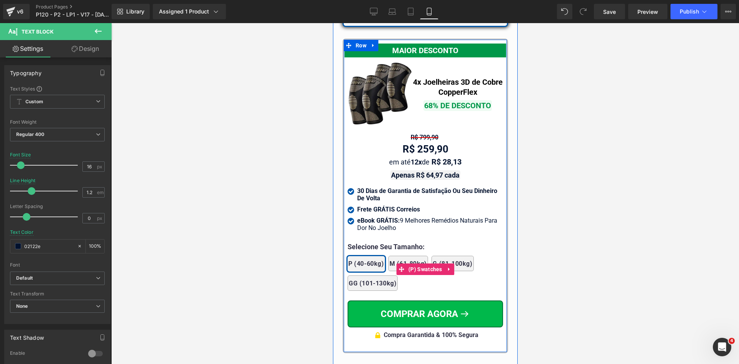
type input "02122e"
click at [359, 244] on div "2x Joelheiras 4x Joelheiras 1x Joelheira 3x Joelheiras P (40-60kg) M (61-80kg) …" at bounding box center [424, 269] width 155 height 50
click at [332, 23] on div at bounding box center [332, 23] width 0 height 0
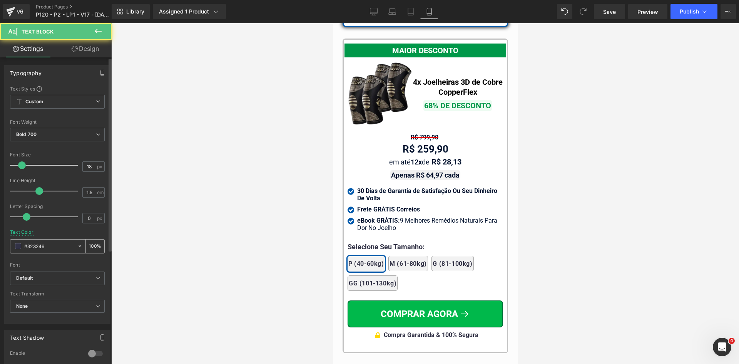
click at [41, 244] on input "#323246" at bounding box center [48, 246] width 49 height 8
paste input "02122e"
type input "02122e"
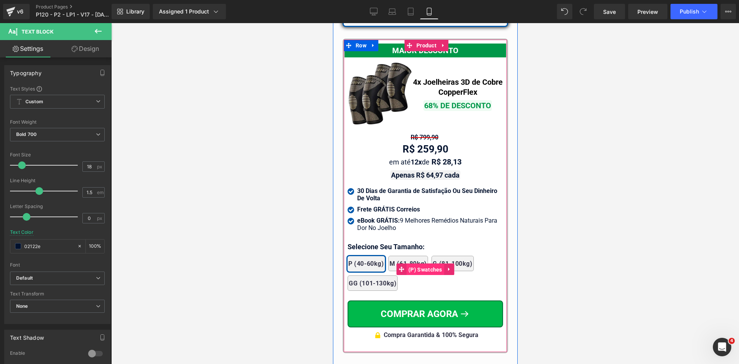
drag, startPoint x: 413, startPoint y: 259, endPoint x: 445, endPoint y: 299, distance: 51.1
click at [413, 264] on span "(P) Swatches" at bounding box center [425, 270] width 38 height 12
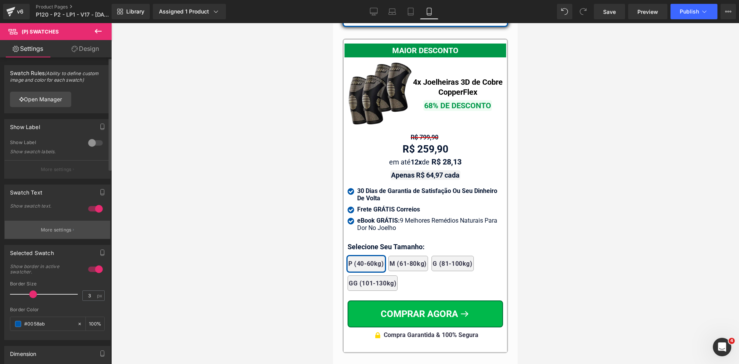
click at [59, 231] on p "More settings" at bounding box center [56, 229] width 31 height 7
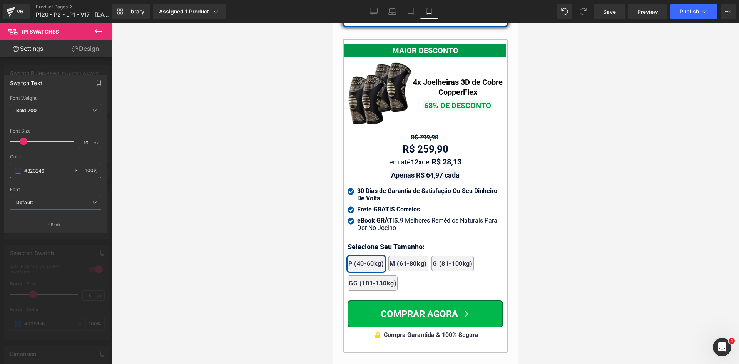
click at [57, 173] on input "#323246" at bounding box center [47, 170] width 46 height 8
paste input "02122e"
type input "02122e"
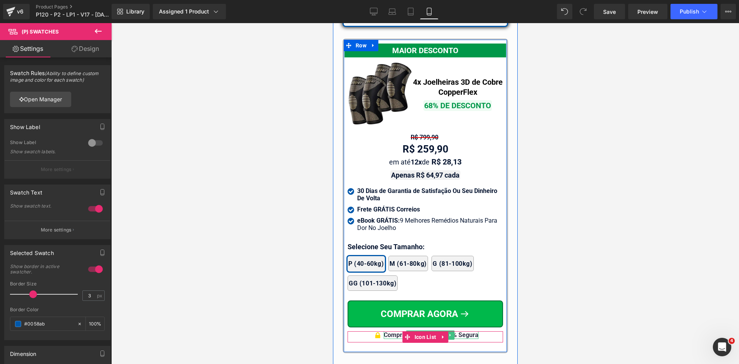
click at [465, 331] on div at bounding box center [424, 332] width 155 height 2
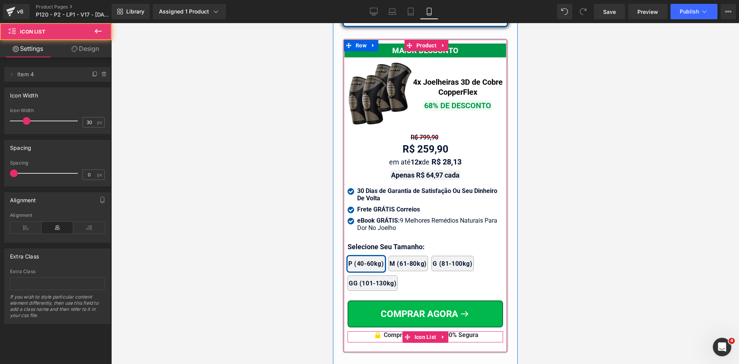
click at [466, 331] on div "Compra Garantida & 100% Segura" at bounding box center [430, 335] width 95 height 8
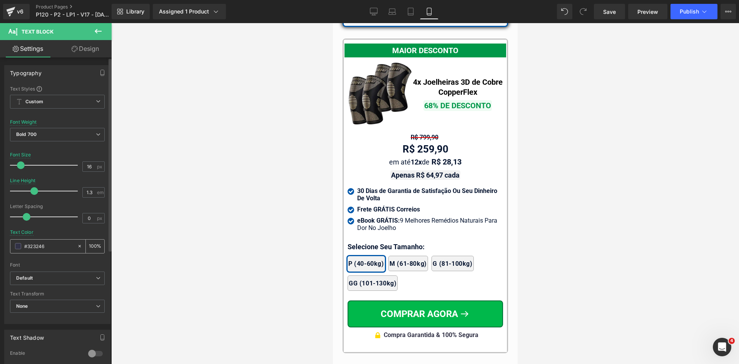
click at [60, 247] on input "#323246" at bounding box center [48, 246] width 49 height 8
type input "02122e"
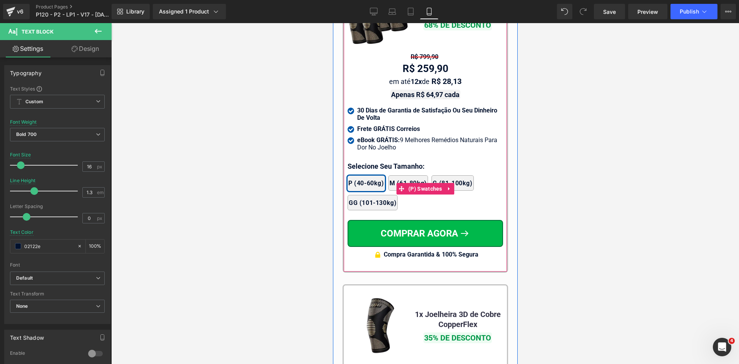
scroll to position [7320, 0]
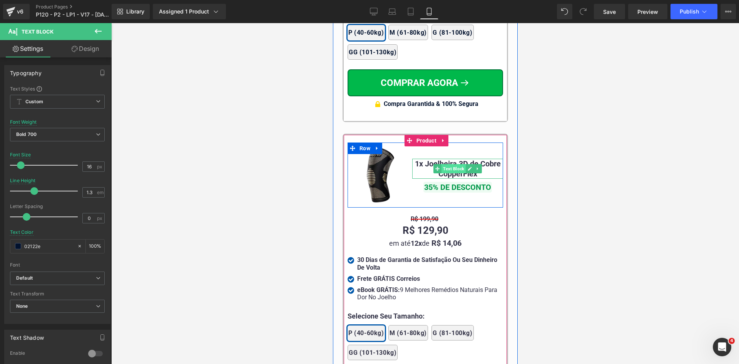
click at [455, 164] on span "Text Block" at bounding box center [453, 168] width 24 height 9
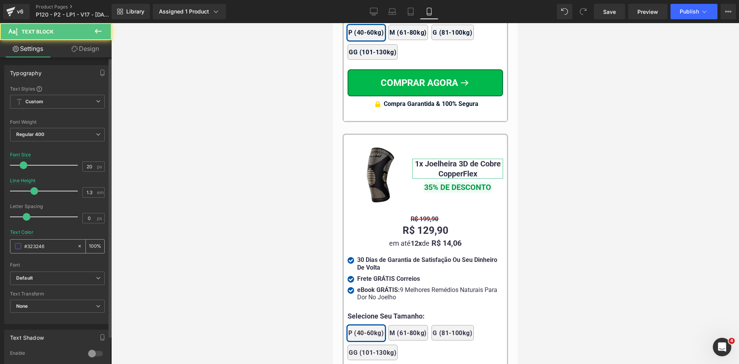
click at [43, 244] on input "#323246" at bounding box center [48, 246] width 49 height 8
paste input "02122e"
type input "02122e"
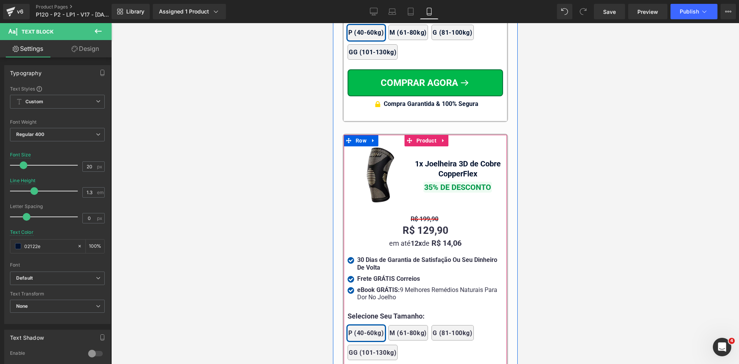
click at [417, 210] on div "Image 1x Joelheira 3D de Cobre CopperFlex Text Block 35% DE DESCONTO Text Block…" at bounding box center [424, 275] width 155 height 273
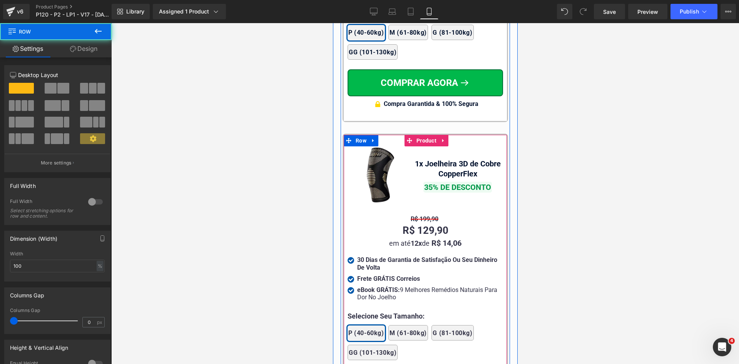
click at [418, 216] on span "Text Block" at bounding box center [421, 218] width 24 height 9
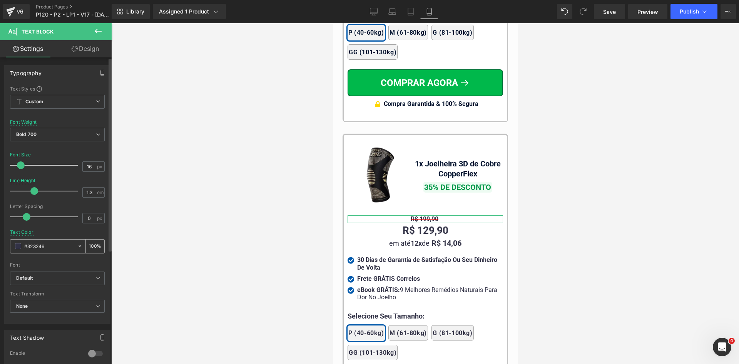
click at [52, 244] on input "#323246" at bounding box center [48, 246] width 49 height 8
paste input "02122e"
type input "02122e"
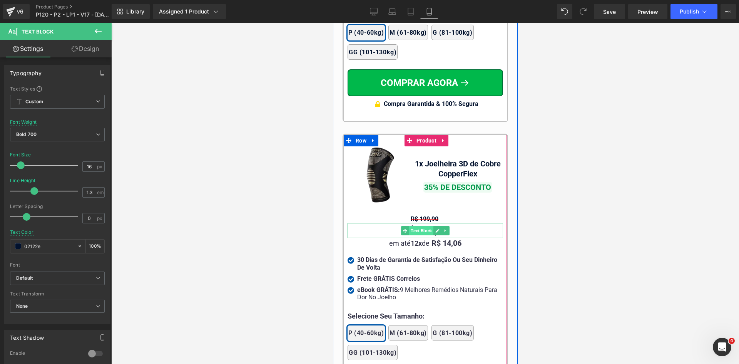
click at [409, 226] on span "Text Block" at bounding box center [421, 230] width 24 height 9
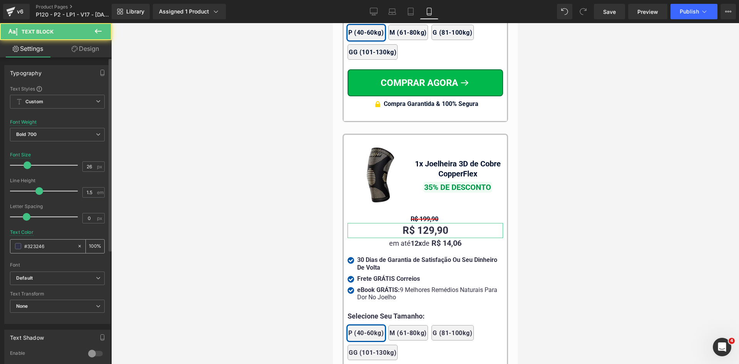
click at [35, 243] on input "#323246" at bounding box center [48, 246] width 49 height 8
paste input "02122e"
type input "02122e"
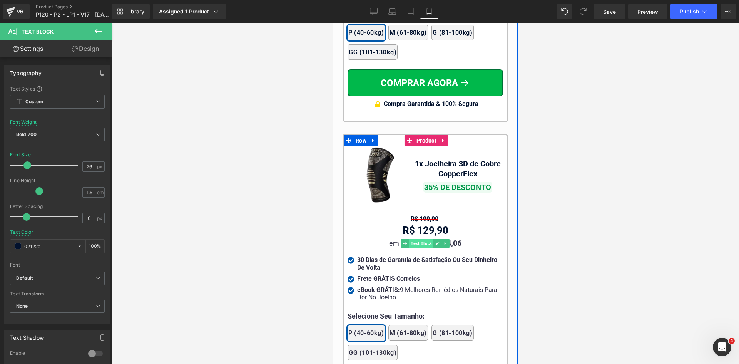
click at [419, 239] on span "Text Block" at bounding box center [421, 243] width 24 height 9
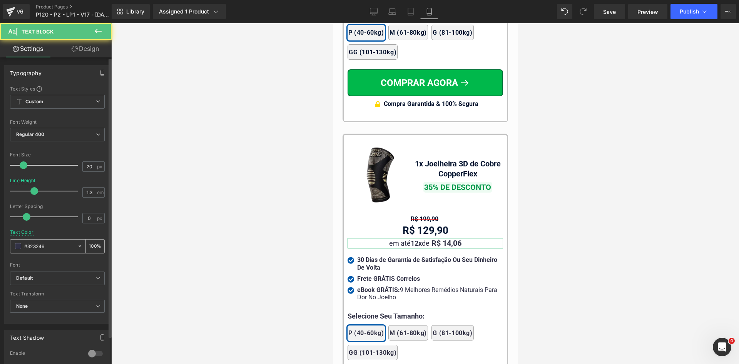
click at [53, 246] on input "#323246" at bounding box center [48, 246] width 49 height 8
paste input "02122e"
type input "02122e"
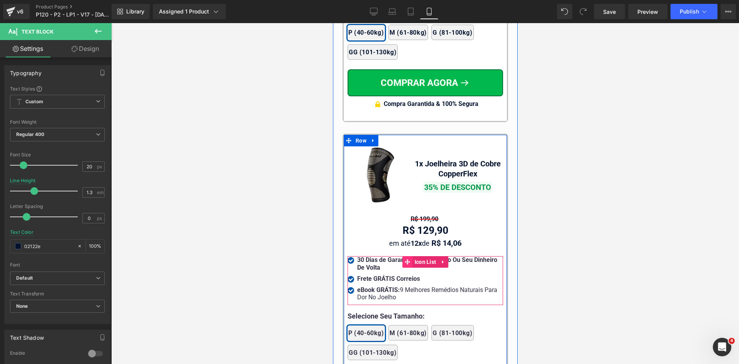
click at [402, 258] on span at bounding box center [407, 262] width 10 height 12
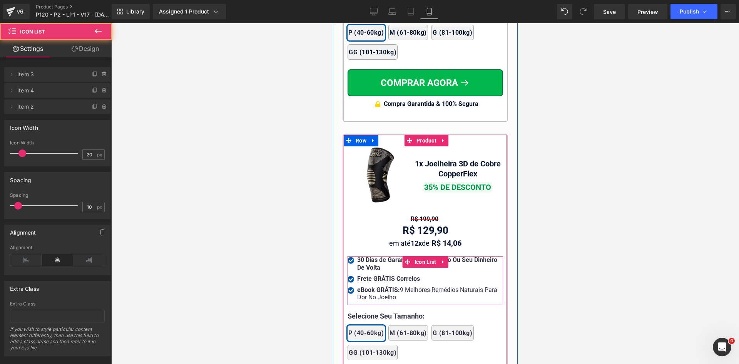
click at [367, 258] on strong "30 Dias de Garantia de Satisfação Ou Seu Dinheiro De Volta" at bounding box center [427, 263] width 140 height 15
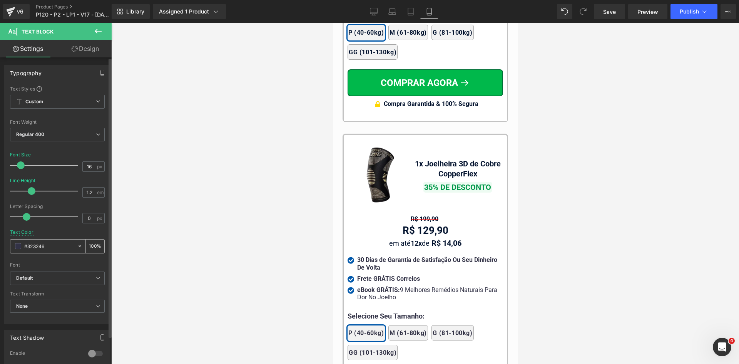
click at [62, 248] on input "#323246" at bounding box center [48, 246] width 49 height 8
type input "02122e"
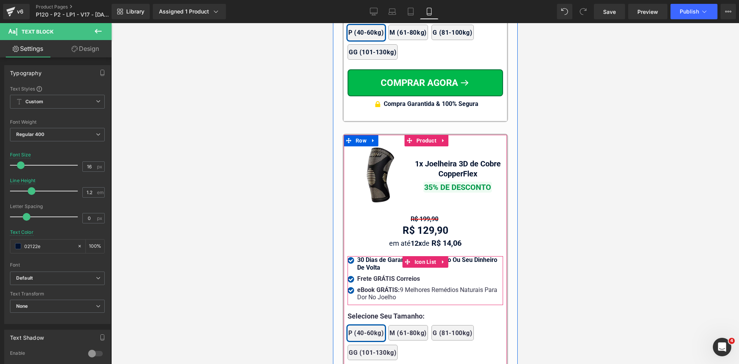
click at [366, 275] on b "Frete GRÁTIS Correios" at bounding box center [388, 278] width 63 height 7
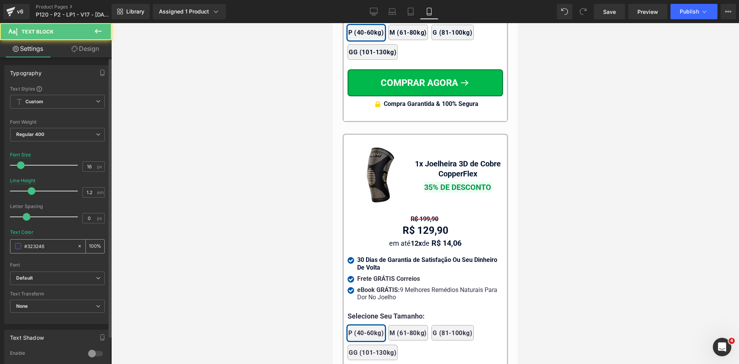
click at [52, 244] on input "#323246" at bounding box center [48, 246] width 49 height 8
paste input "02122e"
type input "02122e"
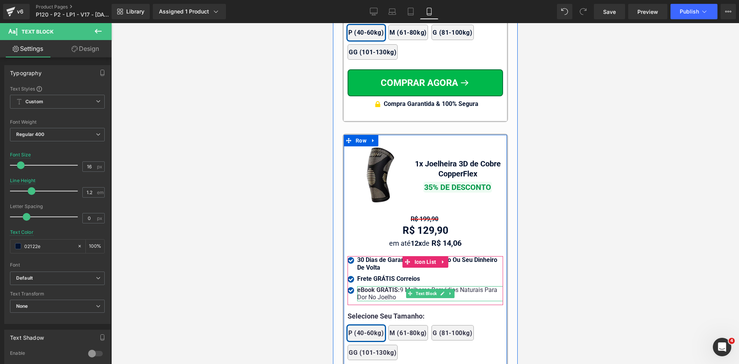
click at [361, 286] on strong "eBook GRÁTIS:" at bounding box center [378, 289] width 43 height 7
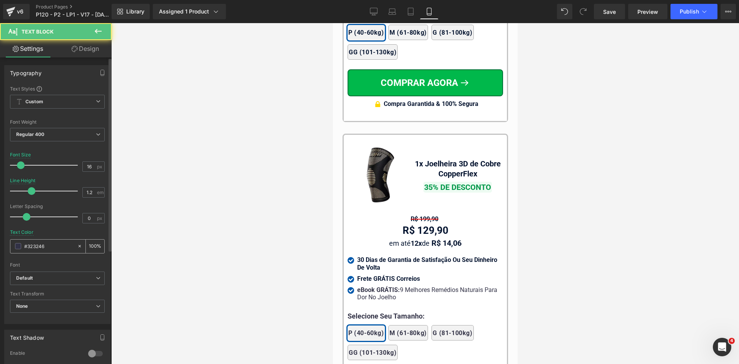
click at [63, 243] on input "#323246" at bounding box center [48, 246] width 49 height 8
paste input "02122e"
type input "02122e"
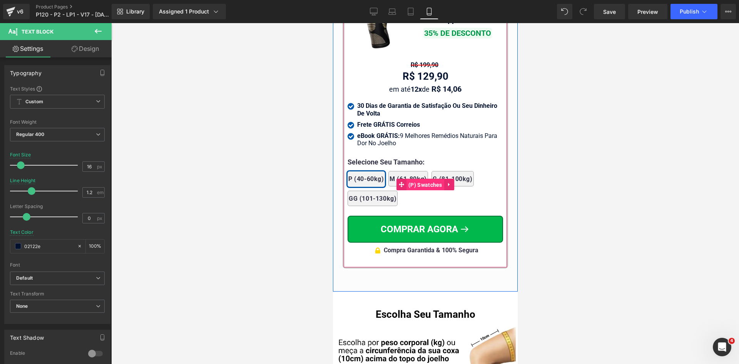
click at [428, 179] on span "(P) Swatches" at bounding box center [425, 185] width 38 height 12
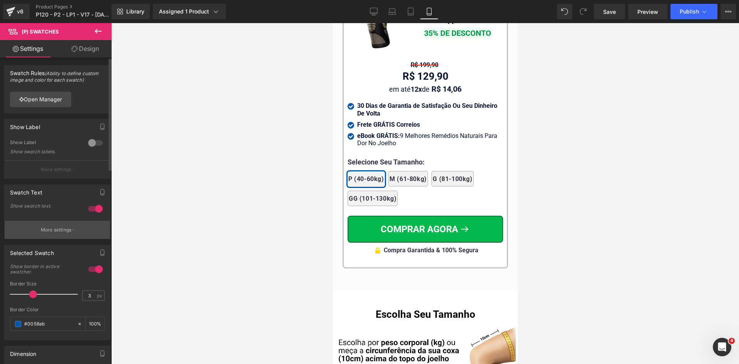
click at [57, 227] on p "More settings" at bounding box center [56, 229] width 31 height 7
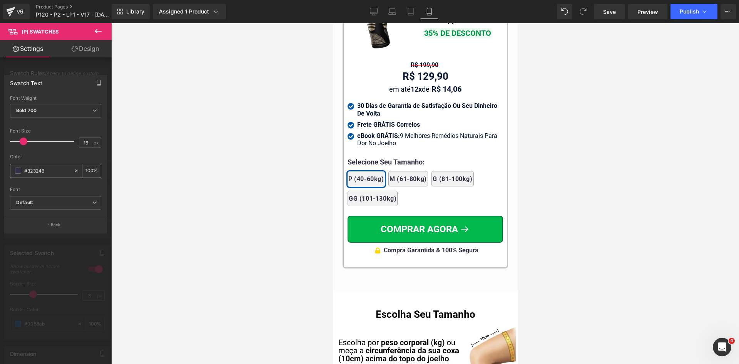
click at [52, 169] on input "#323246" at bounding box center [47, 170] width 46 height 8
paste input "02122e"
type input "02122e"
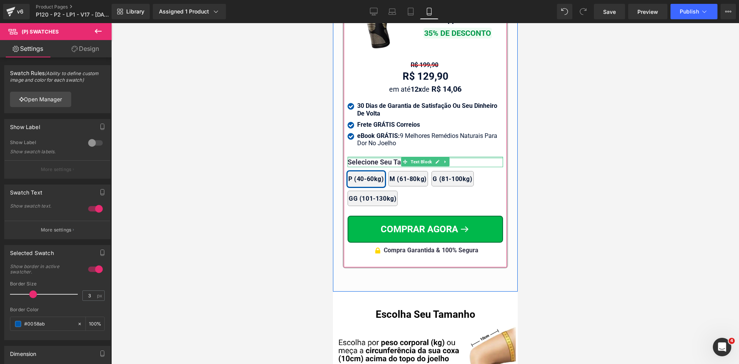
click at [384, 157] on div at bounding box center [424, 158] width 155 height 2
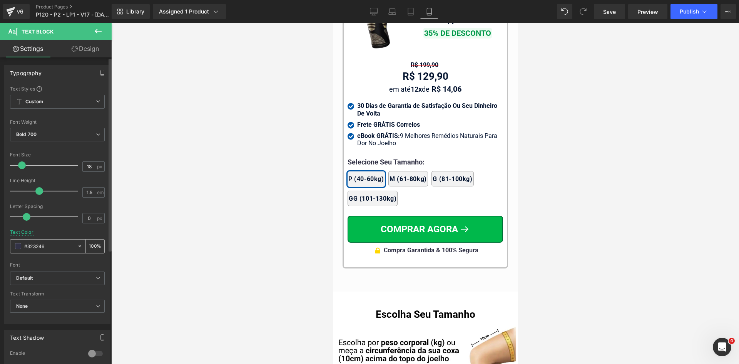
click at [60, 244] on input "#323246" at bounding box center [48, 246] width 49 height 8
paste input "02122e"
type input "02122e"
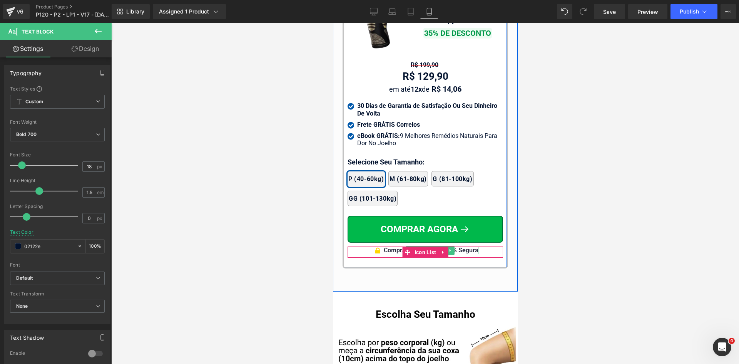
click at [468, 246] on div "Compra Garantida & 100% Segura" at bounding box center [430, 250] width 95 height 8
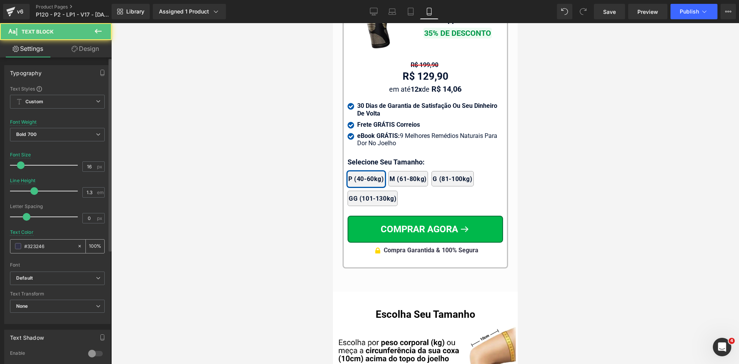
click at [37, 245] on input "#323246" at bounding box center [48, 246] width 49 height 8
type input "02122e"
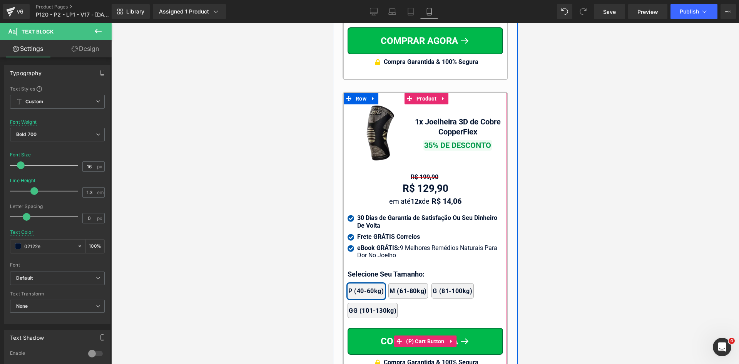
scroll to position [7358, 0]
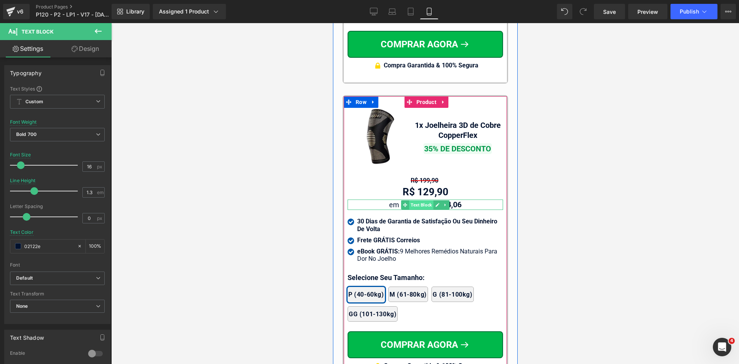
click at [417, 200] on span "Text Block" at bounding box center [421, 204] width 24 height 9
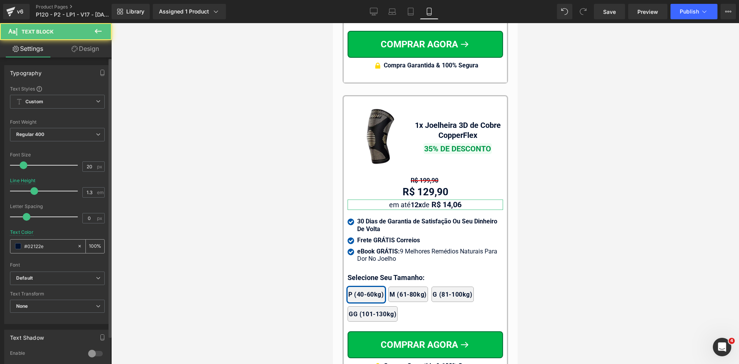
click at [48, 245] on input "#02122e" at bounding box center [48, 246] width 49 height 8
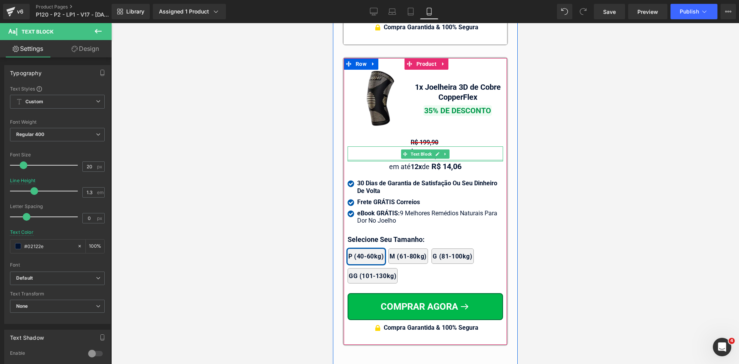
scroll to position [7397, 0]
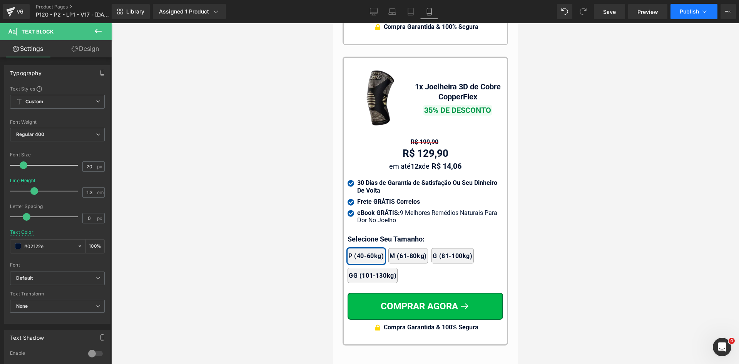
click at [704, 10] on icon at bounding box center [704, 12] width 8 height 8
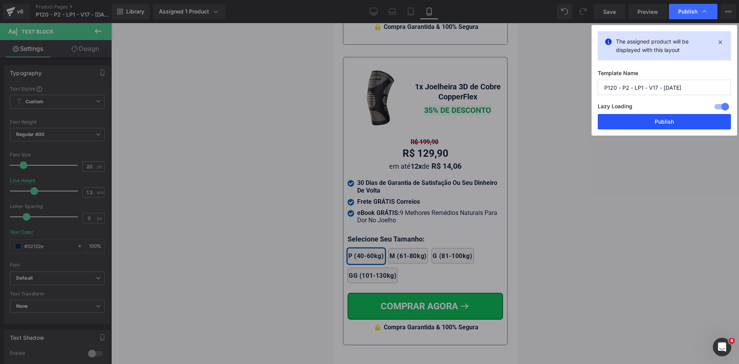
click at [656, 122] on button "Publish" at bounding box center [664, 121] width 133 height 15
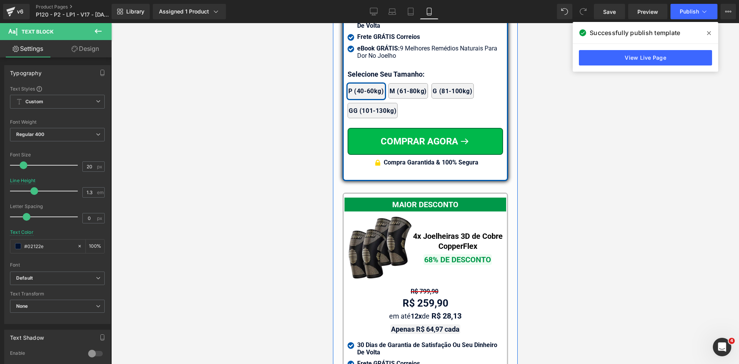
scroll to position [6781, 0]
